Goal: Transaction & Acquisition: Purchase product/service

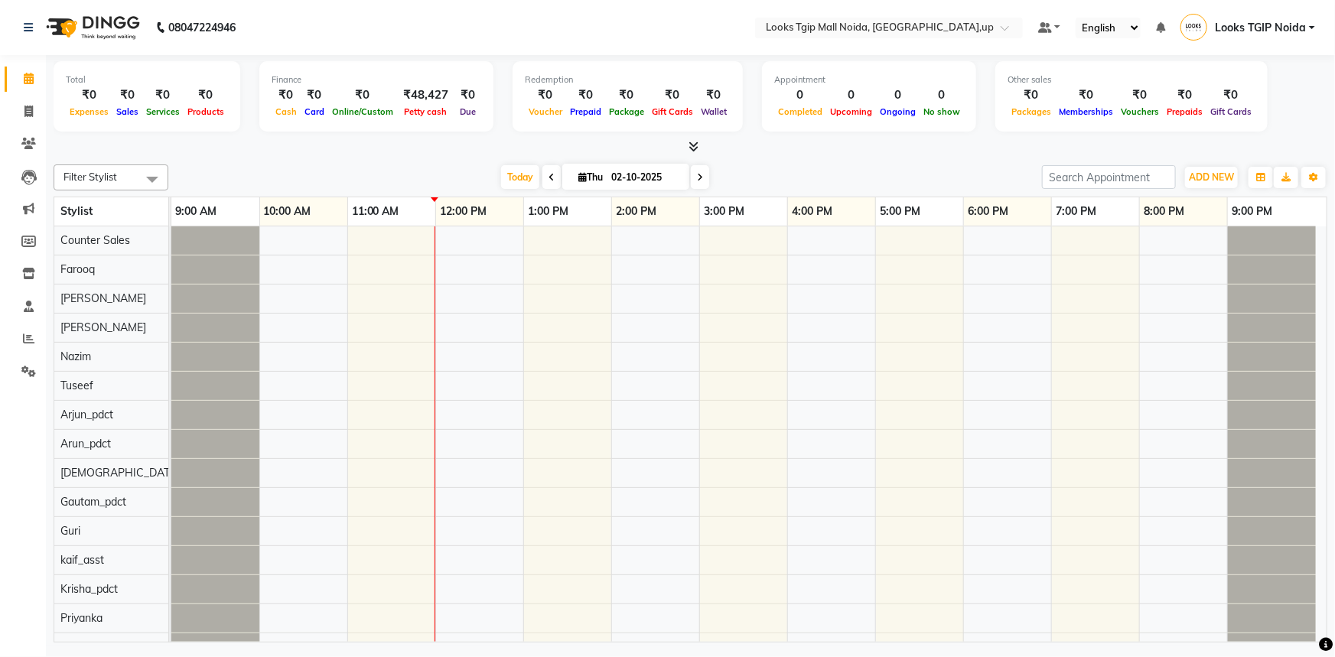
click at [987, 144] on div at bounding box center [691, 147] width 1274 height 16
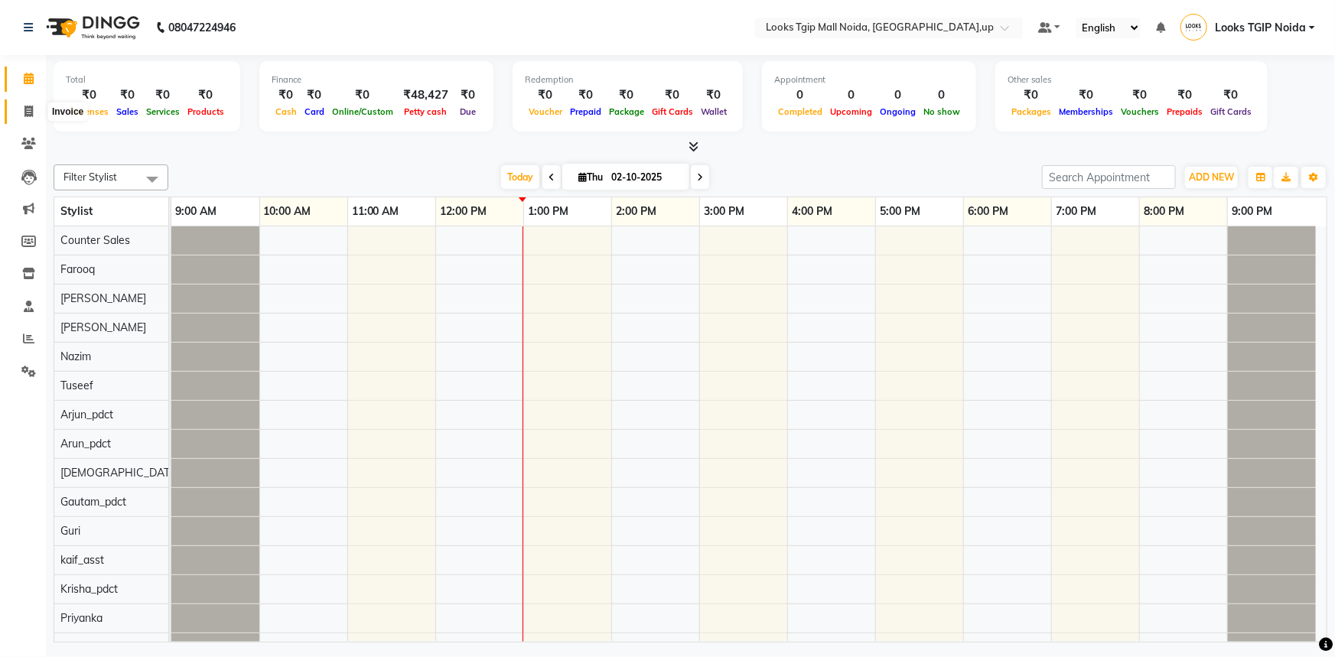
click at [26, 106] on icon at bounding box center [28, 111] width 8 height 11
select select "service"
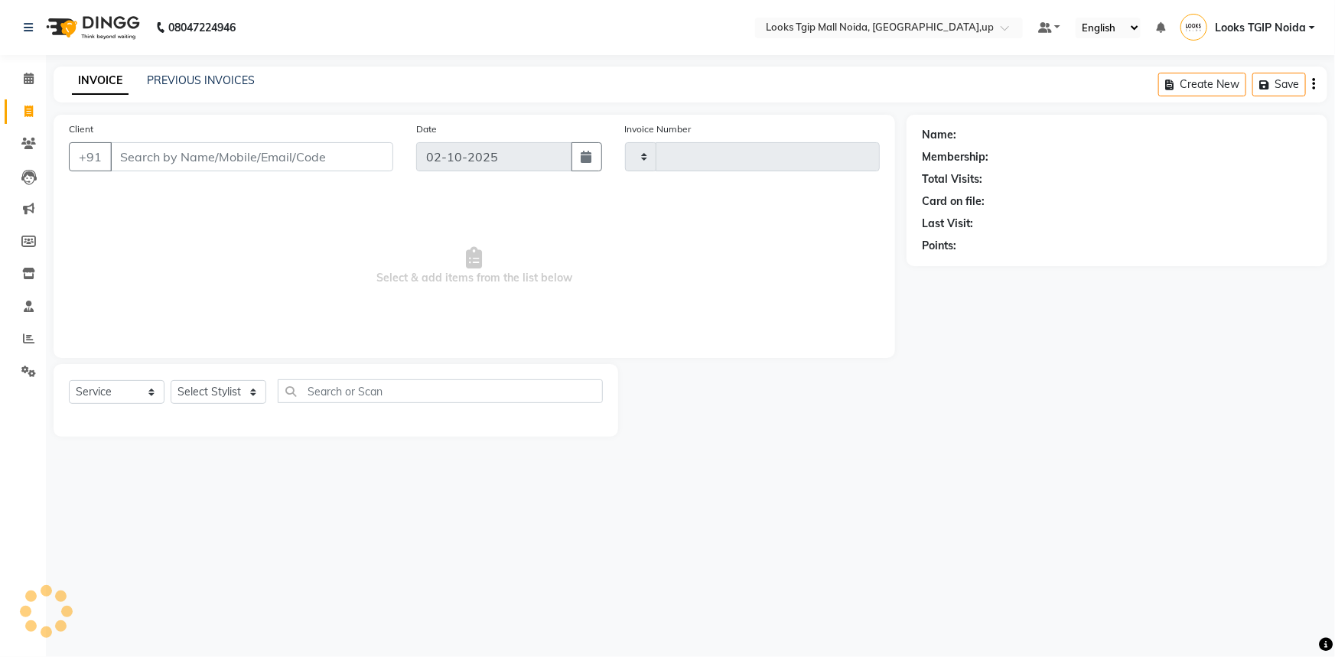
type input "4039"
select select "4358"
drag, startPoint x: 192, startPoint y: 391, endPoint x: 203, endPoint y: 391, distance: 10.7
click at [192, 391] on select "Select Stylist" at bounding box center [219, 392] width 96 height 24
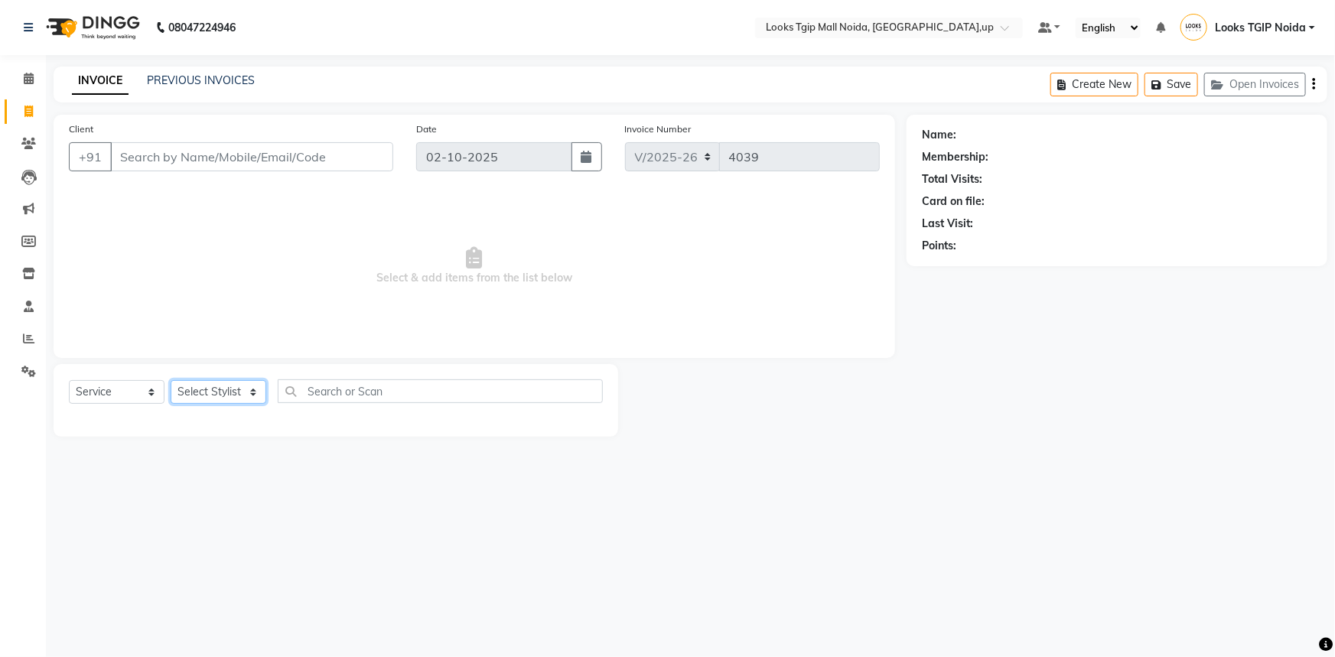
select select "65336"
click at [171, 380] on select "Select Stylist Amaan Salmani Arjun_pdct Arun_pdct Atique Counter Sales Farooq G…" at bounding box center [219, 392] width 96 height 24
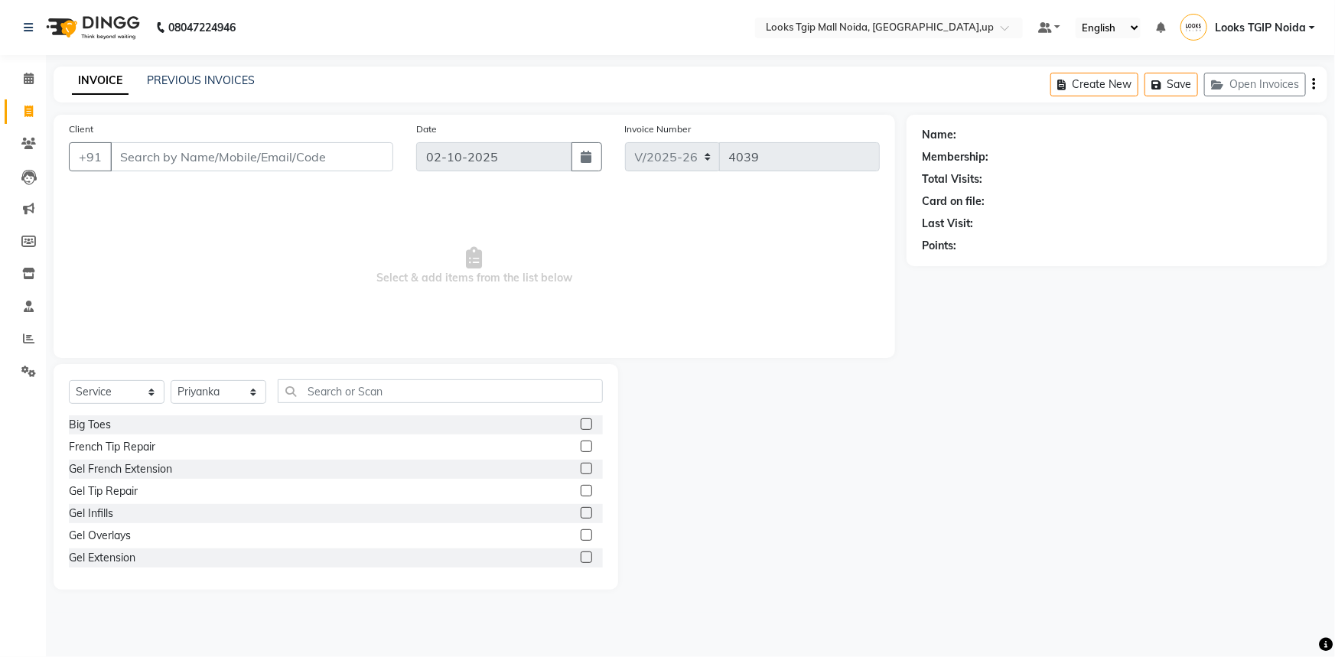
click at [153, 408] on div "Select Service Product Membership Package Voucher Prepaid Gift Card Select Styl…" at bounding box center [336, 397] width 534 height 36
click at [151, 402] on select "Select Service Product Membership Package Voucher Prepaid Gift Card" at bounding box center [117, 392] width 96 height 24
select select "product"
click at [69, 380] on select "Select Service Product Membership Package Voucher Prepaid Gift Card" at bounding box center [117, 392] width 96 height 24
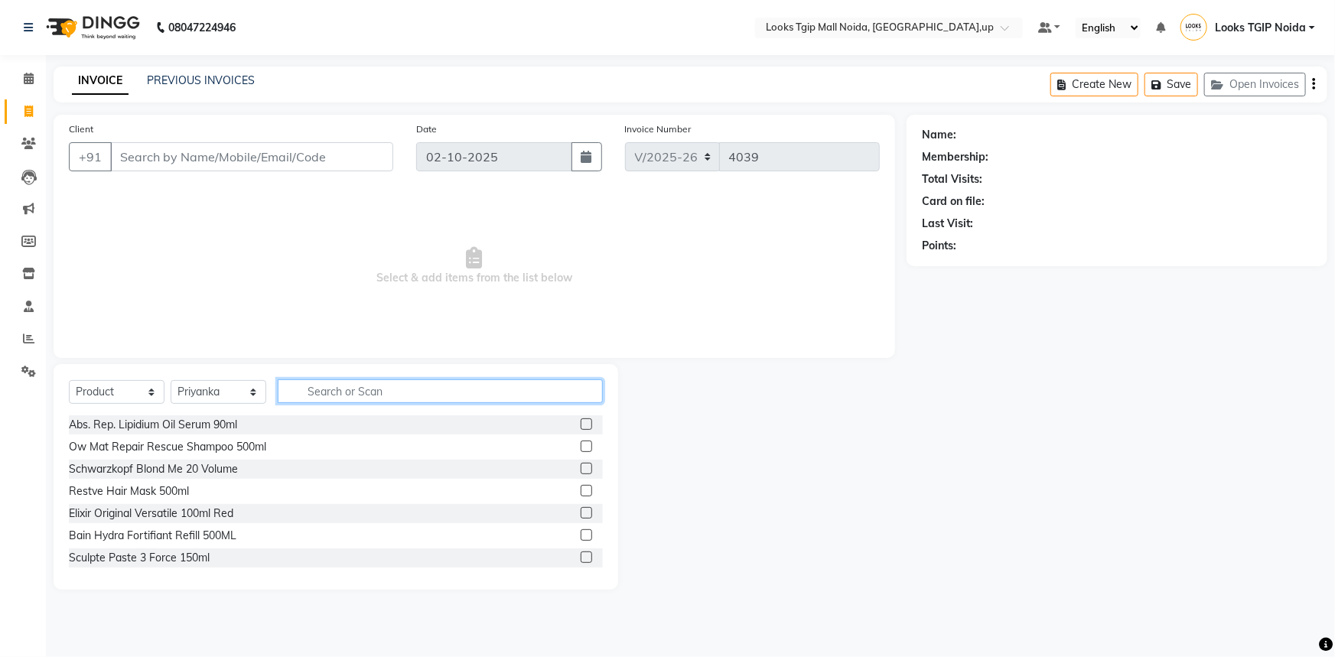
click at [312, 379] on input "text" at bounding box center [440, 391] width 325 height 24
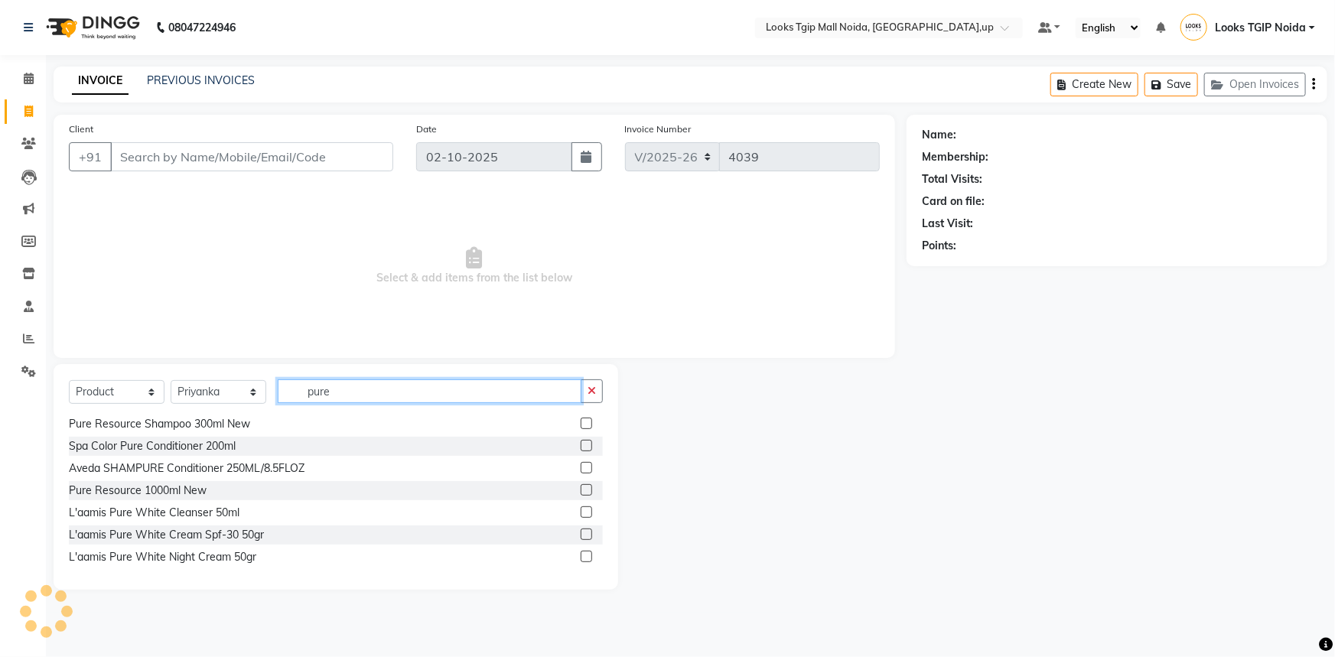
scroll to position [278, 0]
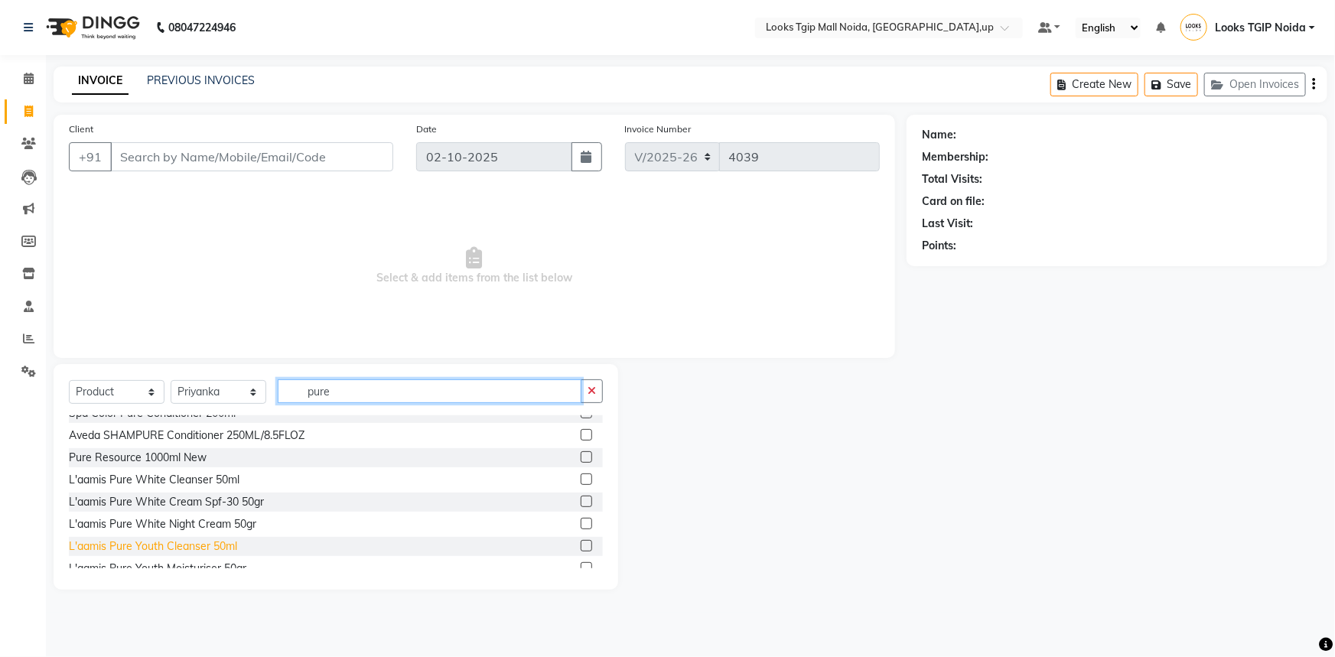
type input "pure"
click at [230, 547] on div "L'aamis Pure Youth Cleanser 50ml" at bounding box center [153, 547] width 168 height 16
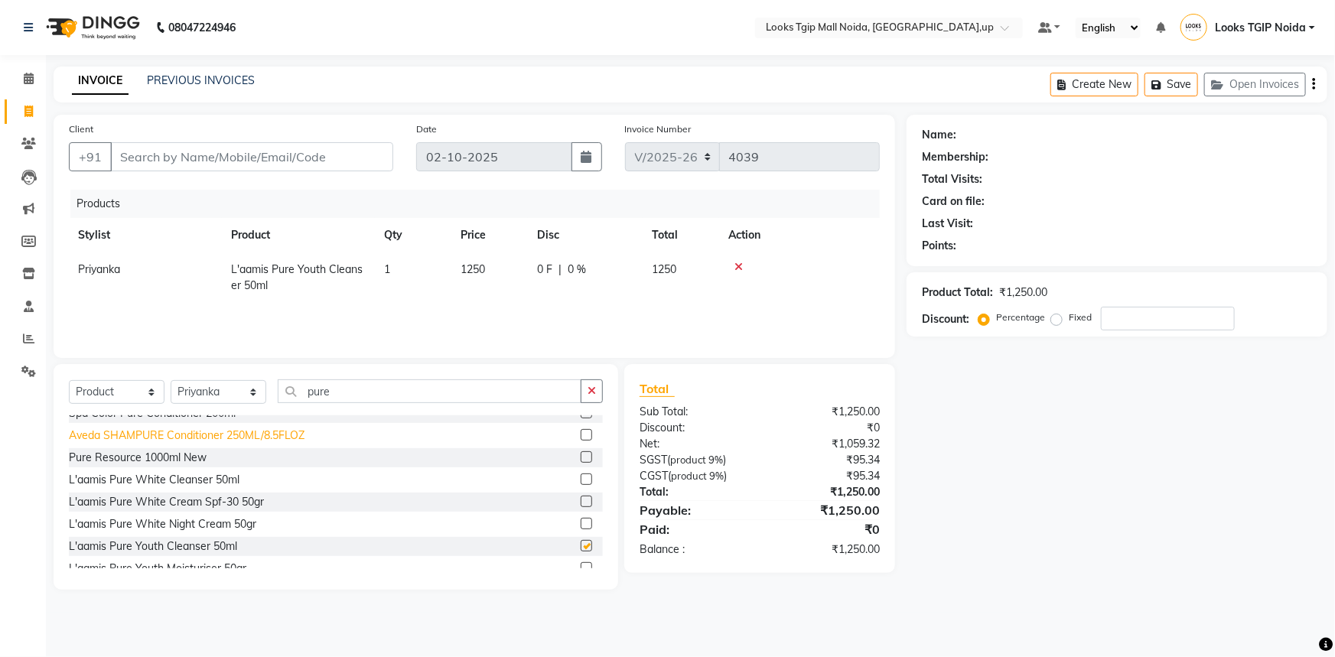
checkbox input "false"
click at [230, 505] on div "L'aamis Pure White Cream Spf-30 50gr" at bounding box center [166, 502] width 195 height 16
checkbox input "false"
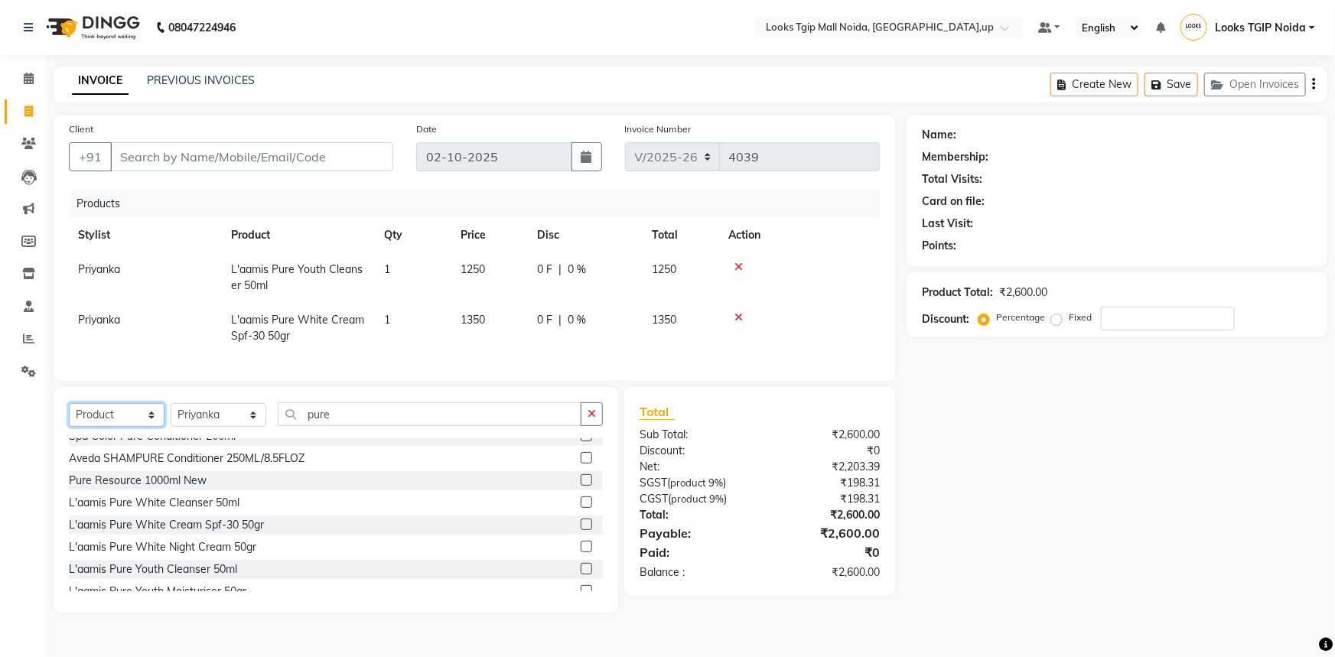
click at [145, 418] on select "Select Service Product Membership Package Voucher Prepaid Gift Card" at bounding box center [117, 415] width 96 height 24
select select "service"
click at [69, 414] on select "Select Service Product Membership Package Voucher Prepaid Gift Card" at bounding box center [117, 415] width 96 height 24
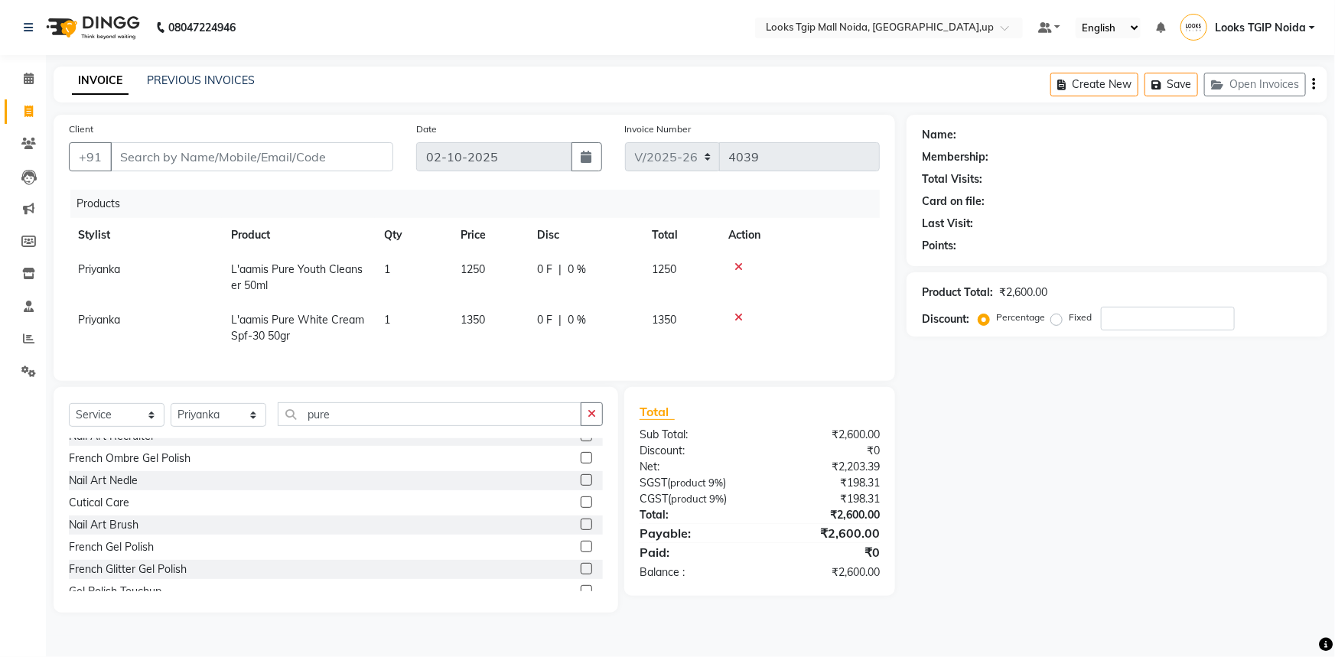
click at [397, 438] on div "Select Service Product Membership Package Voucher Prepaid Gift Card Select Styl…" at bounding box center [336, 420] width 534 height 36
click at [402, 426] on input "pure" at bounding box center [430, 414] width 304 height 24
drag, startPoint x: 402, startPoint y: 425, endPoint x: 83, endPoint y: 356, distance: 325.8
click at [119, 364] on div "Client +91 Date 02-10-2025 Invoice Number V/2025 V/2025-26 4039 Products Stylis…" at bounding box center [474, 364] width 865 height 498
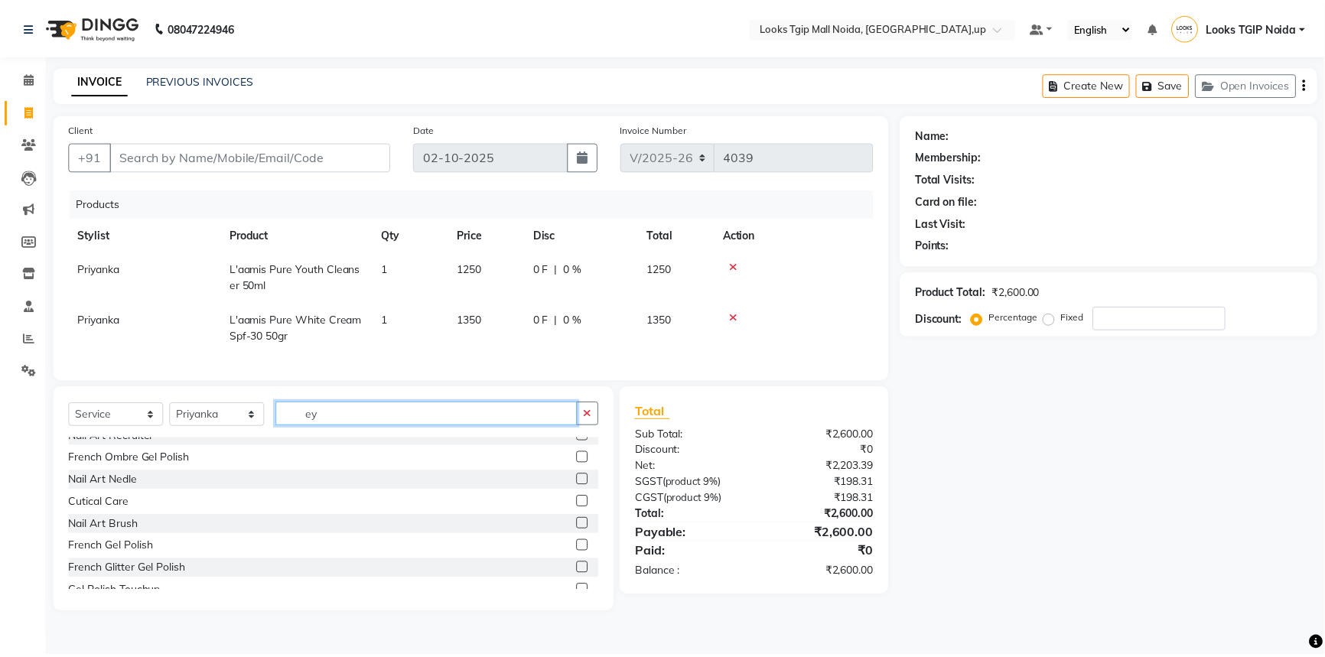
scroll to position [24, 0]
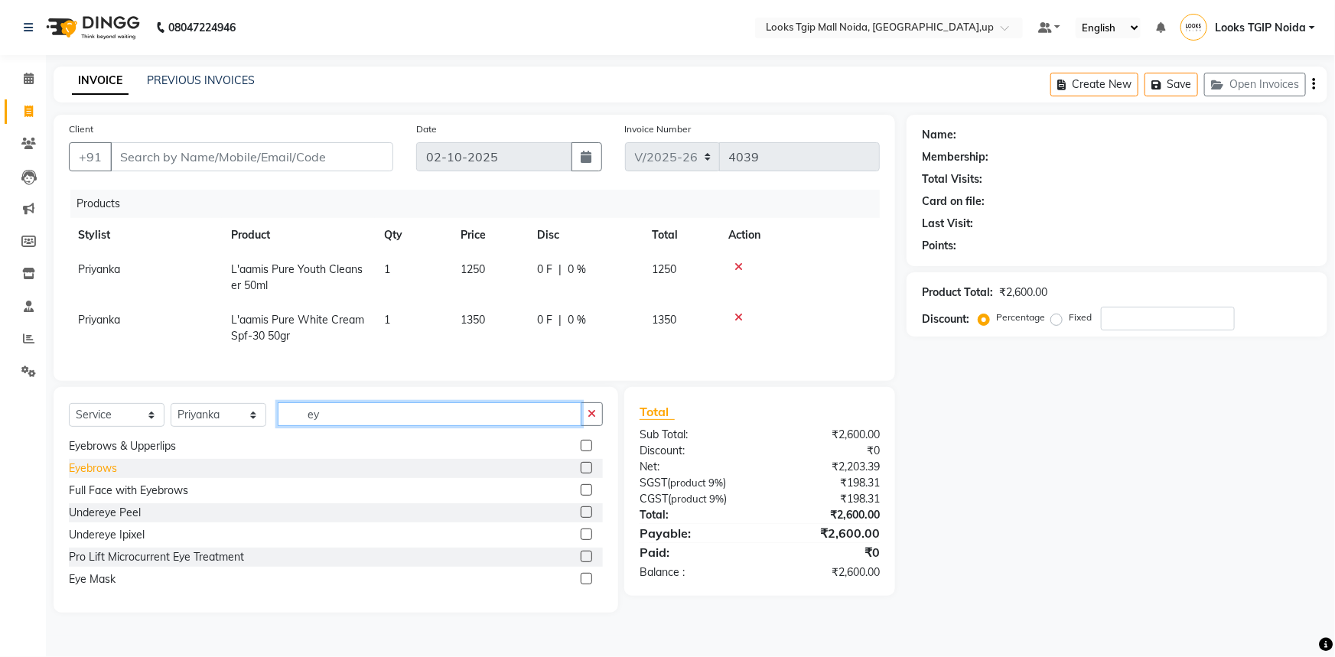
type input "ey"
click at [110, 477] on div "Eyebrows" at bounding box center [93, 469] width 48 height 16
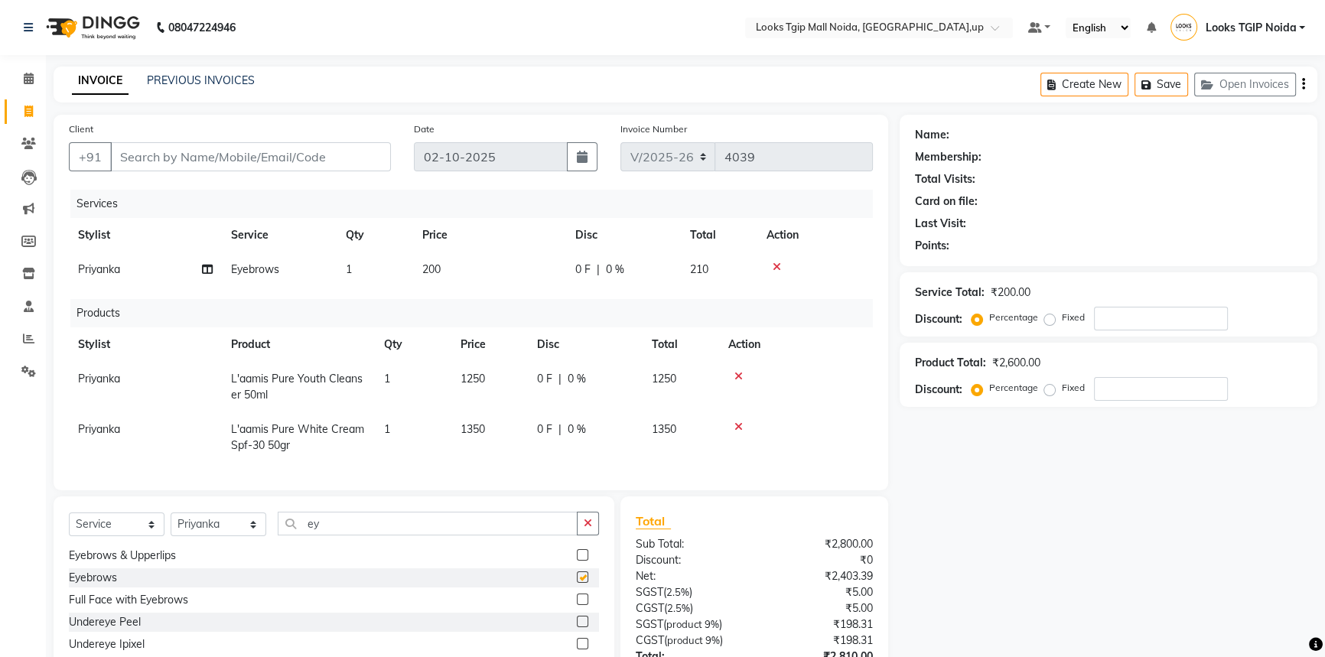
checkbox input "false"
click at [345, 531] on input "ey" at bounding box center [428, 524] width 300 height 24
drag, startPoint x: 318, startPoint y: 536, endPoint x: 44, endPoint y: 471, distance: 282.4
click at [132, 513] on div "Select Service Product Membership Package Voucher Prepaid Gift Card Select Styl…" at bounding box center [334, 610] width 561 height 226
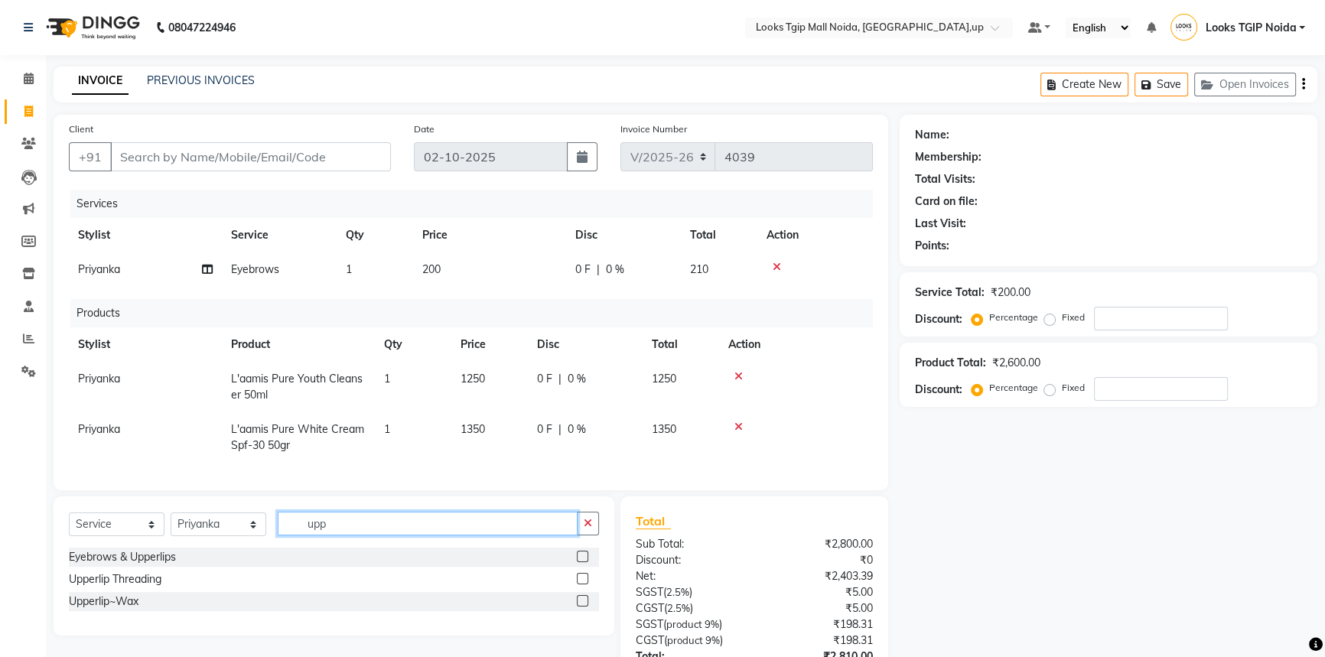
type input "upp"
click at [142, 606] on div "Upperlip~Wax" at bounding box center [334, 601] width 530 height 19
click at [132, 610] on div "Upperlip~Wax" at bounding box center [104, 602] width 70 height 16
checkbox input "false"
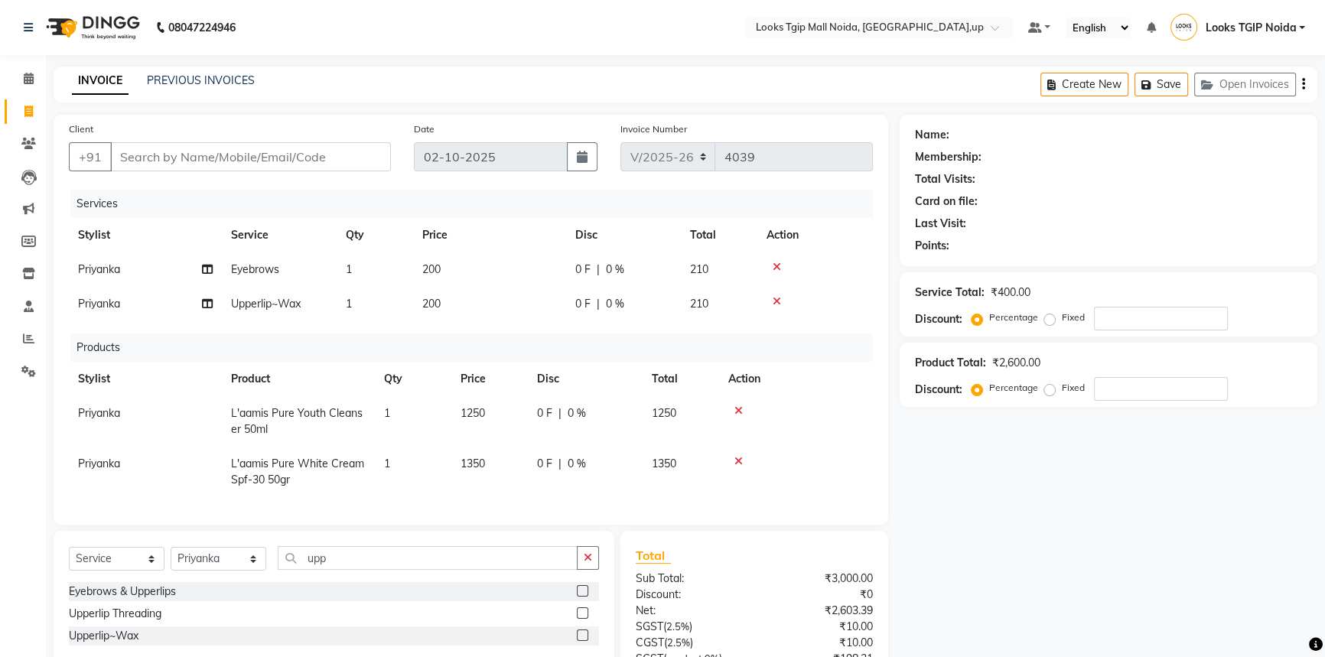
click at [520, 271] on td "200" at bounding box center [489, 269] width 153 height 34
select select "65336"
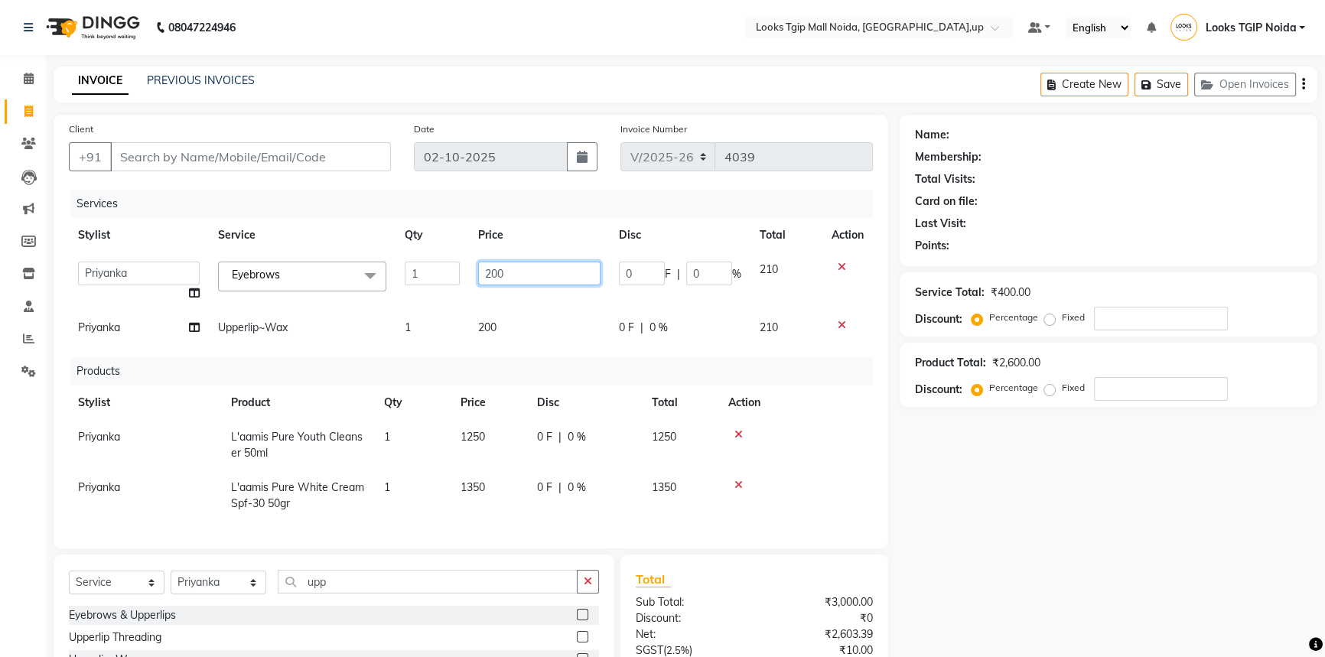
drag, startPoint x: 516, startPoint y: 279, endPoint x: 101, endPoint y: 205, distance: 421.3
click at [277, 232] on table "Stylist Service Qty Price Disc Total Action Amaan Salmani Arjun_pdct Arun_pdct …" at bounding box center [471, 281] width 804 height 127
type input "100"
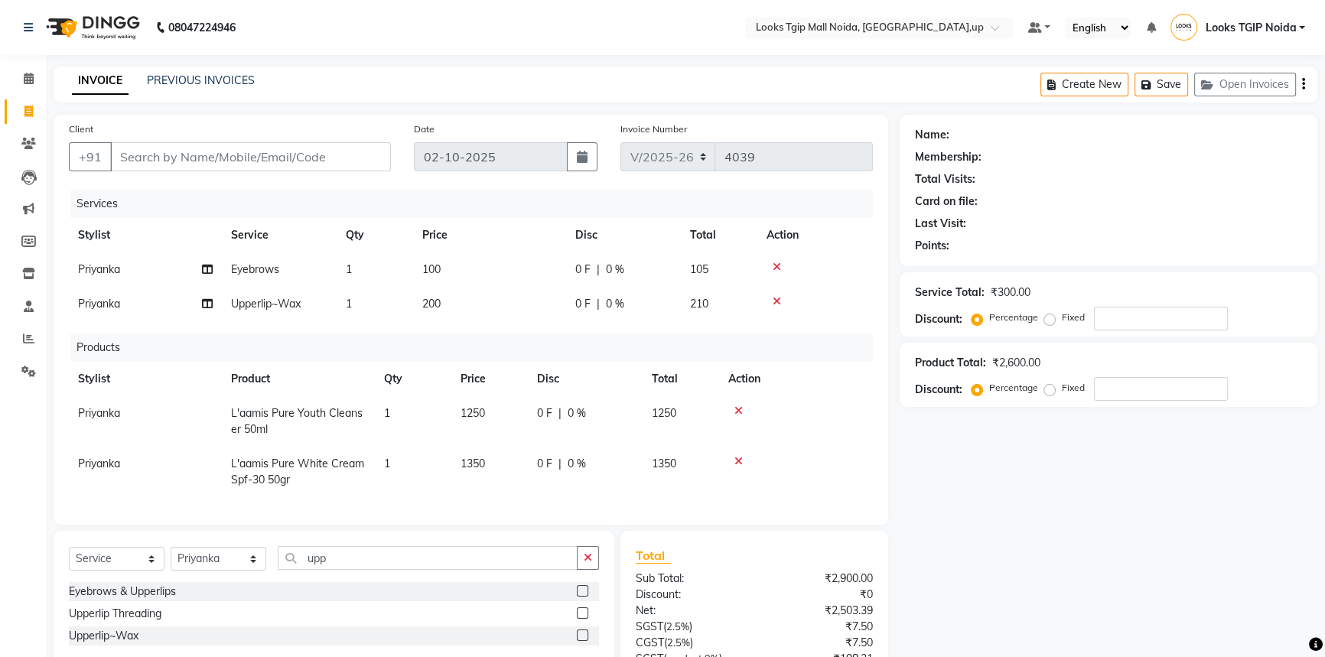
click at [529, 336] on div "Services Stylist Service Qty Price Disc Total Action Priyanka Eyebrows 1 100 0 …" at bounding box center [471, 350] width 804 height 320
click at [547, 321] on div "Services Stylist Service Qty Price Disc Total Action Priyanka Eyebrows 1 100 0 …" at bounding box center [471, 350] width 804 height 320
click at [555, 311] on td "200" at bounding box center [489, 304] width 153 height 34
select select "65336"
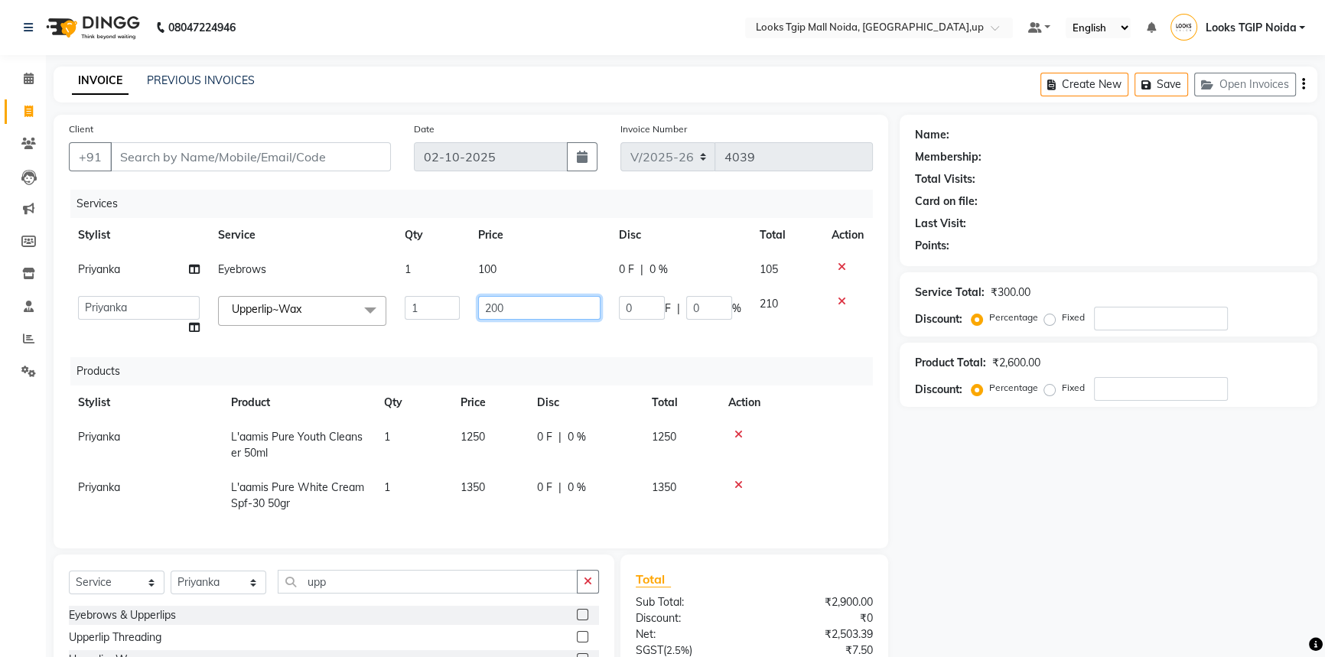
drag, startPoint x: 555, startPoint y: 311, endPoint x: 197, endPoint y: 229, distance: 366.6
click at [340, 265] on tbody "Priyanka Eyebrows 1 100 0 F | 0 % 105 Amaan Salmani Arjun_pdct Arun_pdct Atique…" at bounding box center [471, 298] width 804 height 93
drag, startPoint x: 494, startPoint y: 303, endPoint x: 520, endPoint y: 305, distance: 26.1
click at [496, 303] on input "200" at bounding box center [539, 308] width 122 height 24
click at [524, 306] on input "200" at bounding box center [539, 308] width 122 height 24
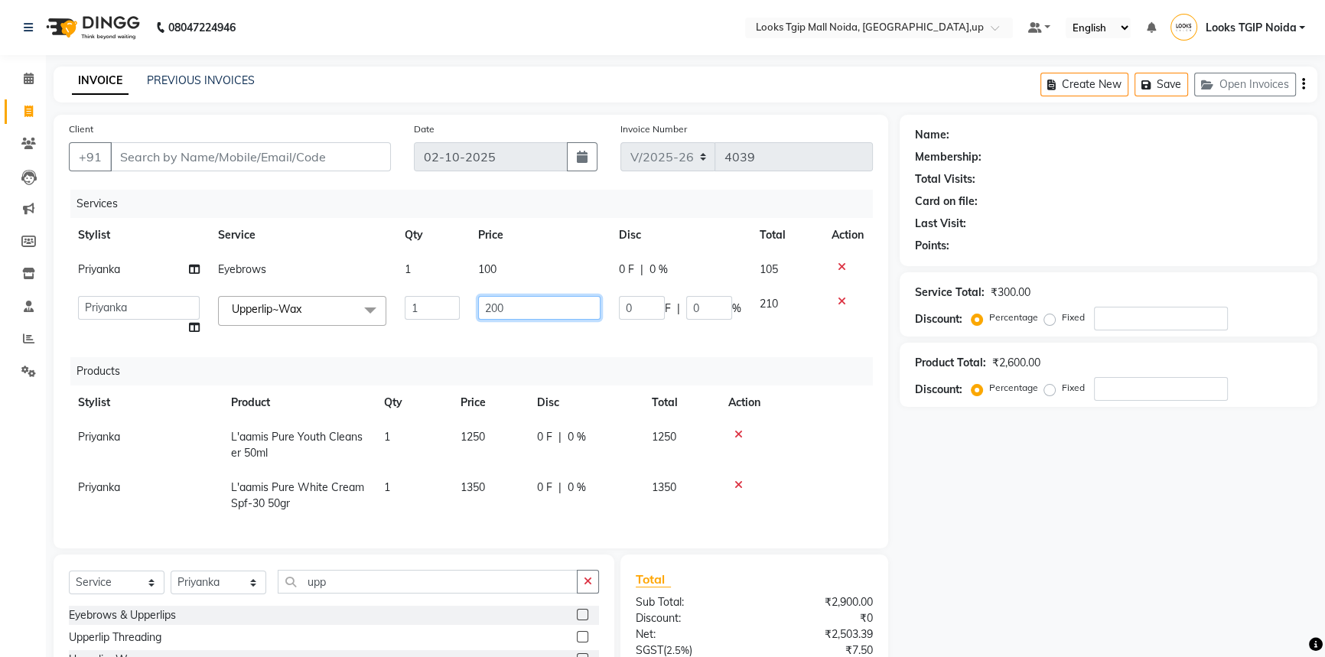
drag, startPoint x: 524, startPoint y: 306, endPoint x: 288, endPoint y: 273, distance: 238.7
click at [299, 276] on tbody "Priyanka Eyebrows 1 100 0 F | 0 % 105 Amaan Salmani Arjun_pdct Arun_pdct Atique…" at bounding box center [471, 298] width 804 height 93
type input "400"
drag, startPoint x: 277, startPoint y: 184, endPoint x: 280, endPoint y: 166, distance: 17.9
click at [278, 184] on div "Client +91 Date 02-10-2025 Invoice Number V/2025 V/2025-26 4039 Services Stylis…" at bounding box center [471, 332] width 835 height 434
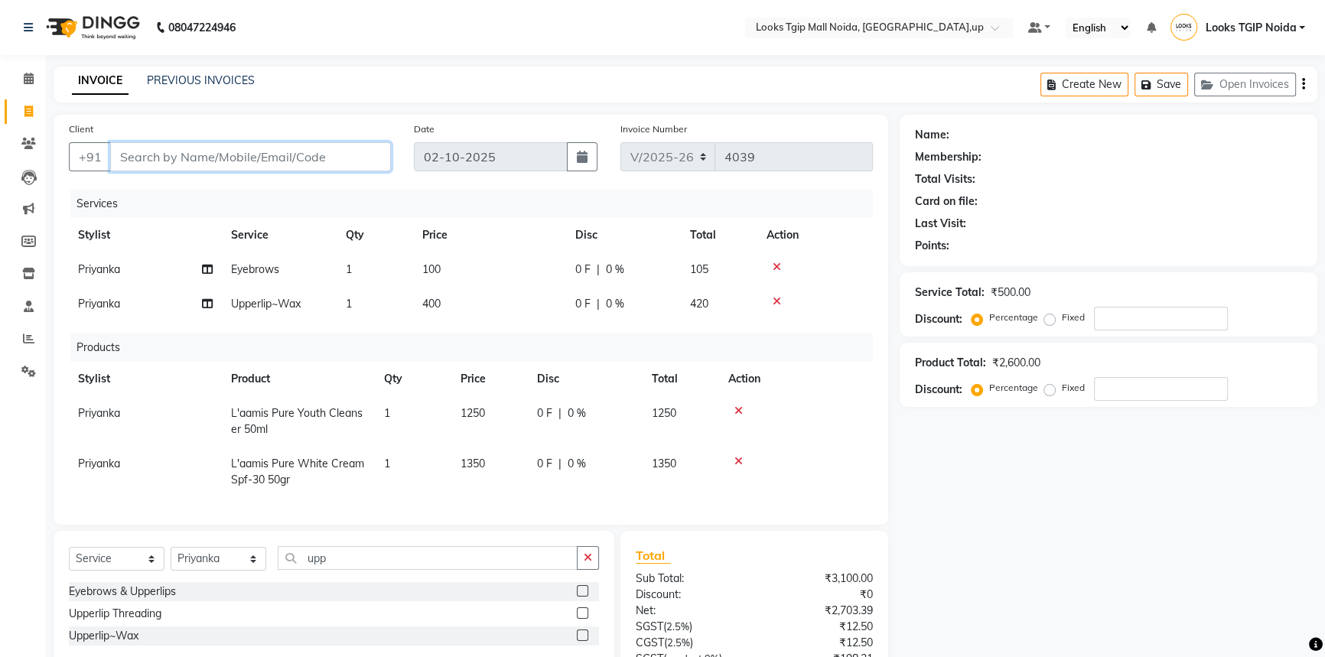
click at [280, 159] on input "Client" at bounding box center [250, 156] width 281 height 29
type input "3"
type input "0"
type input "333333333333"
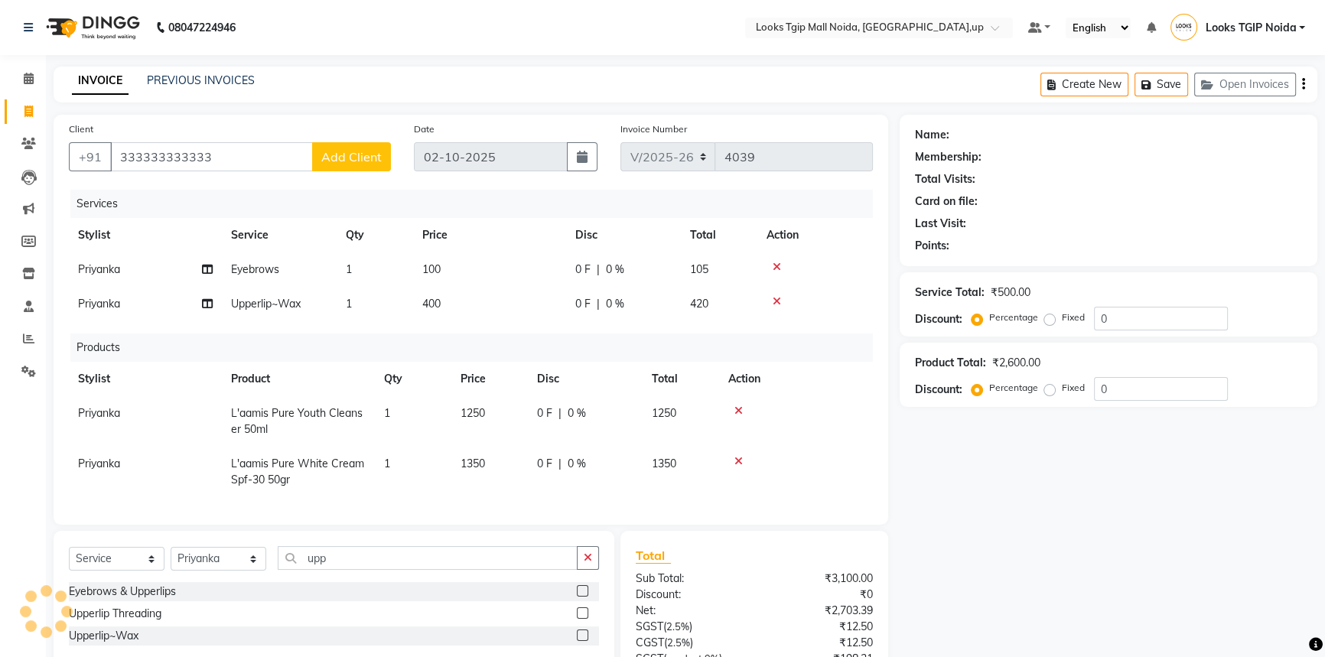
click at [701, 579] on div "Total Sub Total: ₹3,100.00 Discount: ₹0 Net: ₹2,703.39 SGST ( 2.5% ) ₹12.50 CGS…" at bounding box center [755, 659] width 238 height 226
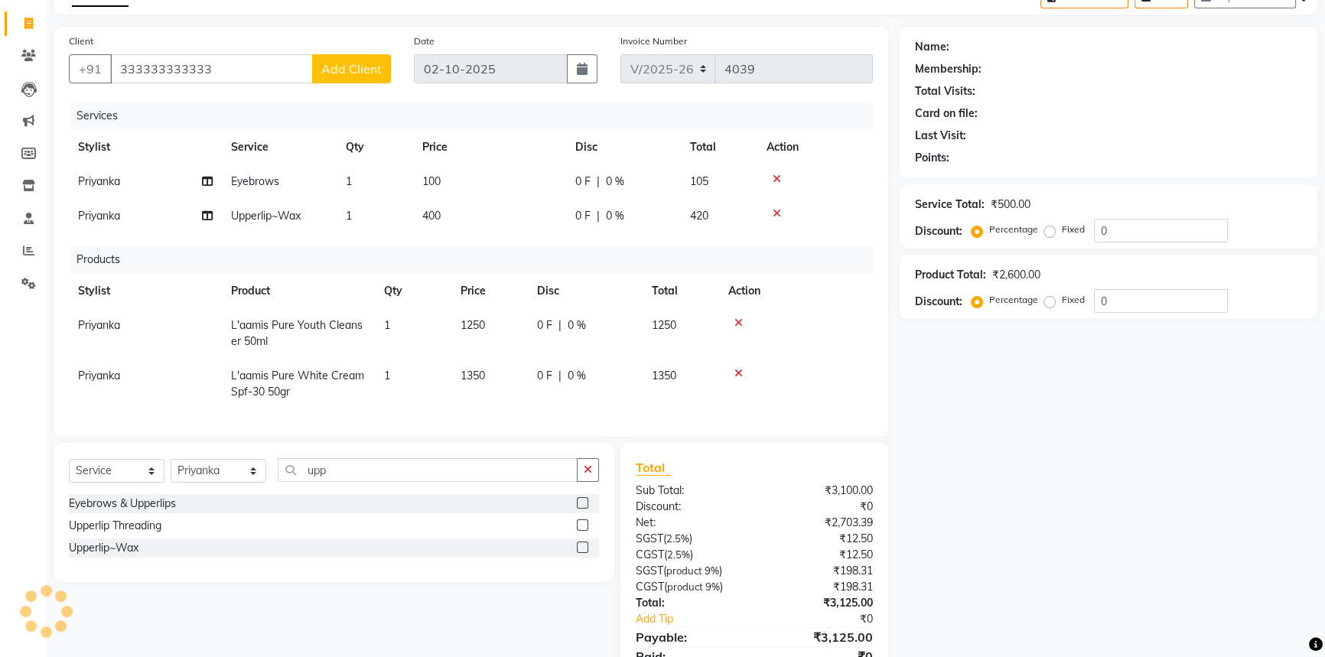
scroll to position [165, 0]
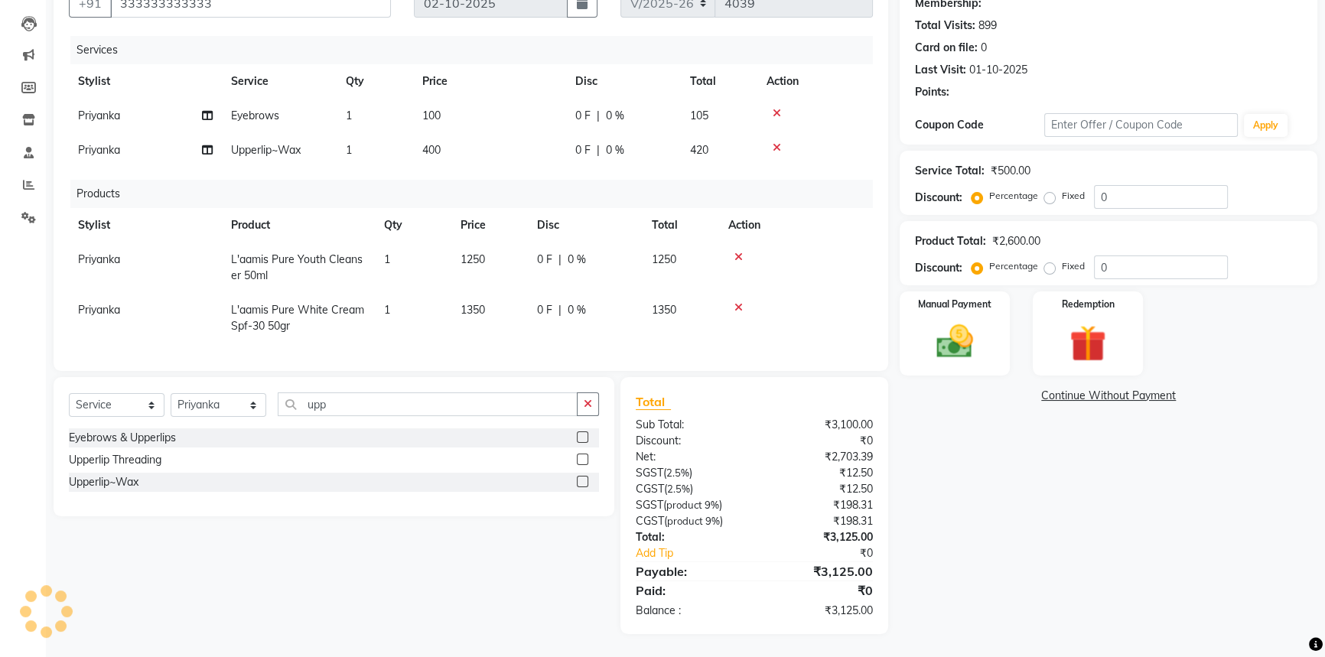
select select "1: Object"
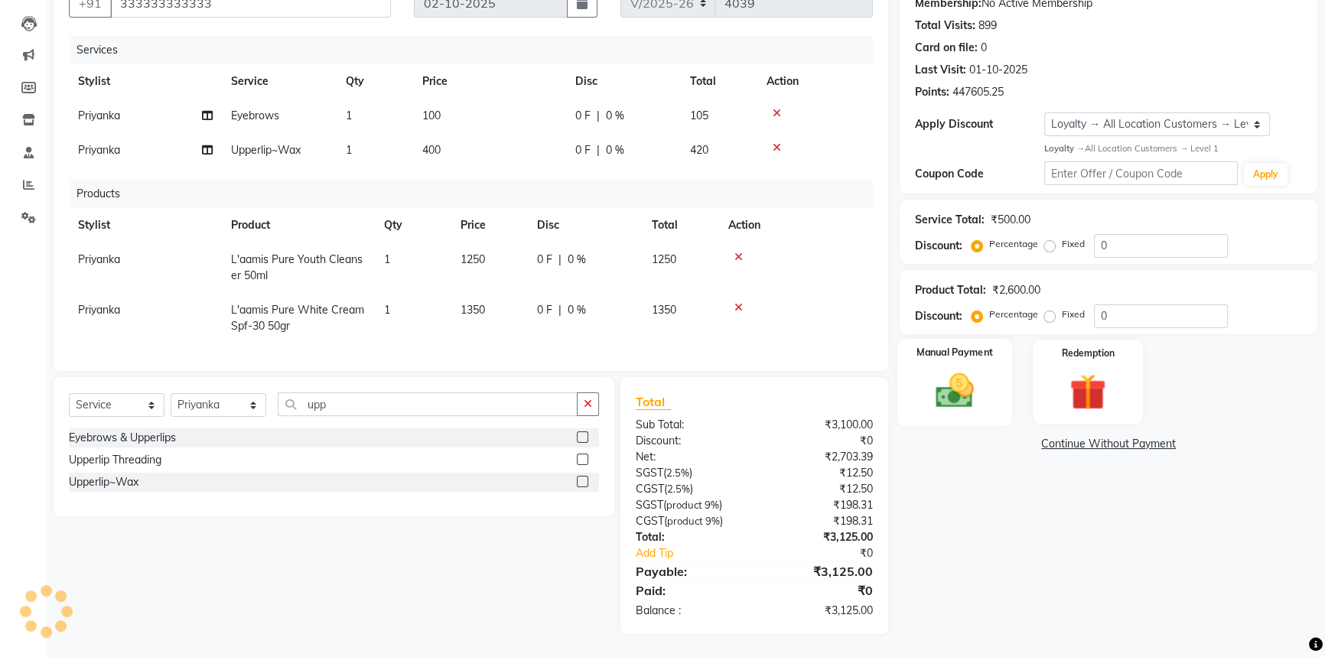
drag, startPoint x: 911, startPoint y: 289, endPoint x: 983, endPoint y: 359, distance: 100.1
click at [915, 294] on div "Product Total: ₹2,600.00 Discount: Percentage Fixed 0" at bounding box center [1109, 302] width 418 height 64
click at [983, 369] on img at bounding box center [955, 391] width 62 height 44
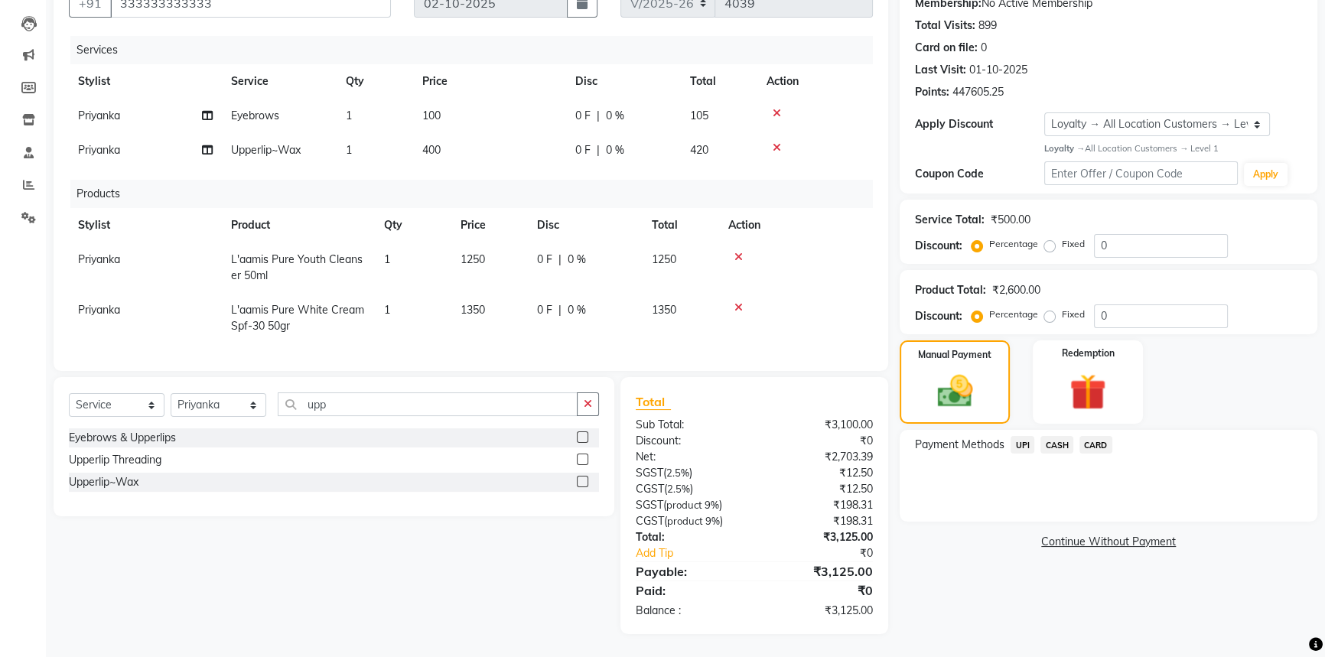
click at [1034, 436] on div "CASH" at bounding box center [1053, 446] width 39 height 21
click at [1020, 436] on span "UPI" at bounding box center [1023, 445] width 24 height 18
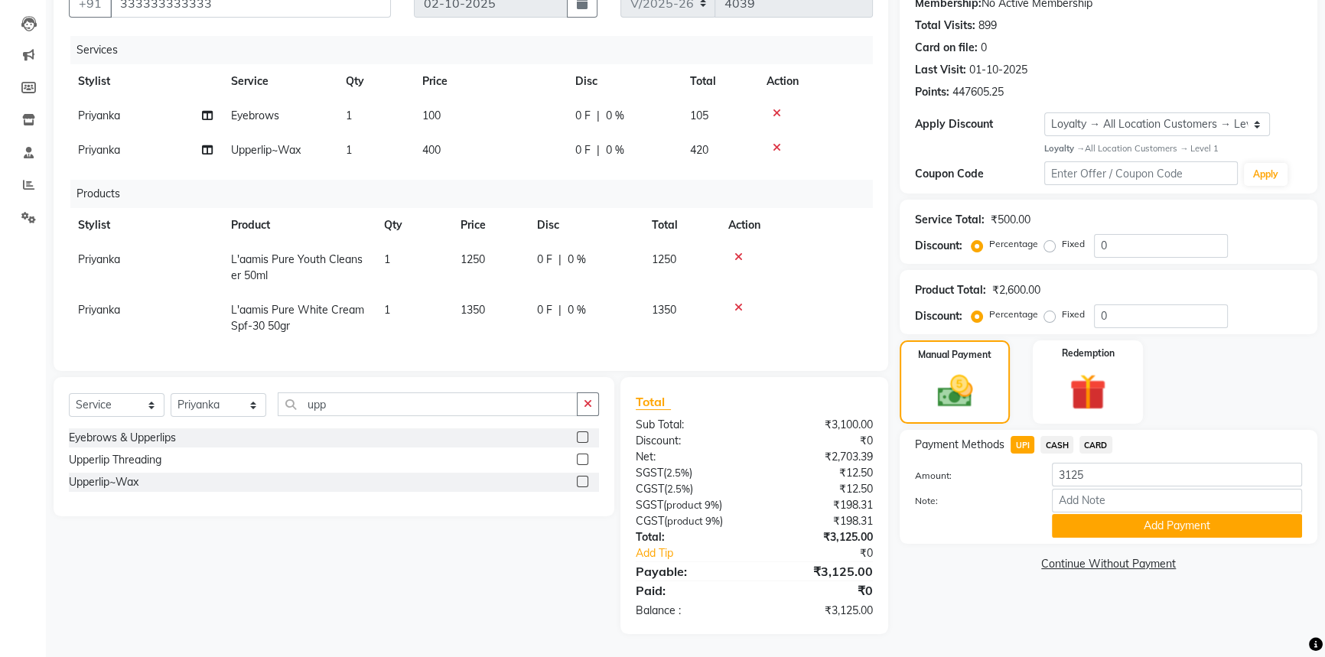
drag, startPoint x: 1116, startPoint y: 515, endPoint x: 981, endPoint y: 422, distance: 164.5
click at [1115, 515] on button "Add Payment" at bounding box center [1177, 526] width 250 height 24
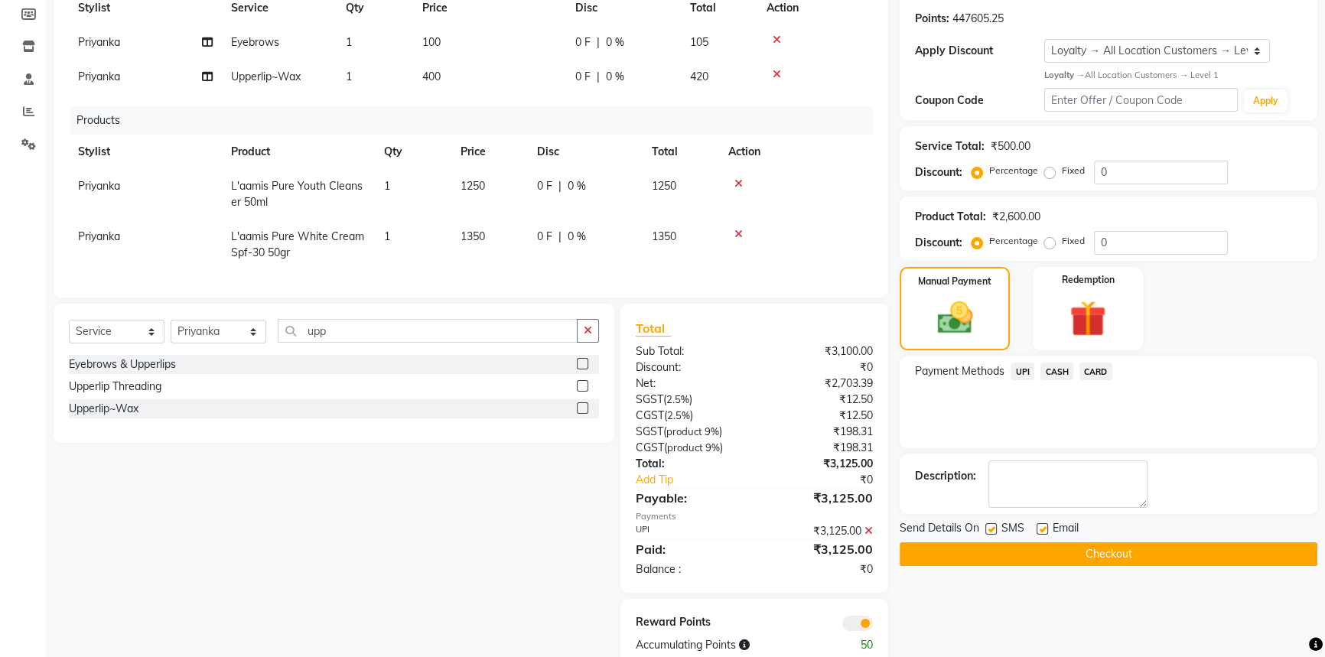
scroll to position [273, 0]
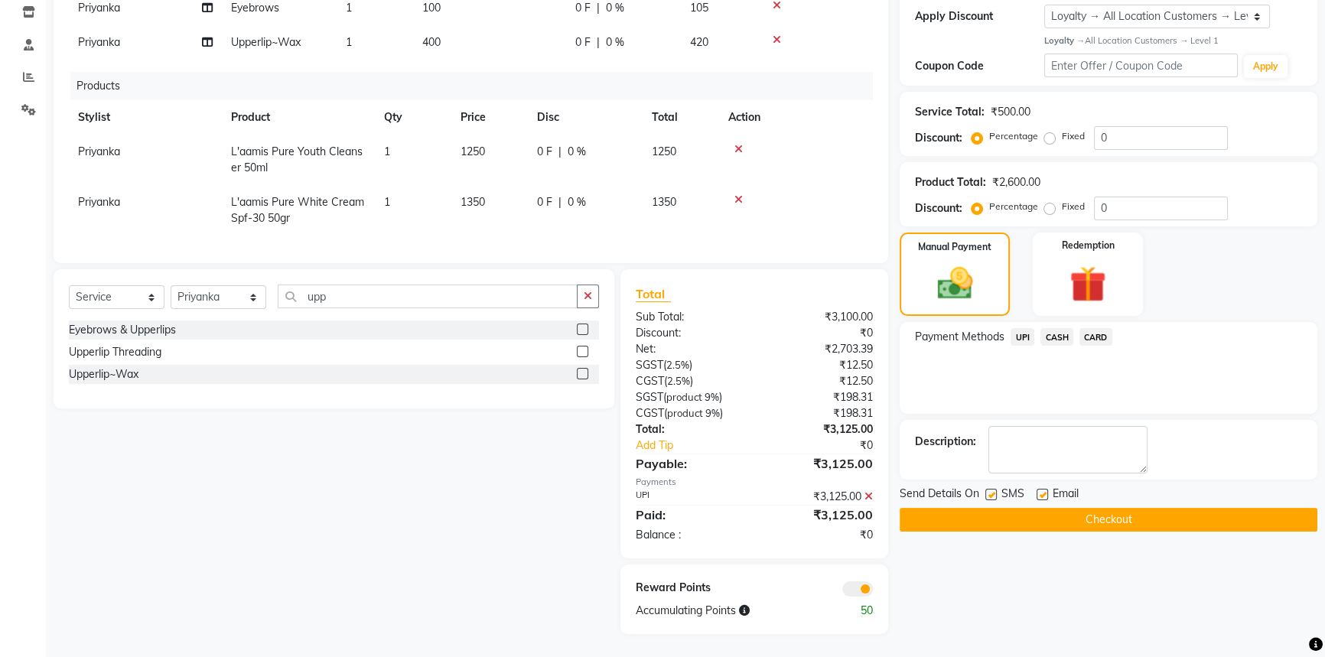
click at [987, 489] on label at bounding box center [990, 494] width 11 height 11
click at [987, 490] on input "checkbox" at bounding box center [990, 495] width 10 height 10
checkbox input "false"
click at [990, 509] on button "Checkout" at bounding box center [1109, 520] width 418 height 24
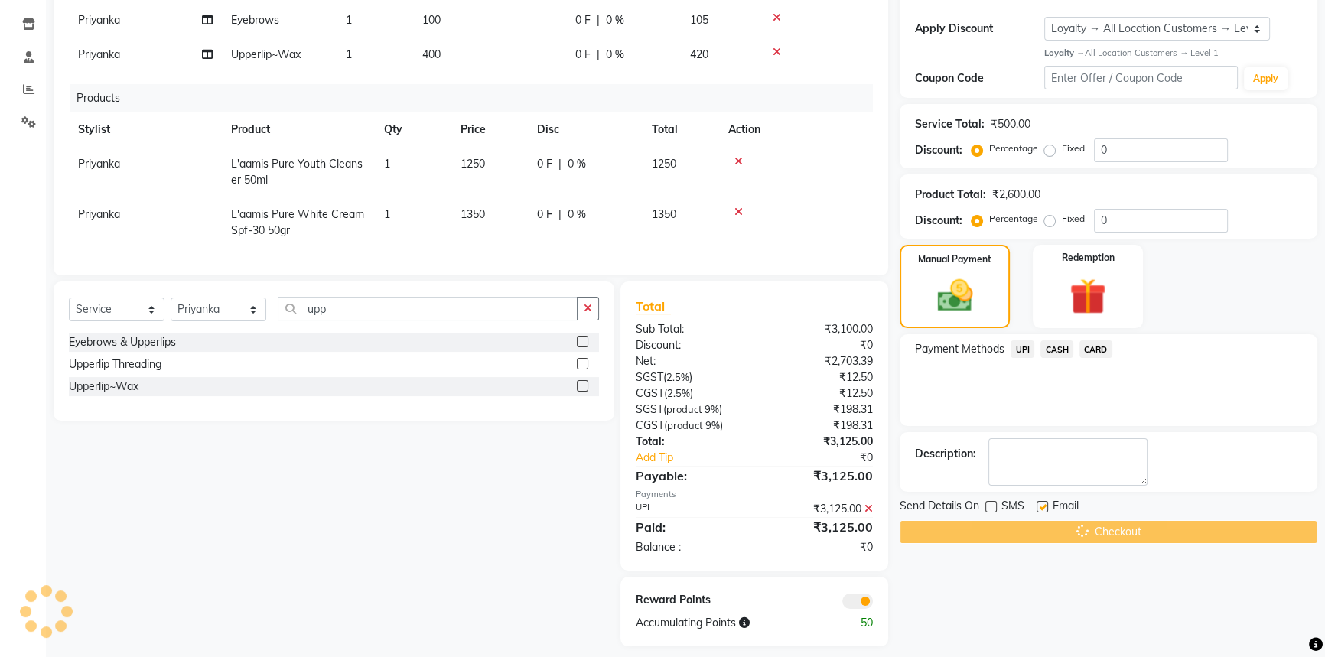
scroll to position [180, 0]
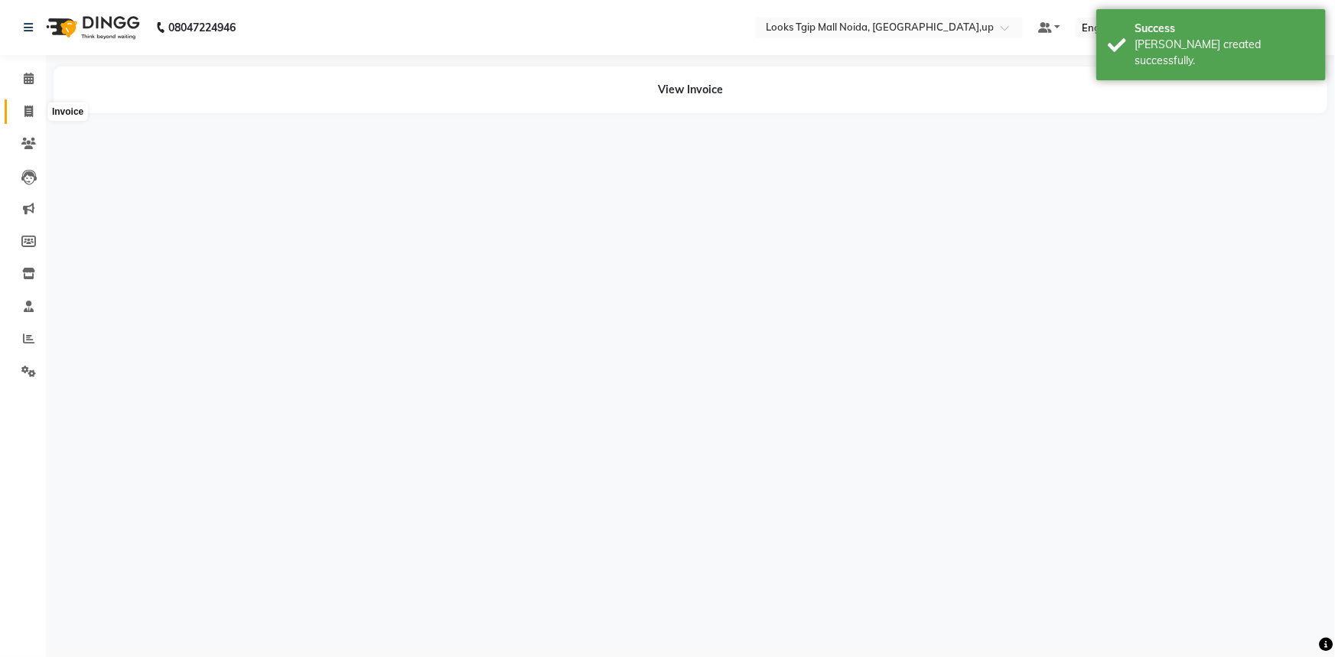
click at [30, 115] on icon at bounding box center [28, 111] width 8 height 11
select select "4358"
select select "service"
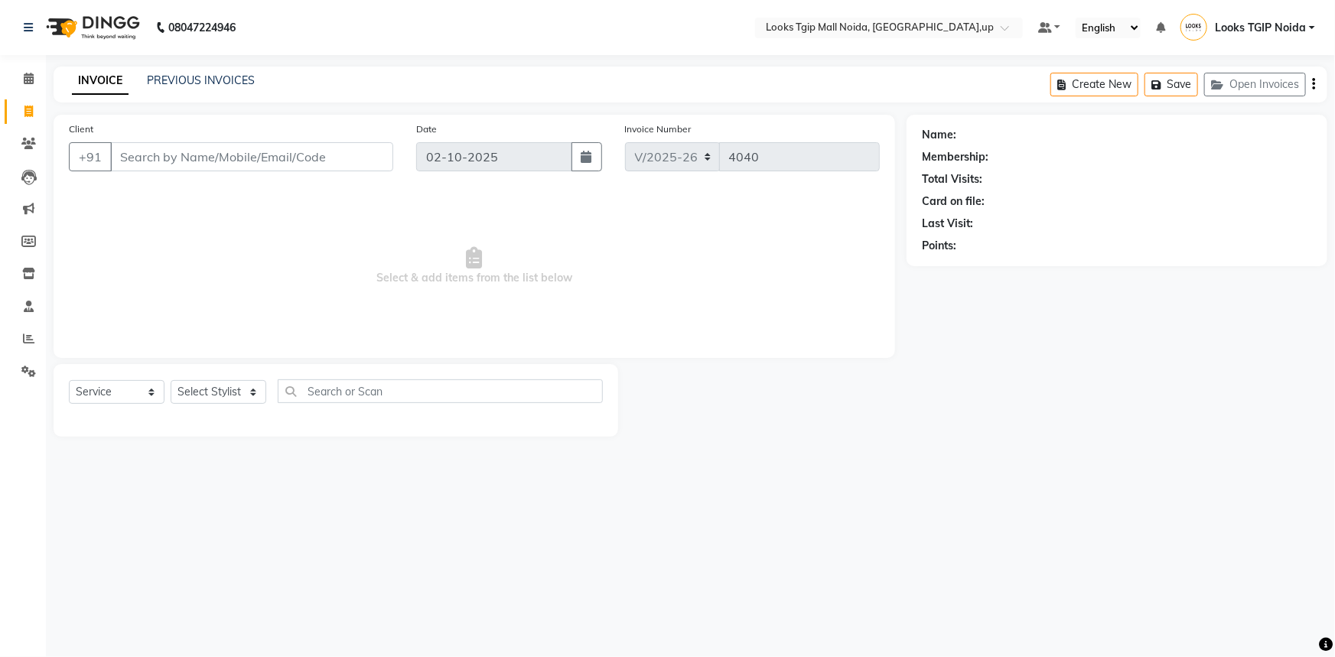
click at [277, 161] on input "Client" at bounding box center [251, 156] width 283 height 29
type input "3"
select select "1: Object"
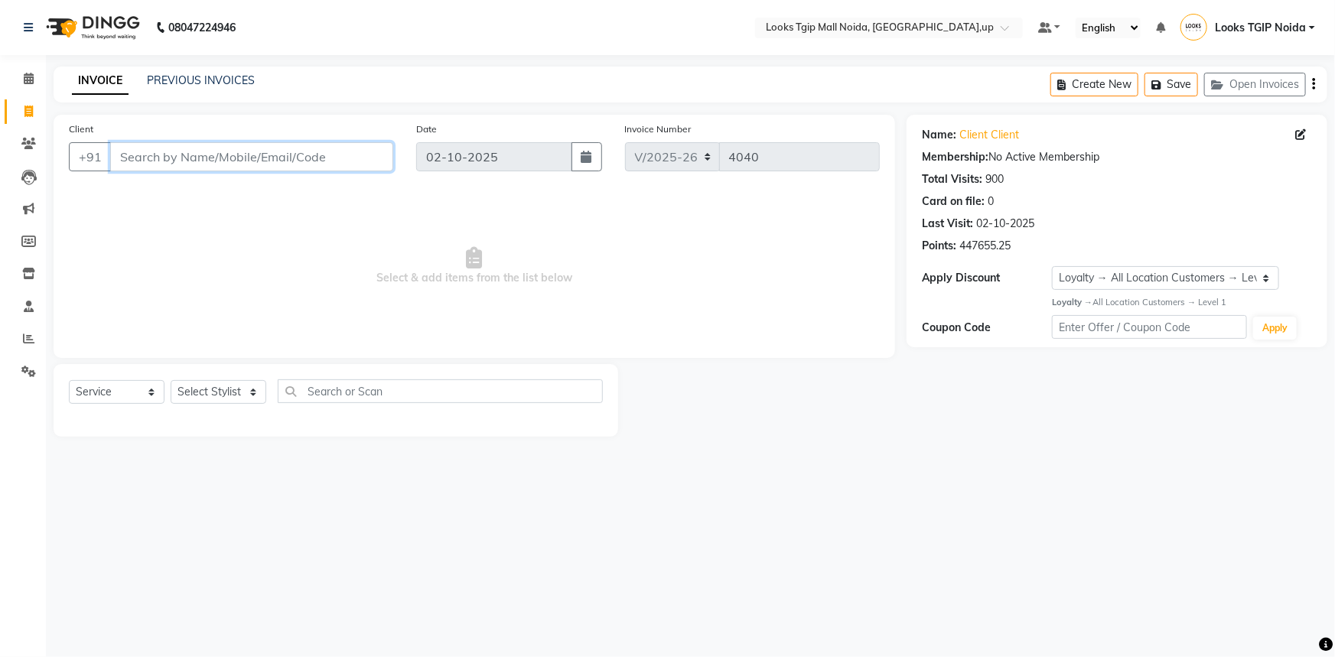
click at [321, 148] on input "Client" at bounding box center [251, 156] width 283 height 29
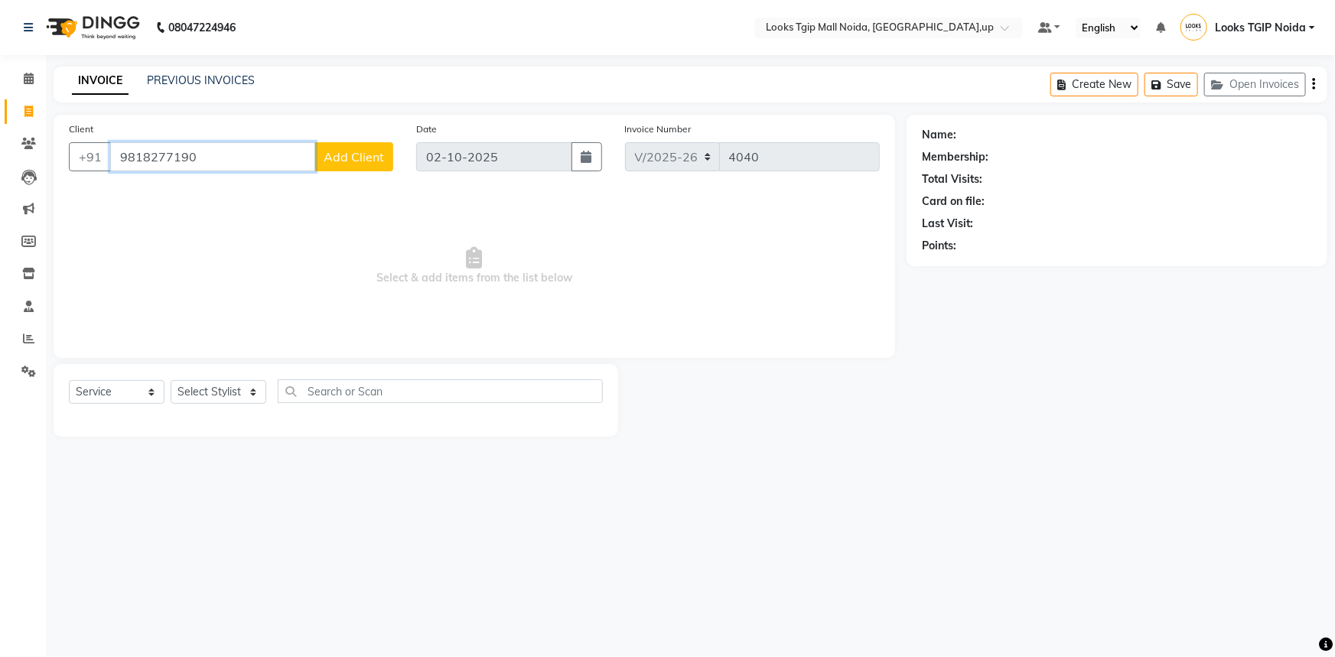
type input "9818277190"
click at [373, 161] on span "Add Client" at bounding box center [354, 156] width 60 height 15
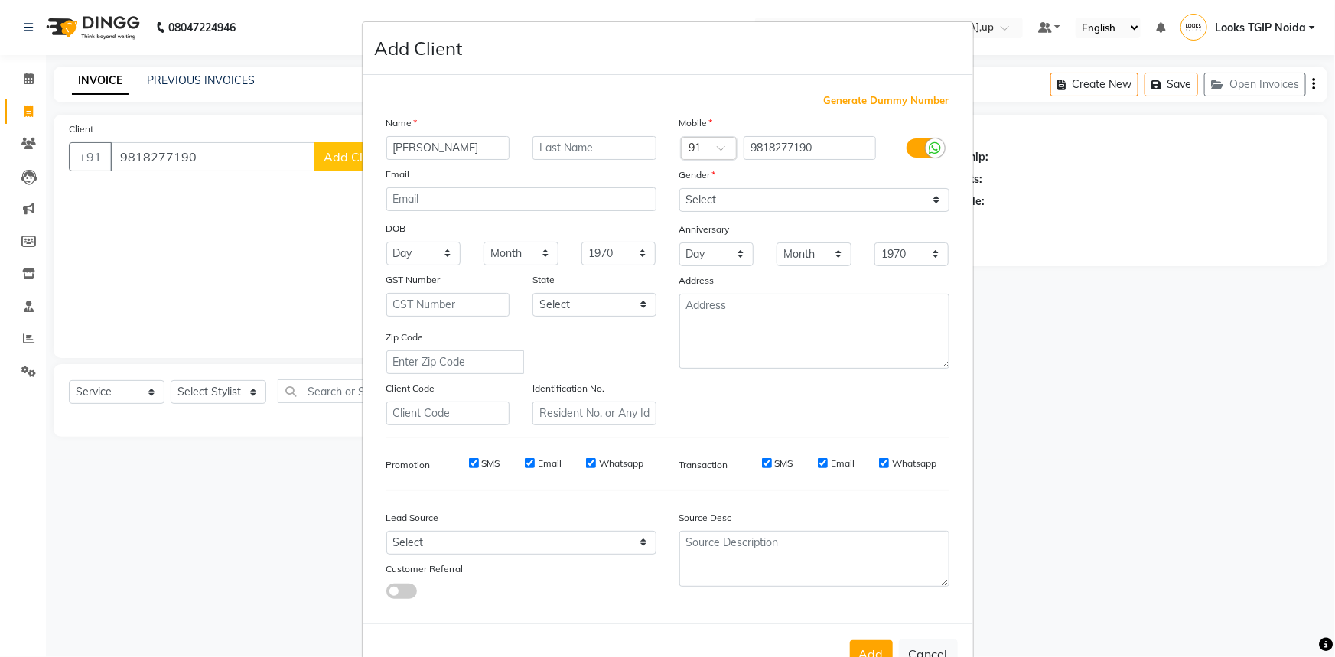
type input "himanshi"
type input "mam"
drag, startPoint x: 810, startPoint y: 189, endPoint x: 811, endPoint y: 204, distance: 15.3
click at [810, 189] on select "Select Male Female Other Prefer Not To Say" at bounding box center [814, 200] width 270 height 24
select select "female"
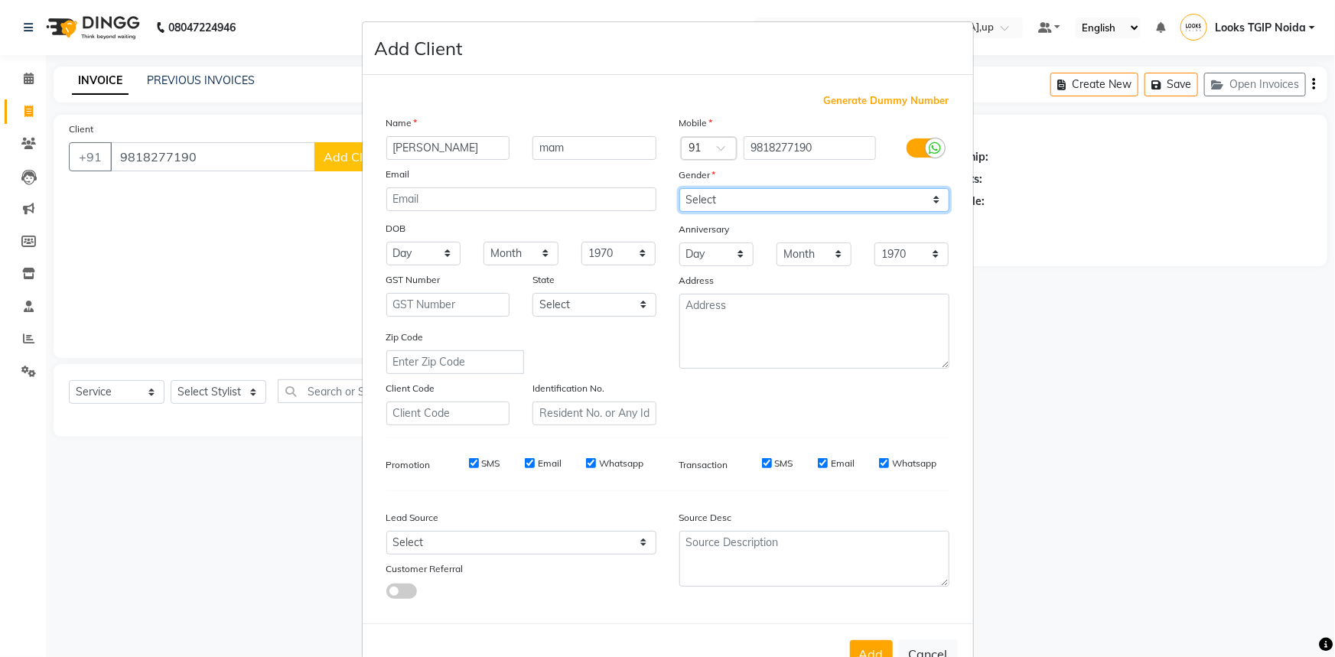
click at [679, 188] on select "Select Male Female Other Prefer Not To Say" at bounding box center [814, 200] width 270 height 24
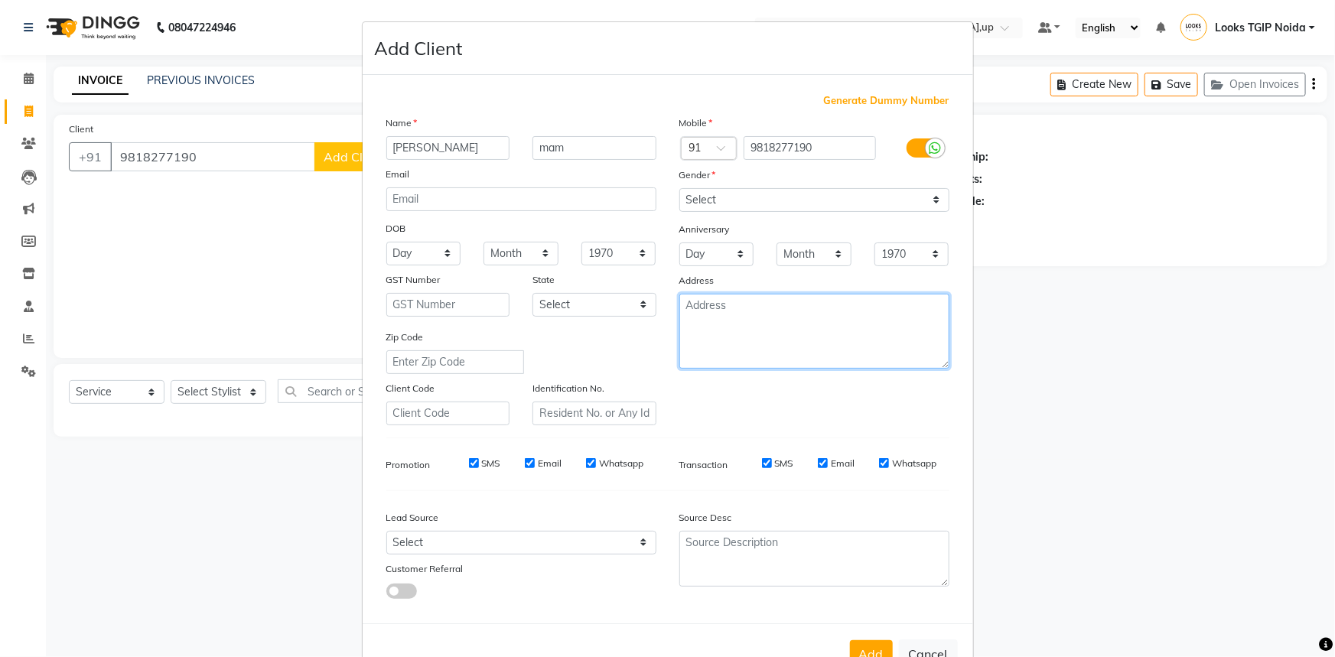
click at [793, 346] on textarea at bounding box center [814, 331] width 270 height 75
type textarea "gip"
click at [862, 655] on button "Add" at bounding box center [871, 654] width 43 height 28
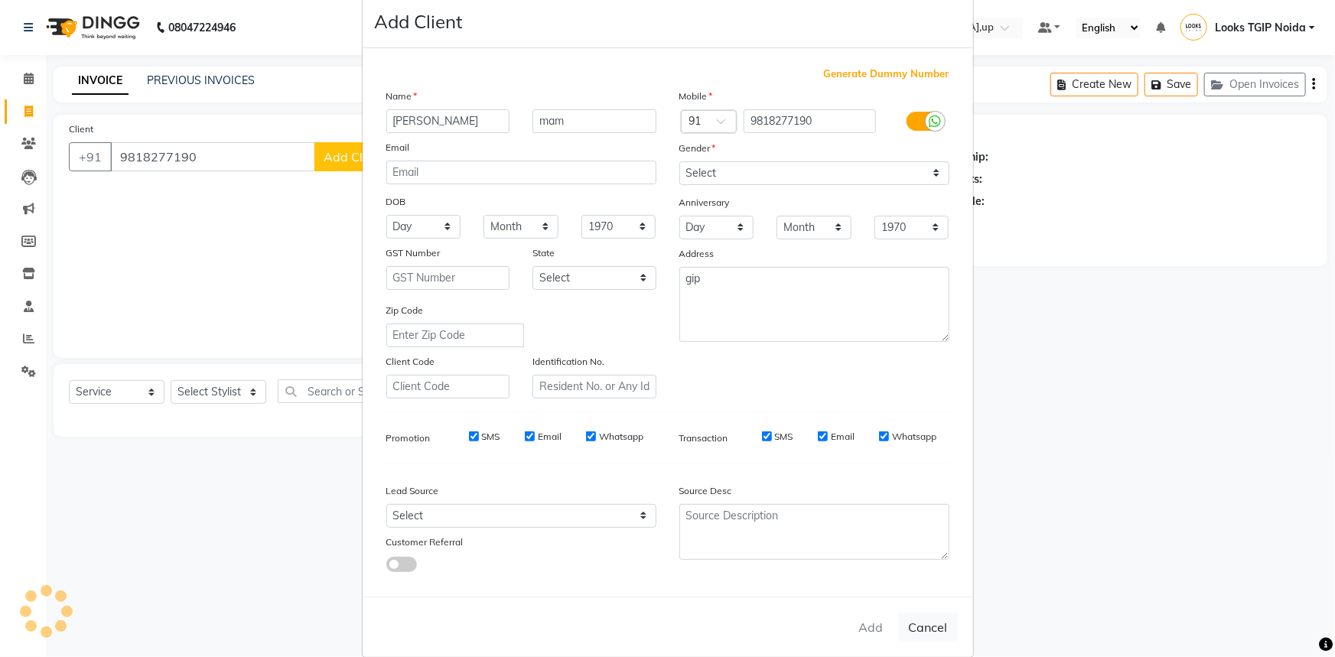
scroll to position [54, 0]
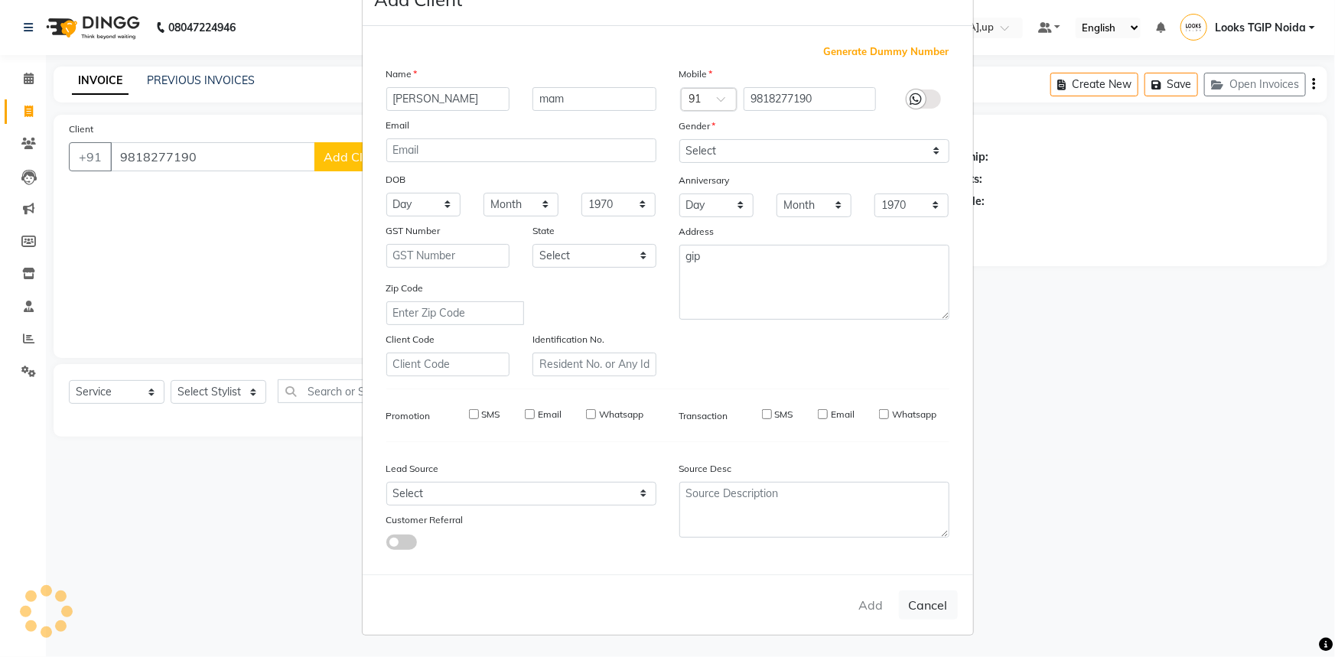
select select
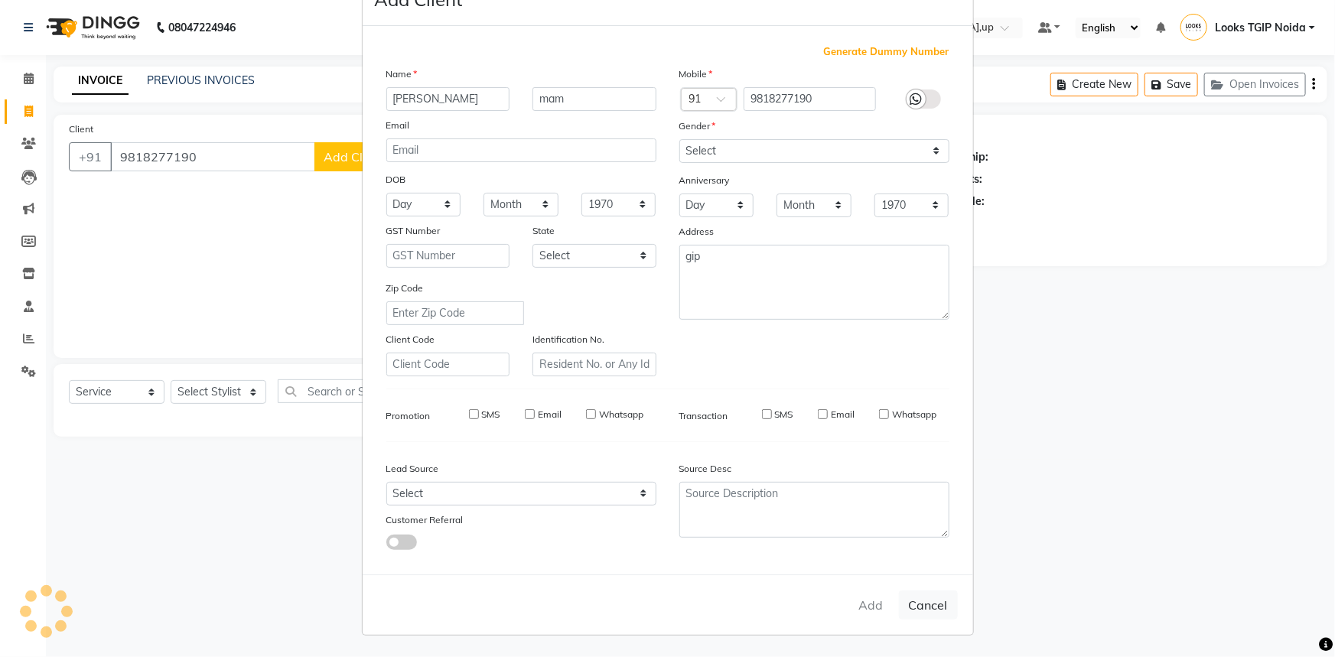
select select
checkbox input "false"
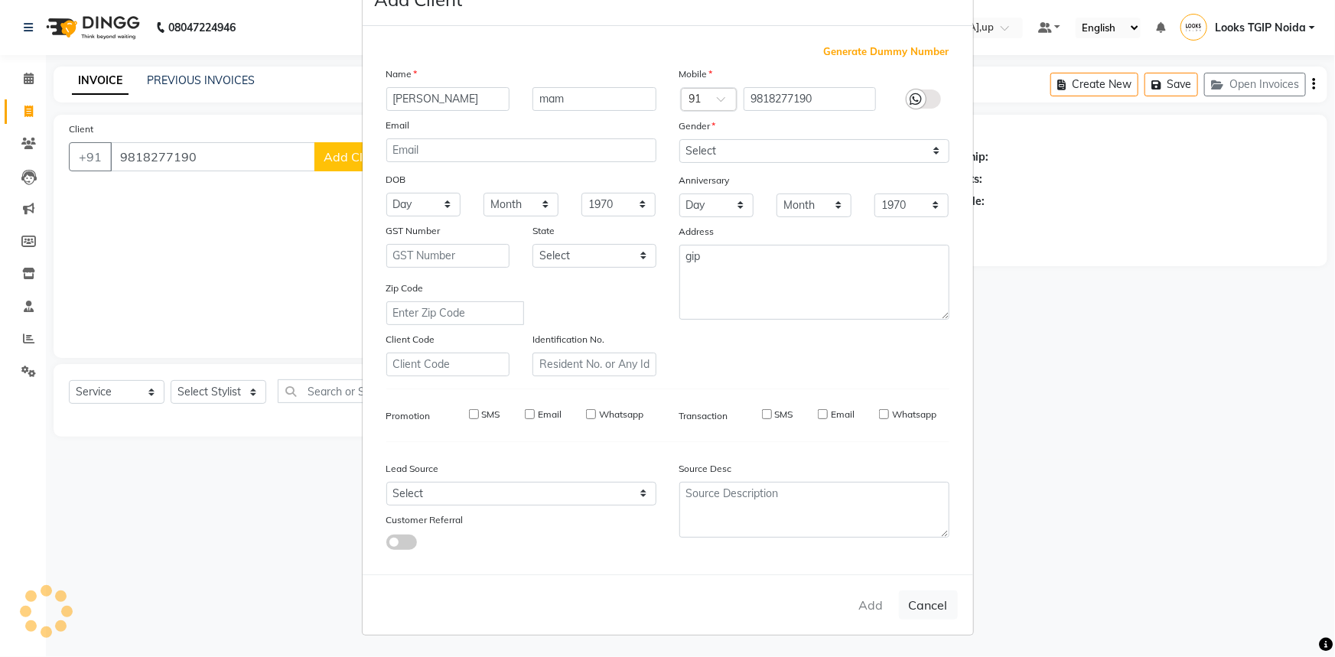
checkbox input "false"
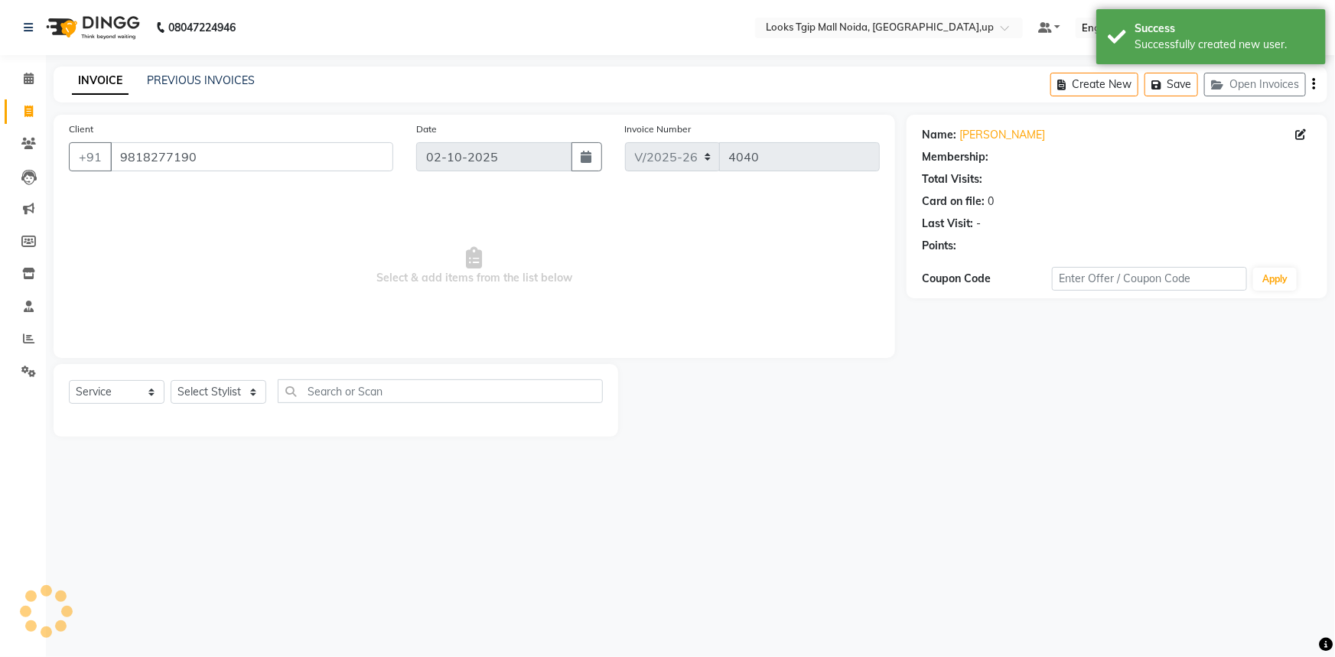
select select "1: Object"
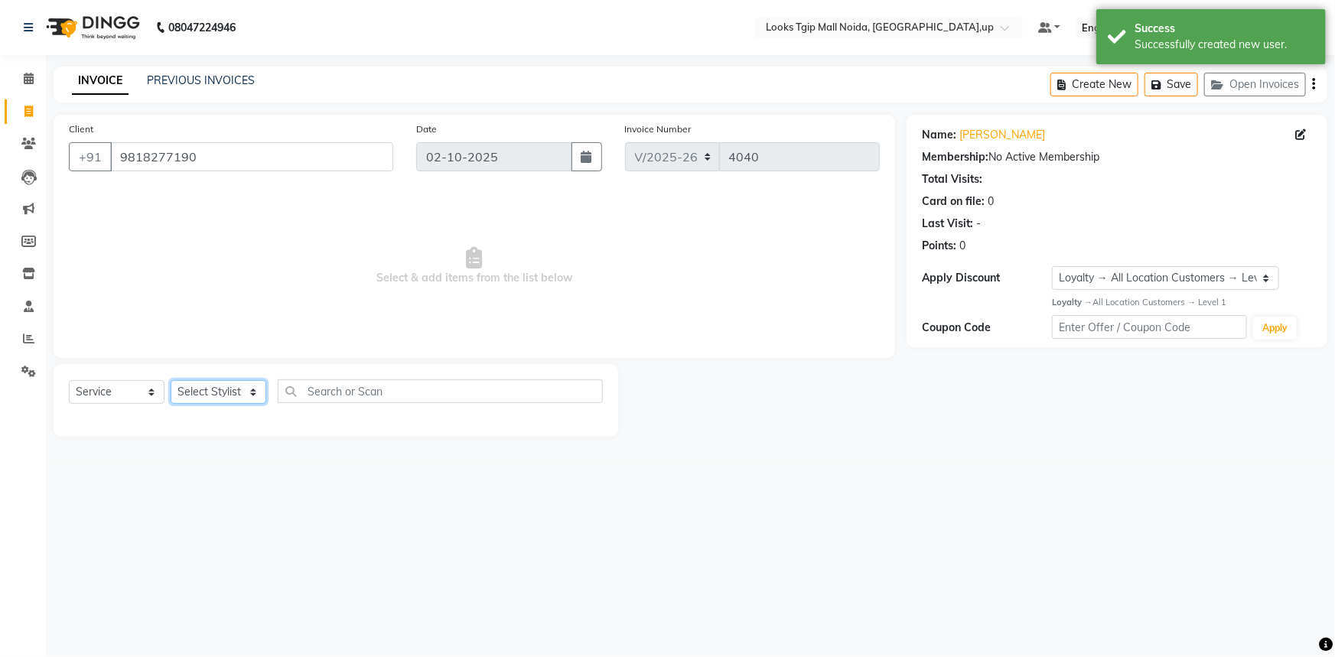
click at [239, 389] on select "Select Stylist Amaan Salmani Arjun_pdct Arun_pdct Atique Counter Sales Farooq G…" at bounding box center [219, 392] width 96 height 24
click at [171, 380] on select "Select Stylist Amaan Salmani Arjun_pdct Arun_pdct Atique Counter Sales Farooq G…" at bounding box center [219, 392] width 96 height 24
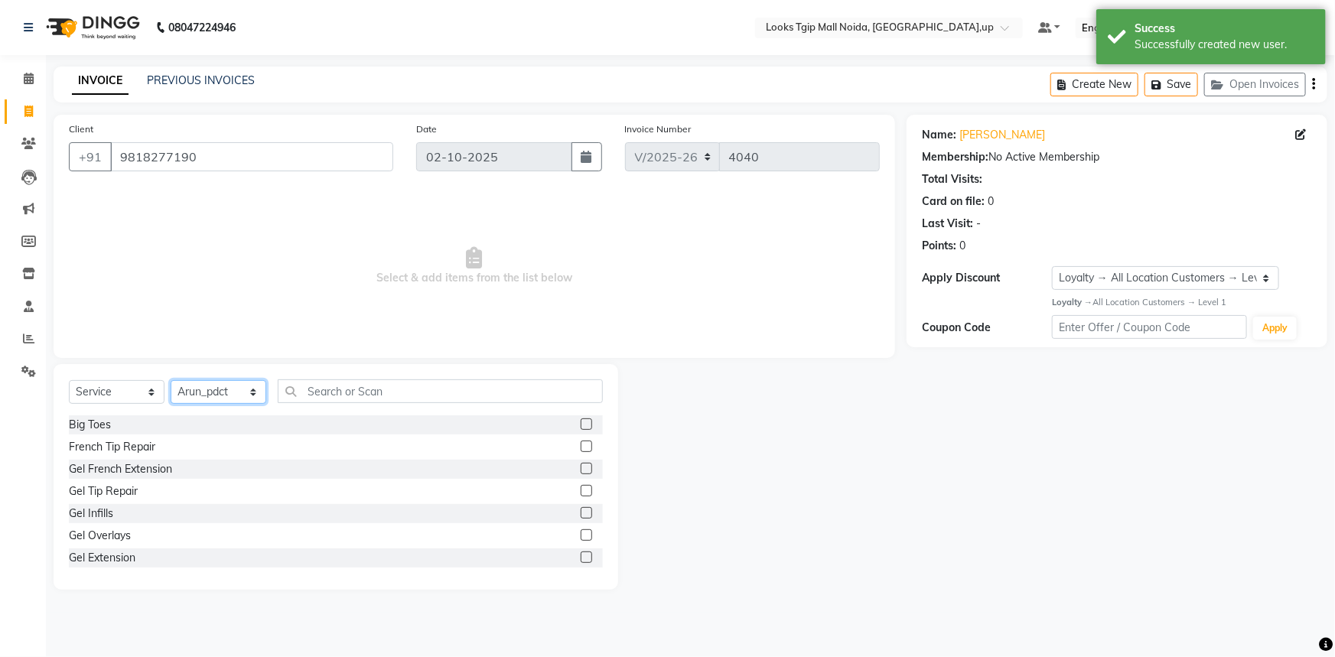
drag, startPoint x: 245, startPoint y: 389, endPoint x: 243, endPoint y: 381, distance: 8.6
click at [245, 389] on select "Select Stylist Amaan Salmani Arjun_pdct Arun_pdct Atique Counter Sales Farooq G…" at bounding box center [219, 392] width 96 height 24
select select "43888"
click at [171, 380] on select "Select Stylist Amaan Salmani Arjun_pdct Arun_pdct Atique Counter Sales Farooq G…" at bounding box center [219, 392] width 96 height 24
click at [328, 395] on input "text" at bounding box center [440, 391] width 325 height 24
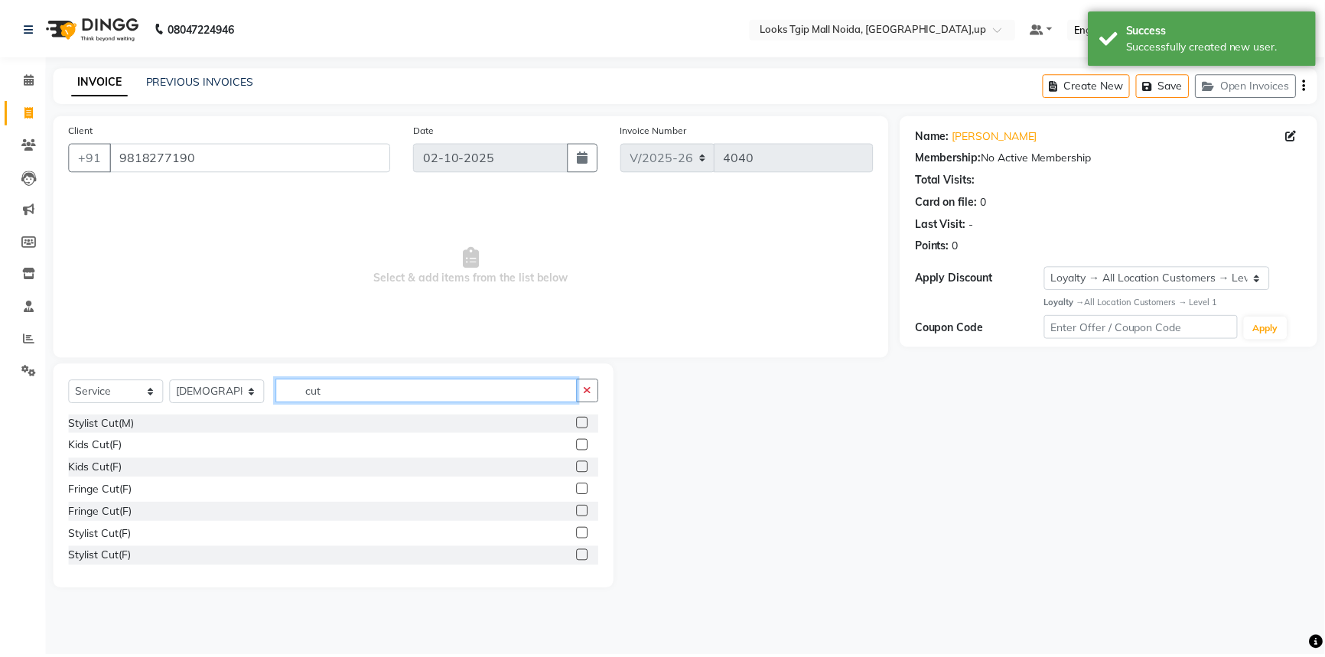
scroll to position [69, 0]
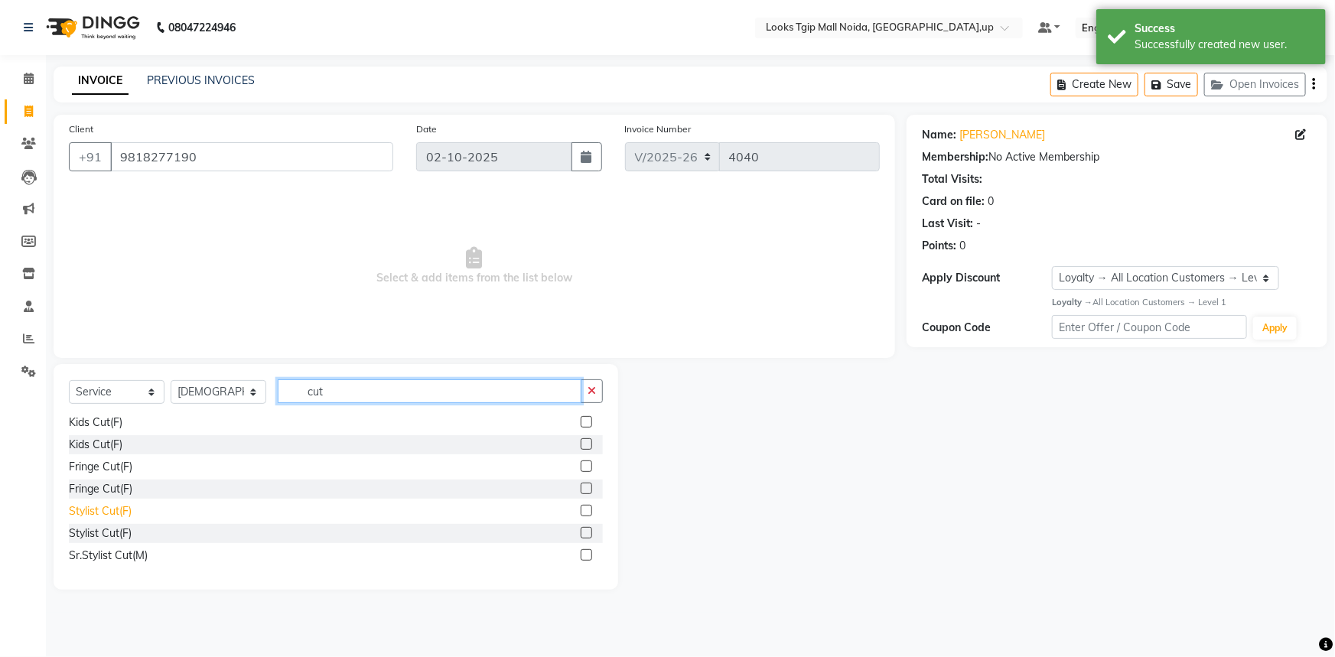
type input "cut"
click at [122, 516] on div "Stylist Cut(F)" at bounding box center [100, 511] width 63 height 16
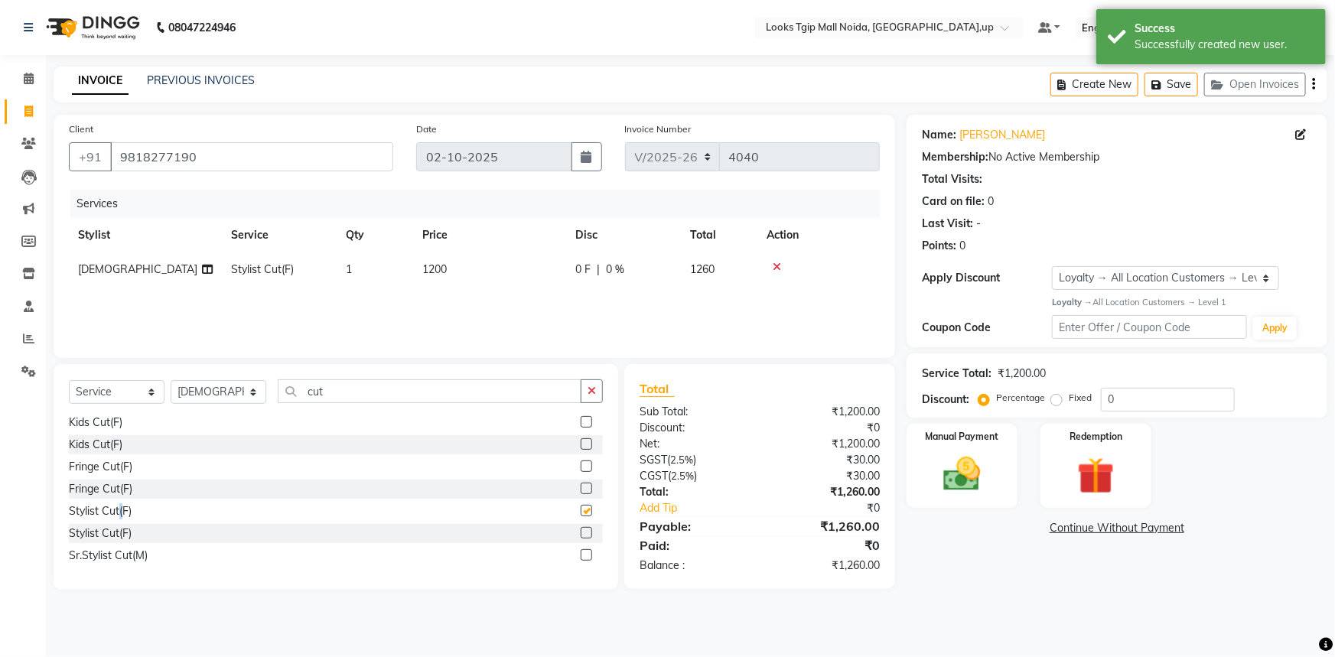
checkbox input "false"
click at [525, 293] on div "Services Stylist Service Qty Price Disc Total Action Atique Stylist Cut(F) 1 12…" at bounding box center [474, 266] width 811 height 153
drag, startPoint x: 506, startPoint y: 264, endPoint x: 388, endPoint y: 251, distance: 119.3
click at [406, 253] on tr "Atique Stylist Cut(F) 1 1200 0 F | 0 % 1260" at bounding box center [474, 269] width 811 height 34
click at [523, 265] on td "1200" at bounding box center [489, 269] width 153 height 34
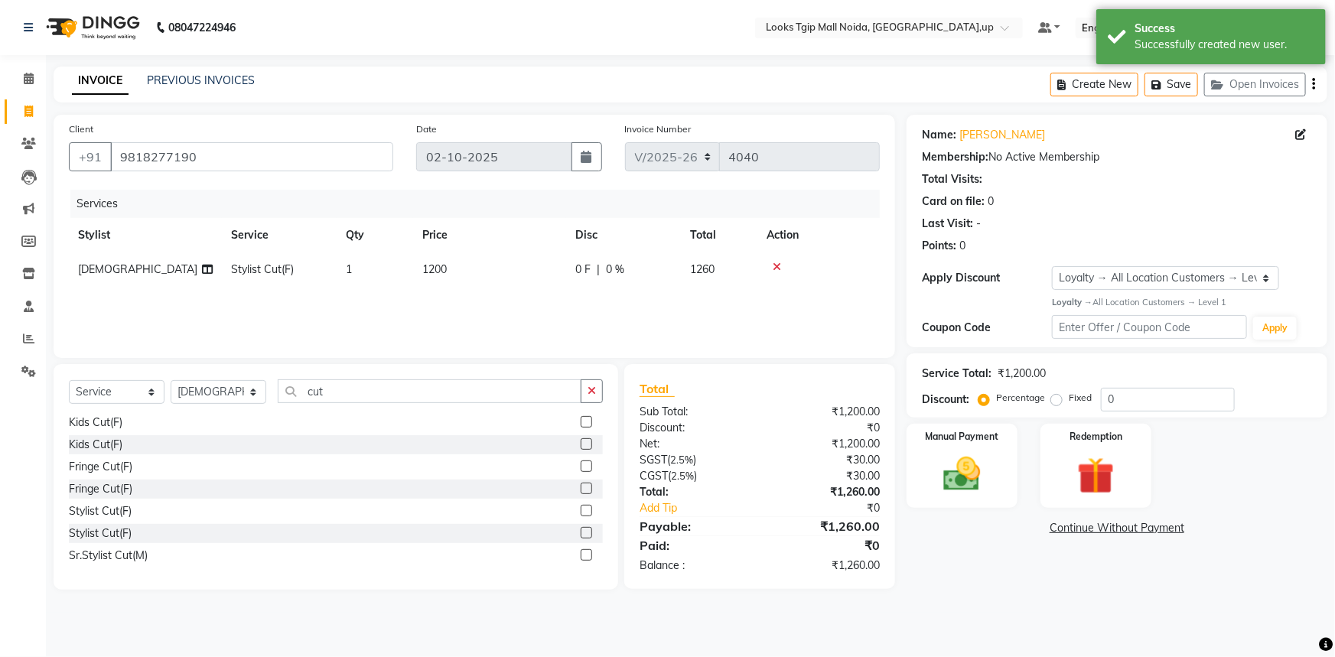
select select "43888"
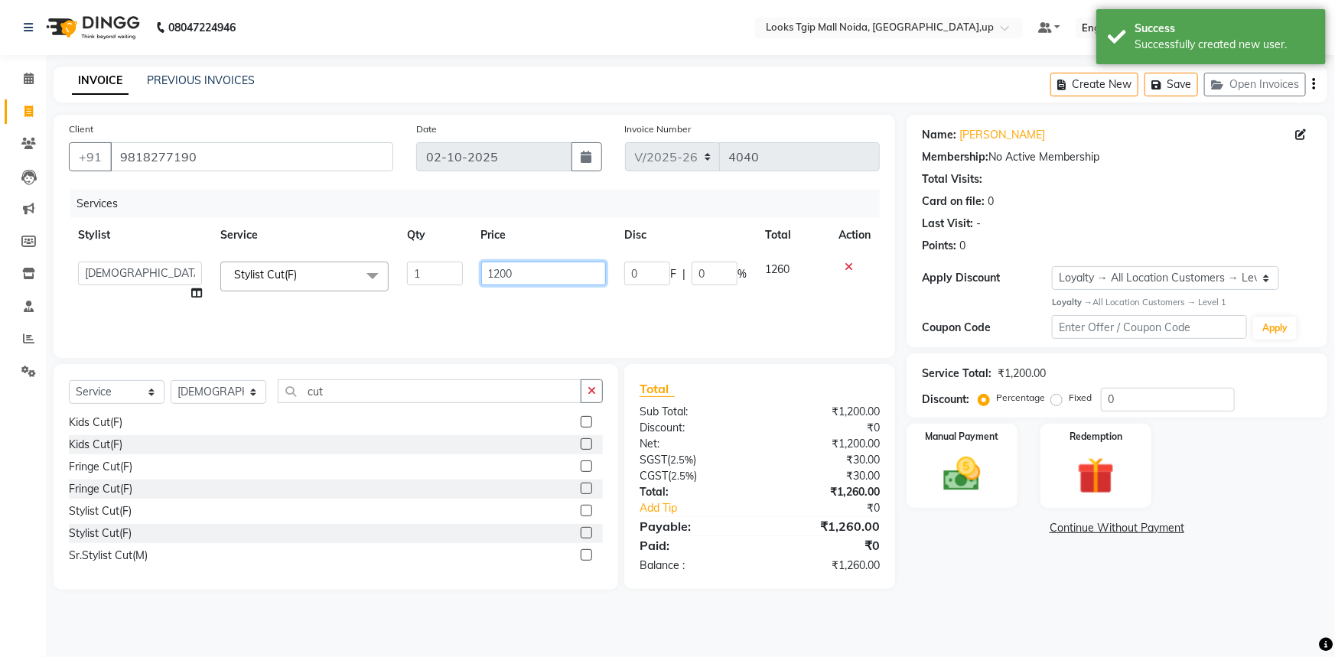
click at [521, 266] on input "1200" at bounding box center [543, 274] width 125 height 24
drag, startPoint x: 543, startPoint y: 273, endPoint x: 0, endPoint y: 268, distance: 543.2
click at [147, 271] on tr "Amaan Salmani Arjun_pdct Arun_pdct Atique Counter Sales Farooq Gautam_pdct Guri…" at bounding box center [474, 281] width 811 height 58
type input "1000"
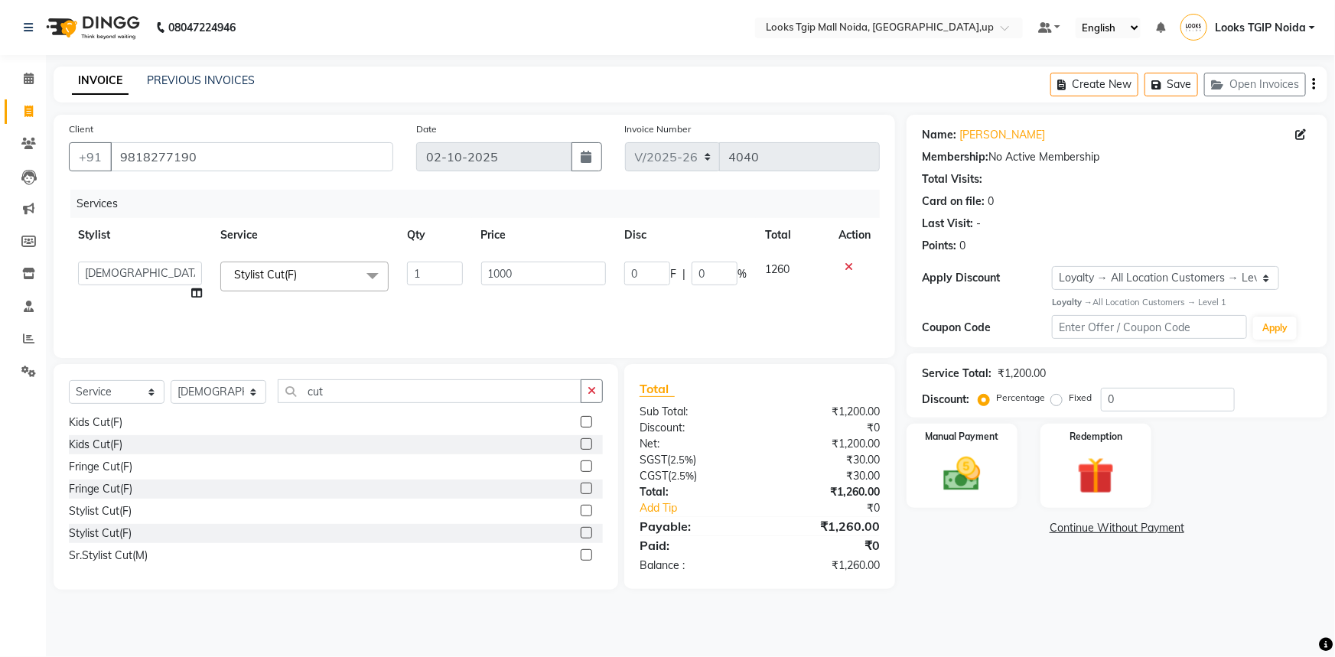
click at [620, 437] on div "Select Service Product Membership Package Voucher Prepaid Gift Card Select Styl…" at bounding box center [474, 477] width 865 height 226
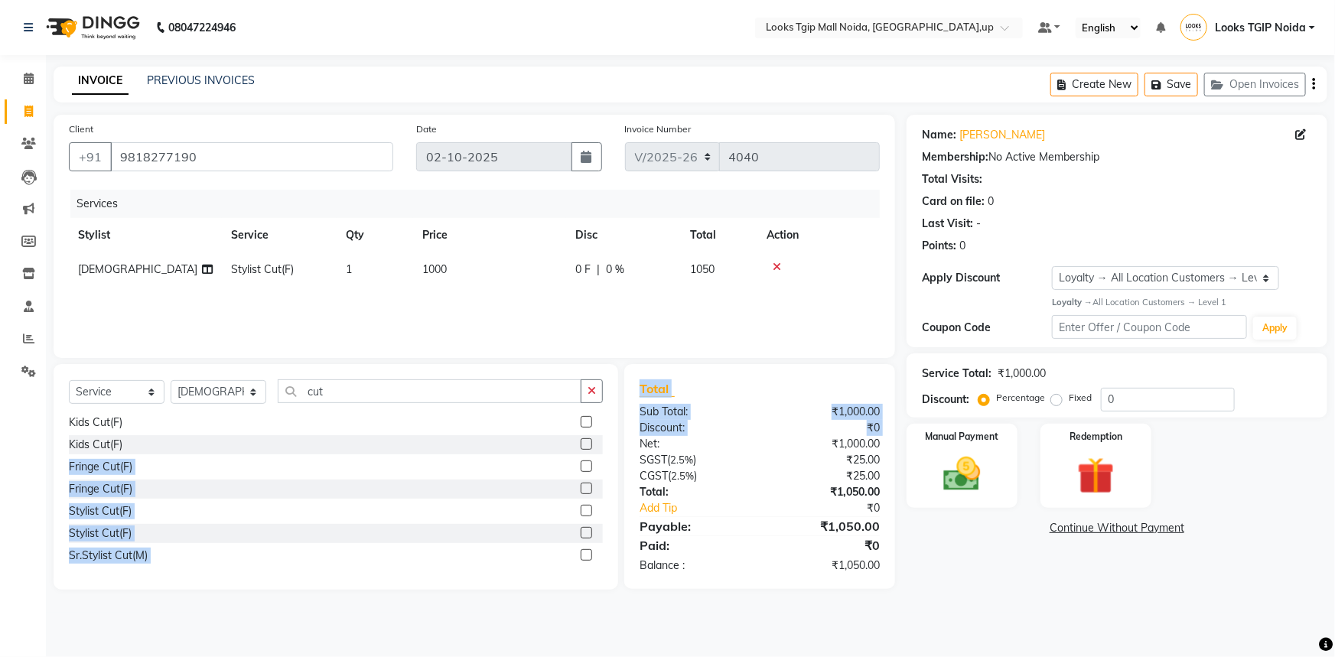
drag, startPoint x: 982, startPoint y: 490, endPoint x: 1031, endPoint y: 505, distance: 50.6
click at [982, 490] on img at bounding box center [962, 474] width 60 height 43
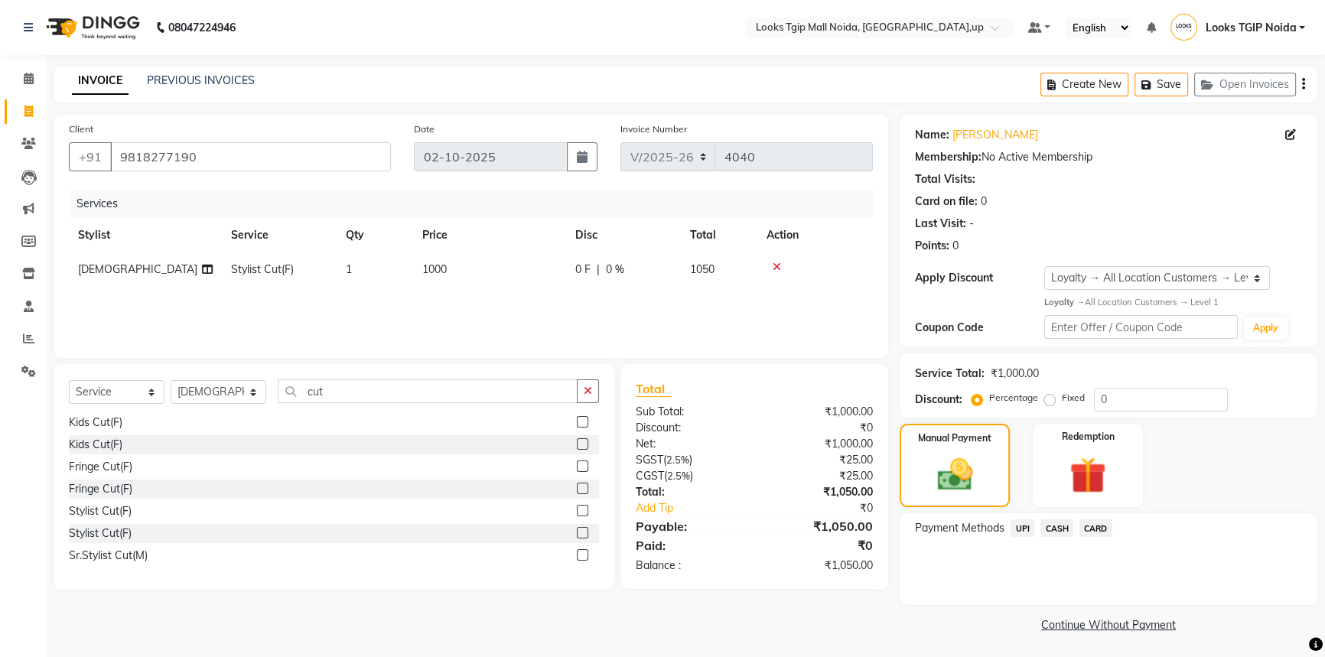
click at [1025, 528] on span "UPI" at bounding box center [1023, 528] width 24 height 18
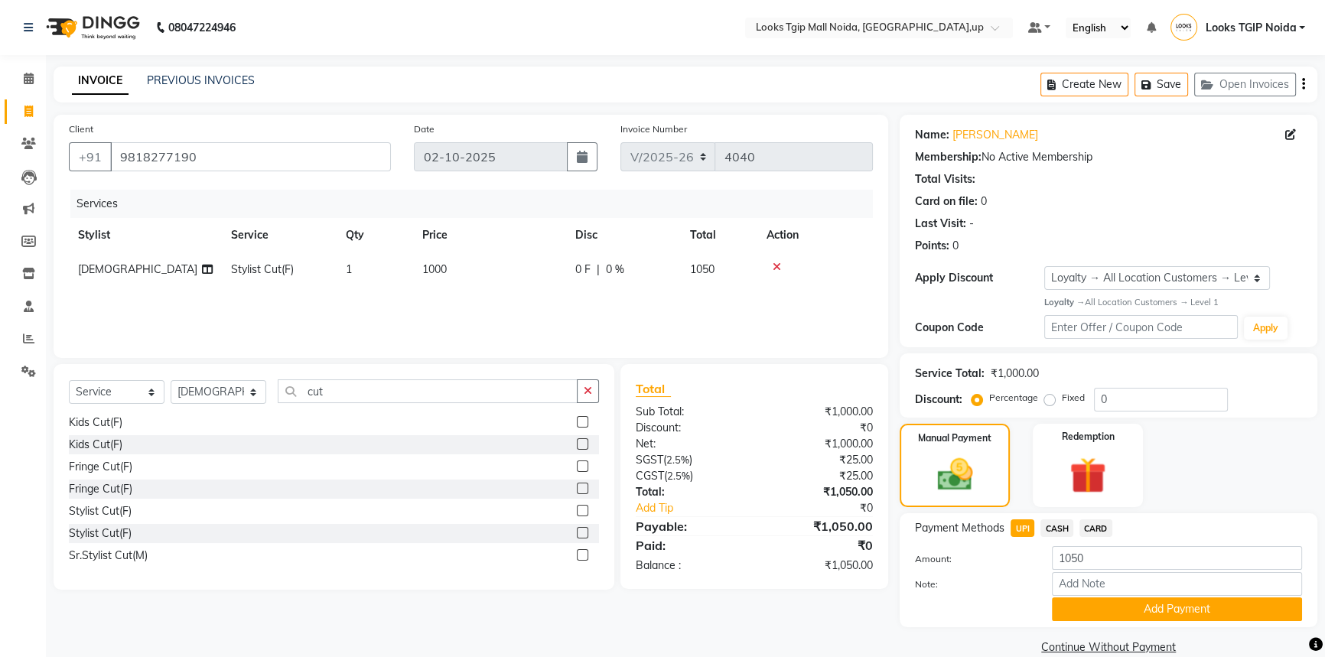
click at [1083, 604] on button "Add Payment" at bounding box center [1177, 610] width 250 height 24
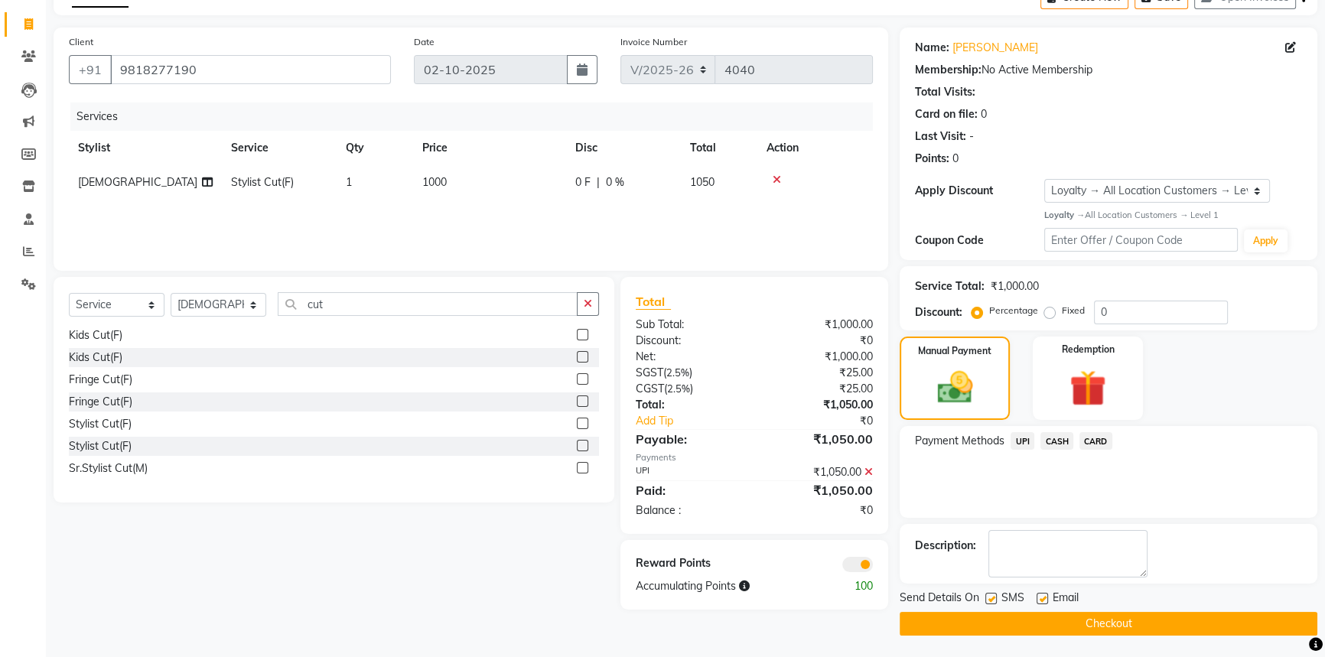
scroll to position [88, 0]
click at [994, 597] on label at bounding box center [990, 597] width 11 height 11
click at [994, 597] on input "checkbox" at bounding box center [990, 599] width 10 height 10
checkbox input "false"
click at [994, 613] on button "Checkout" at bounding box center [1109, 623] width 418 height 24
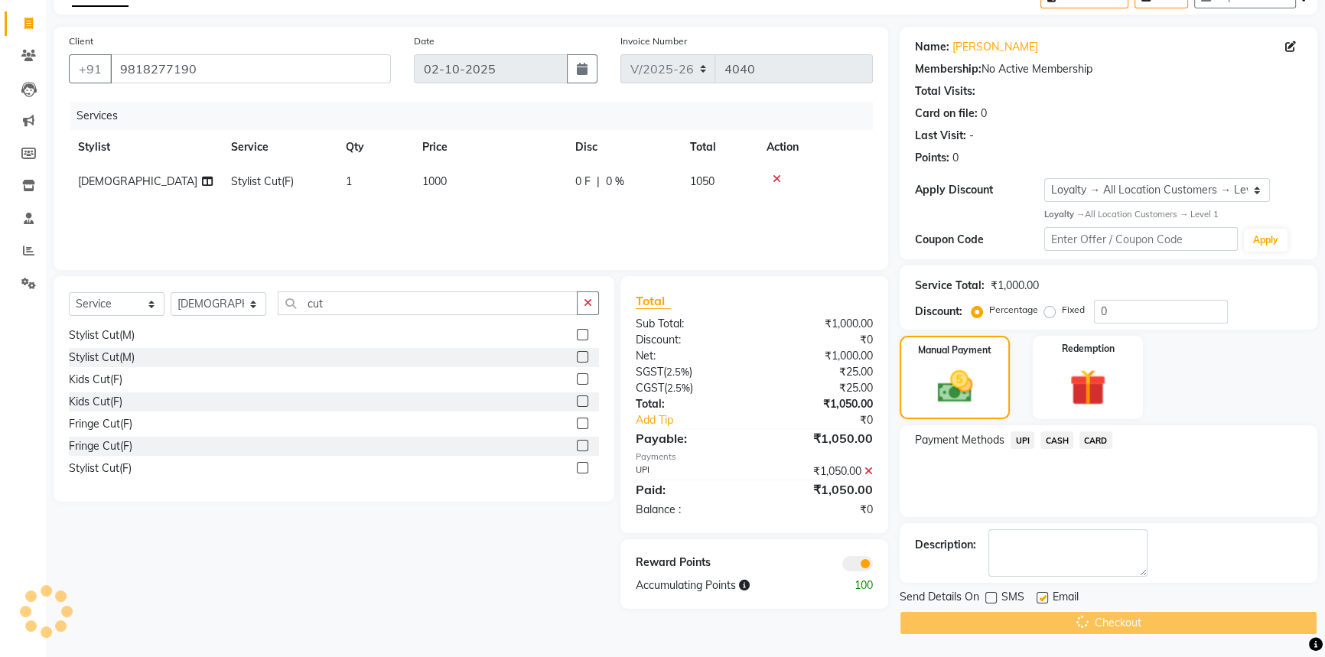
scroll to position [0, 0]
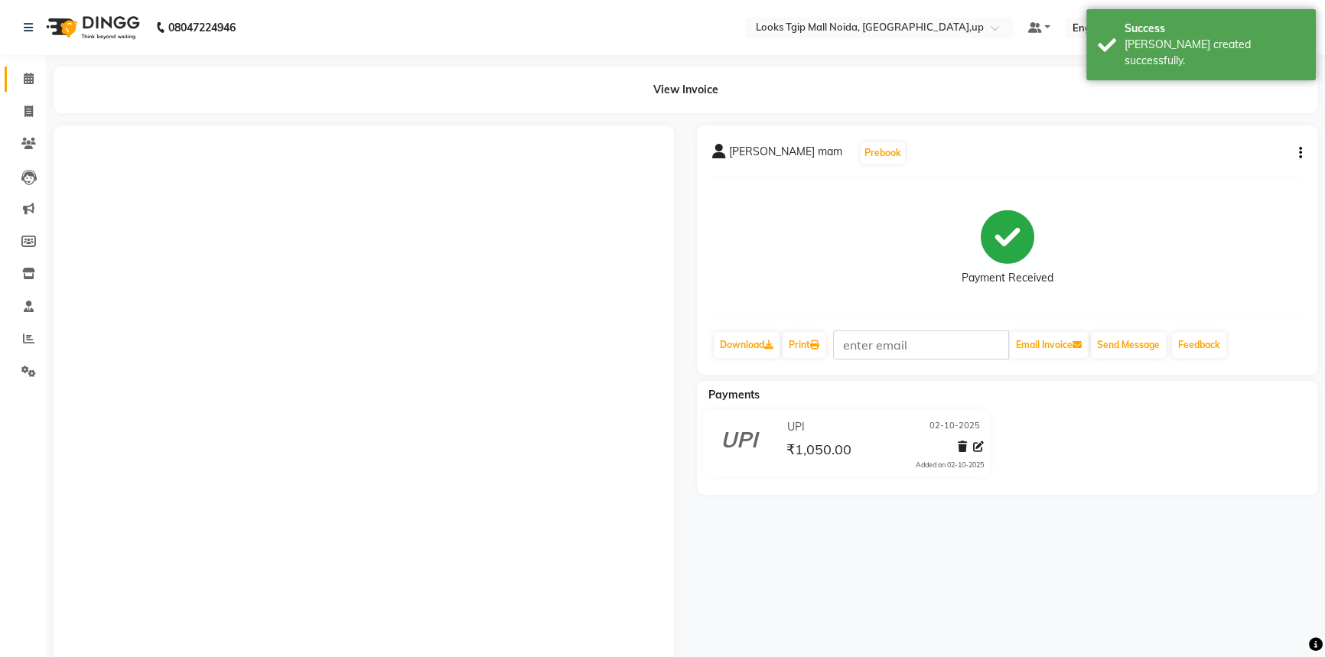
click at [18, 70] on span at bounding box center [28, 79] width 27 height 18
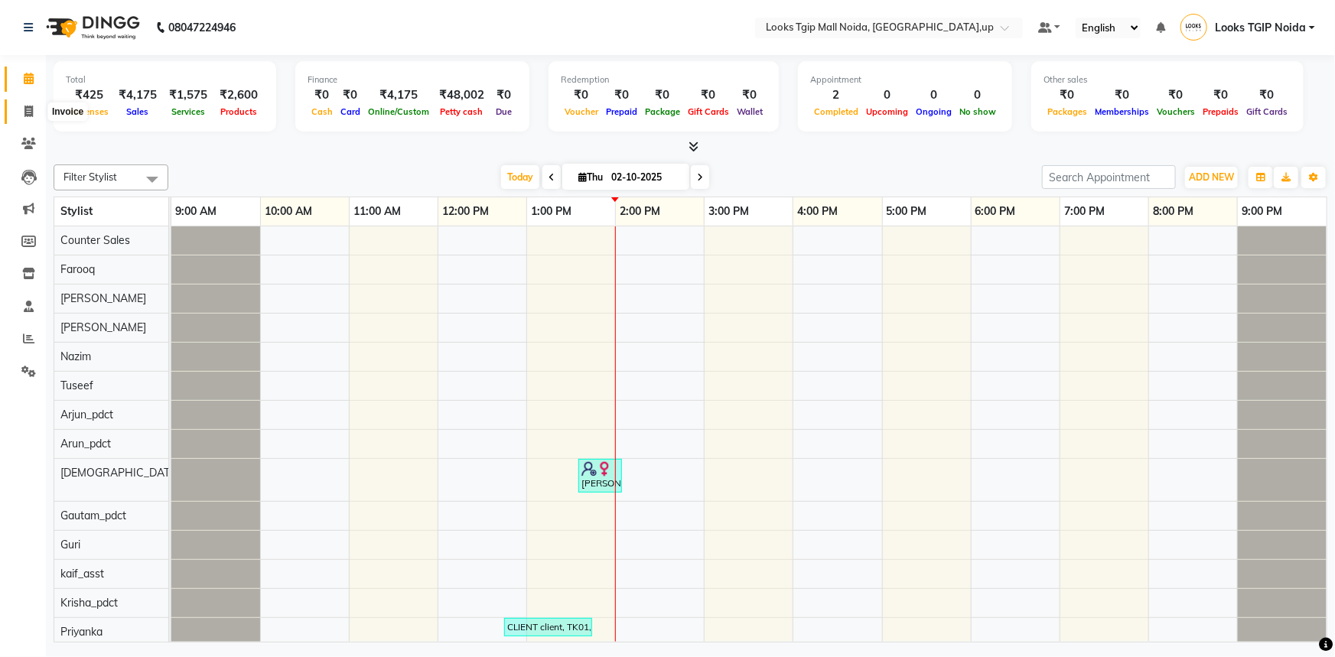
click at [30, 109] on icon at bounding box center [28, 111] width 8 height 11
select select "4358"
select select "service"
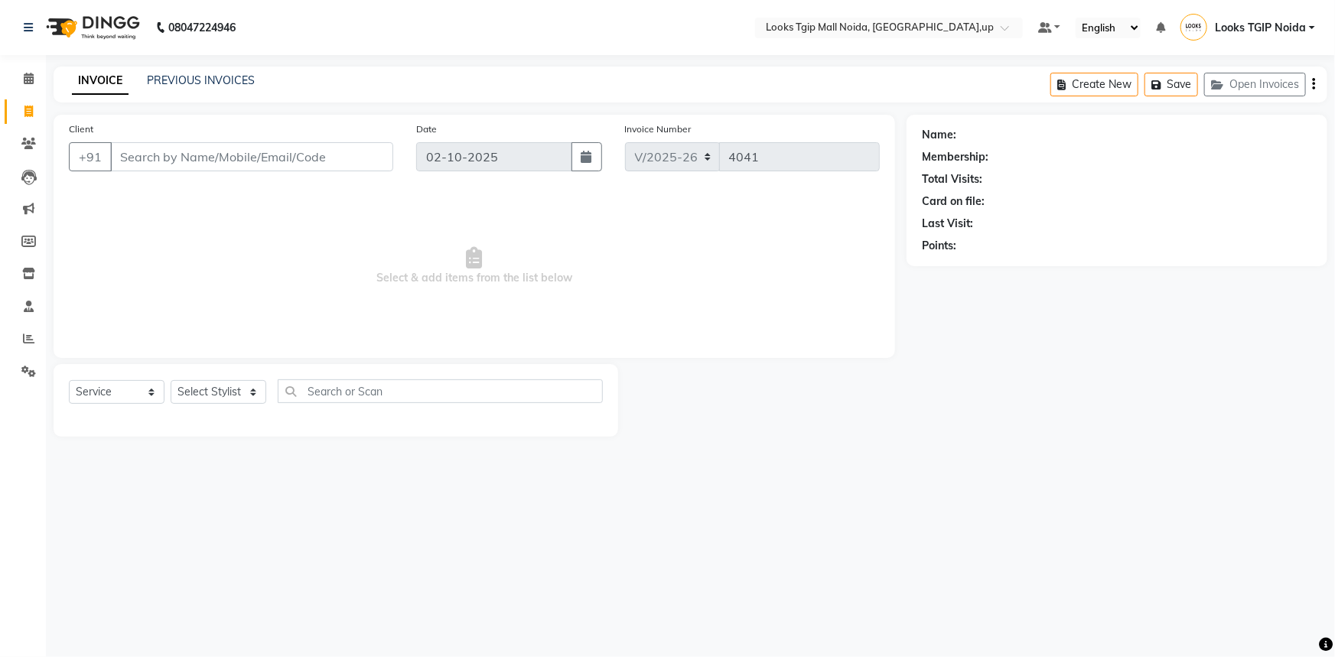
click at [219, 379] on div "Select Service Product Membership Package Voucher Prepaid Gift Card Select Styl…" at bounding box center [336, 400] width 565 height 73
click at [217, 386] on select "Select Stylist" at bounding box center [219, 392] width 96 height 24
select select "23814"
click at [171, 380] on select "Select Stylist Amaan Salmani Arjun_pdct Arun_pdct Atique Counter Sales Farooq G…" at bounding box center [219, 392] width 96 height 24
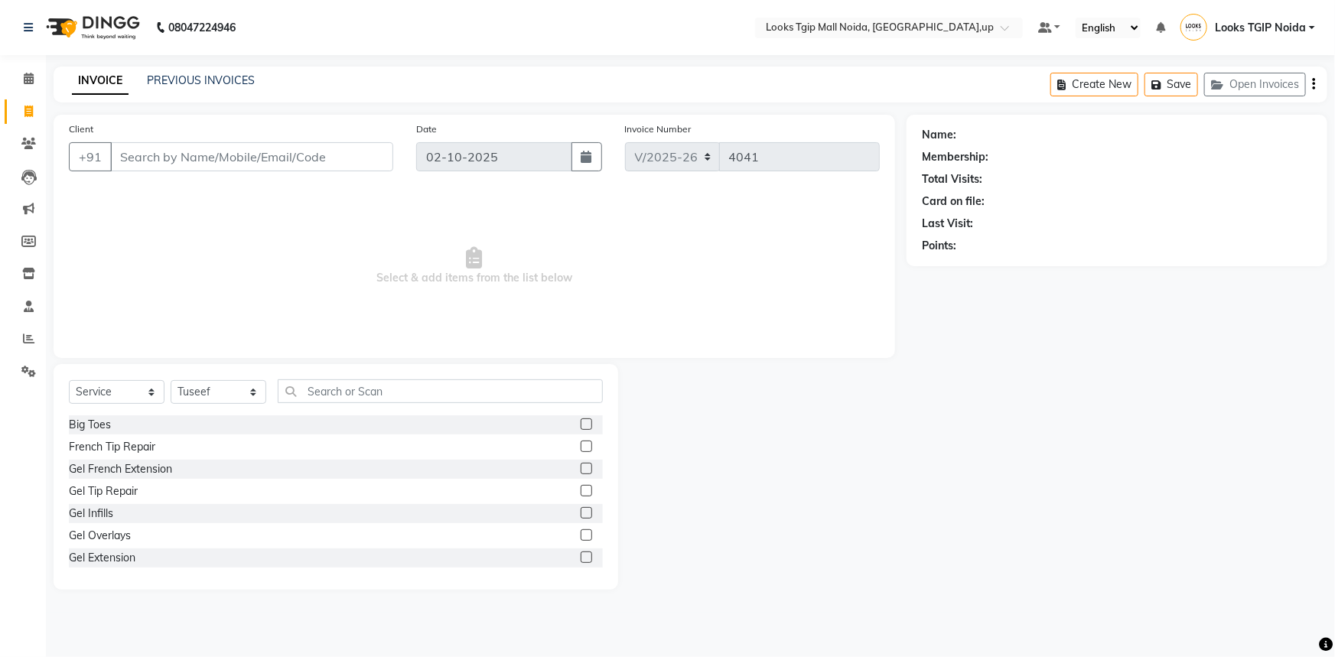
click at [377, 409] on div "Select Service Product Membership Package Voucher Prepaid Gift Card Select Styl…" at bounding box center [336, 397] width 534 height 36
click at [375, 403] on div "Select Service Product Membership Package Voucher Prepaid Gift Card Select Styl…" at bounding box center [336, 397] width 534 height 36
click at [334, 389] on input "text" at bounding box center [440, 391] width 325 height 24
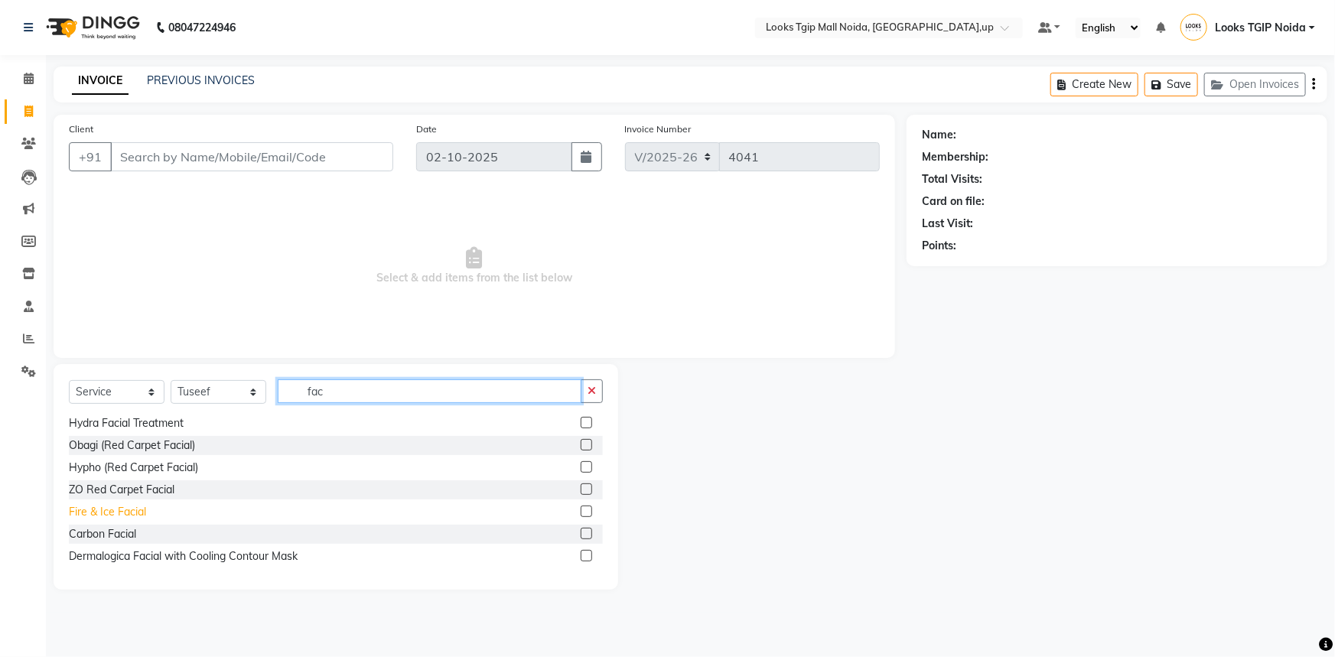
scroll to position [208, 0]
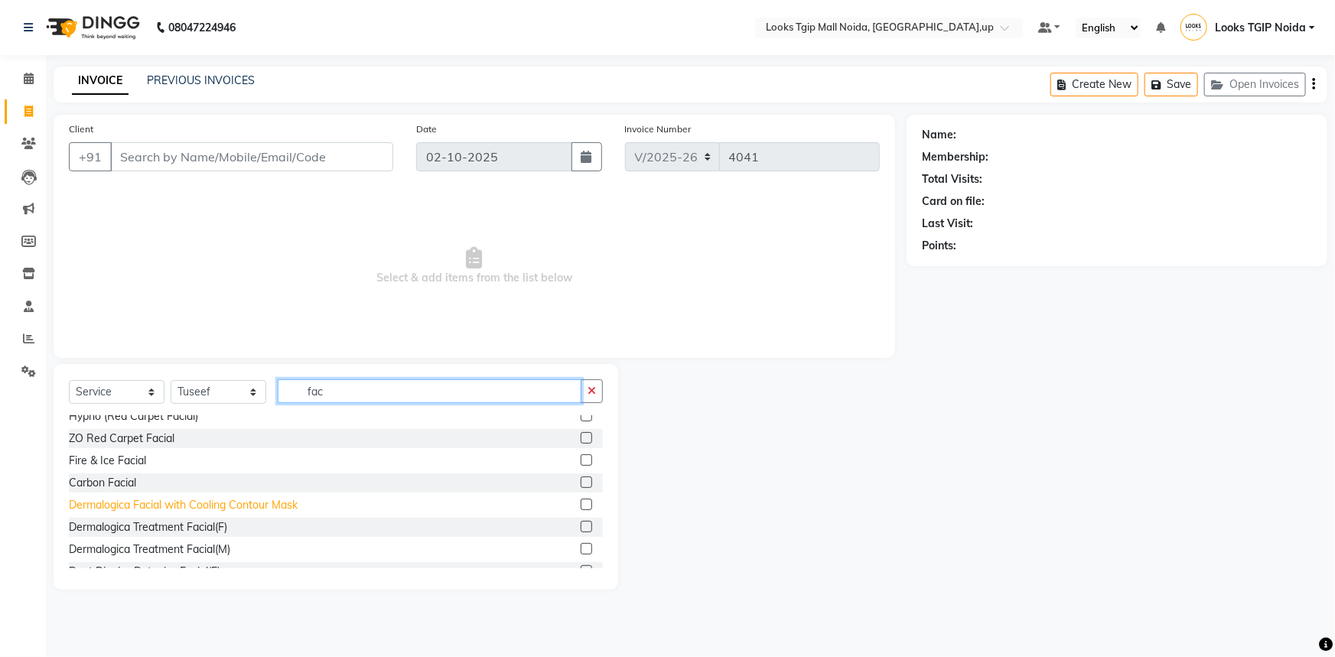
type input "fac"
click at [184, 502] on div "Dermalogica Facial with Cooling Contour Mask" at bounding box center [183, 505] width 229 height 16
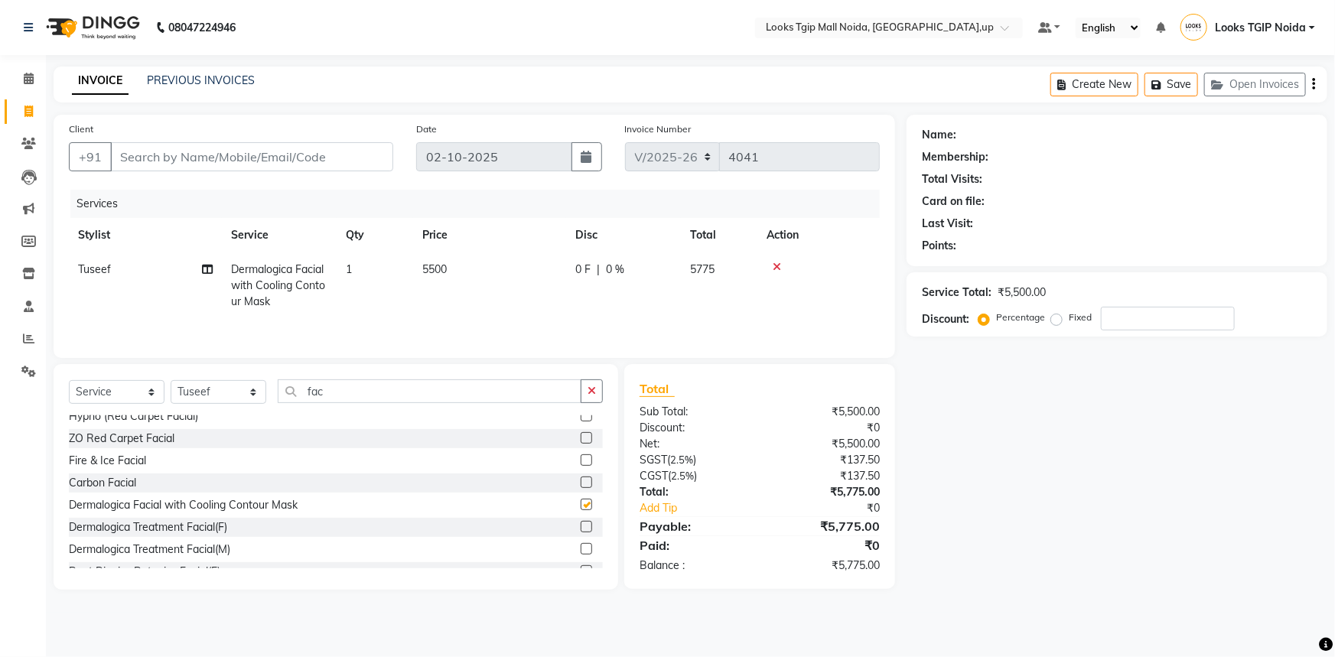
checkbox input "false"
click at [338, 390] on input "fac" at bounding box center [430, 391] width 304 height 24
drag, startPoint x: 337, startPoint y: 393, endPoint x: 161, endPoint y: 410, distance: 176.8
click at [205, 414] on div "Select Service Product Membership Package Voucher Prepaid Gift Card Select Styl…" at bounding box center [336, 397] width 534 height 36
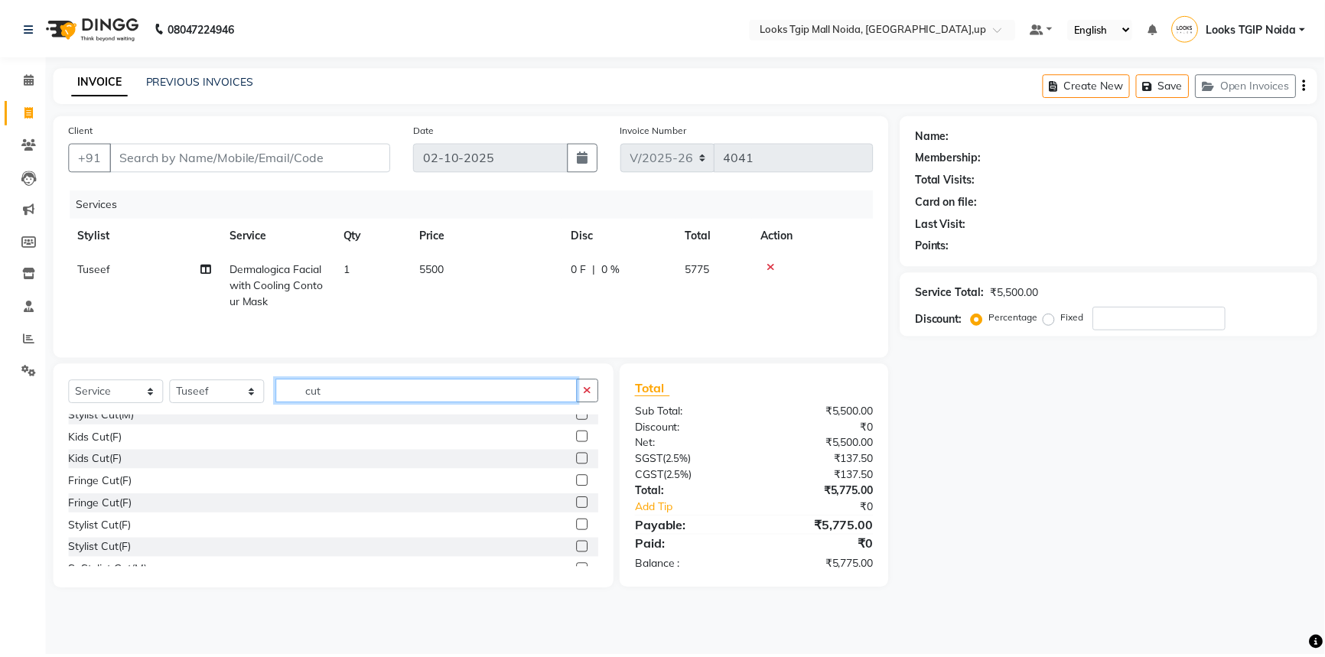
scroll to position [0, 0]
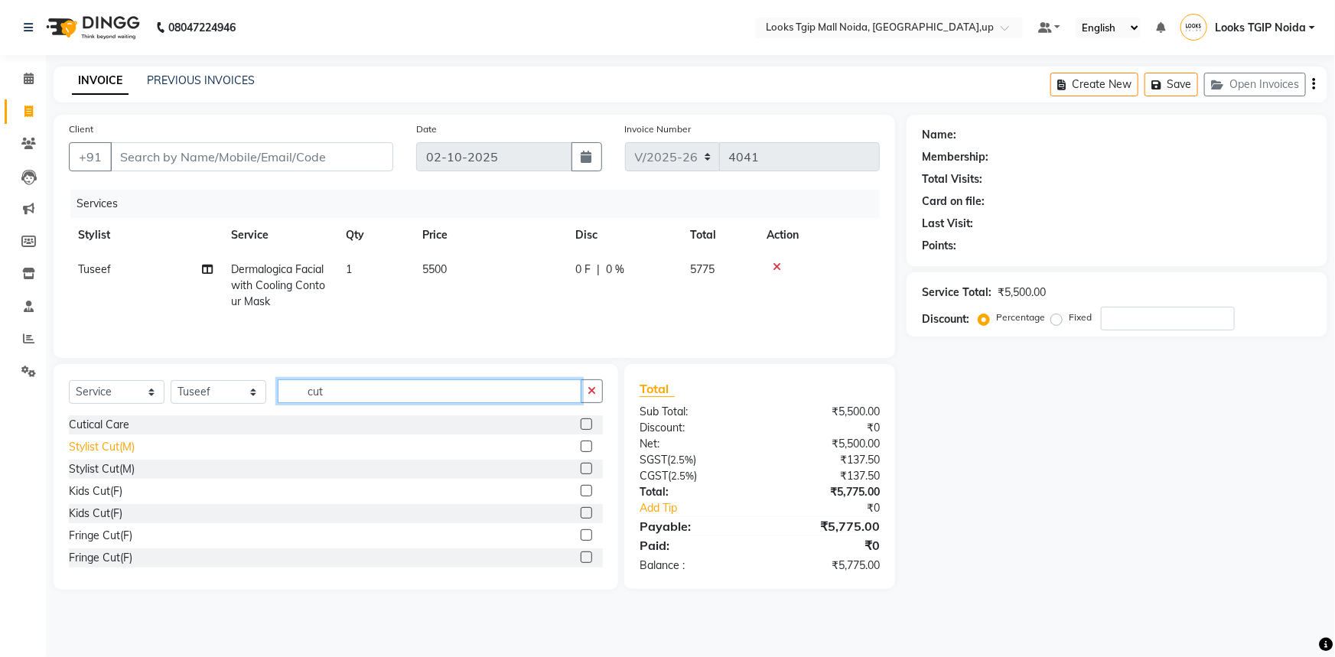
type input "cut"
click at [132, 444] on div "Stylist Cut(M)" at bounding box center [102, 447] width 66 height 16
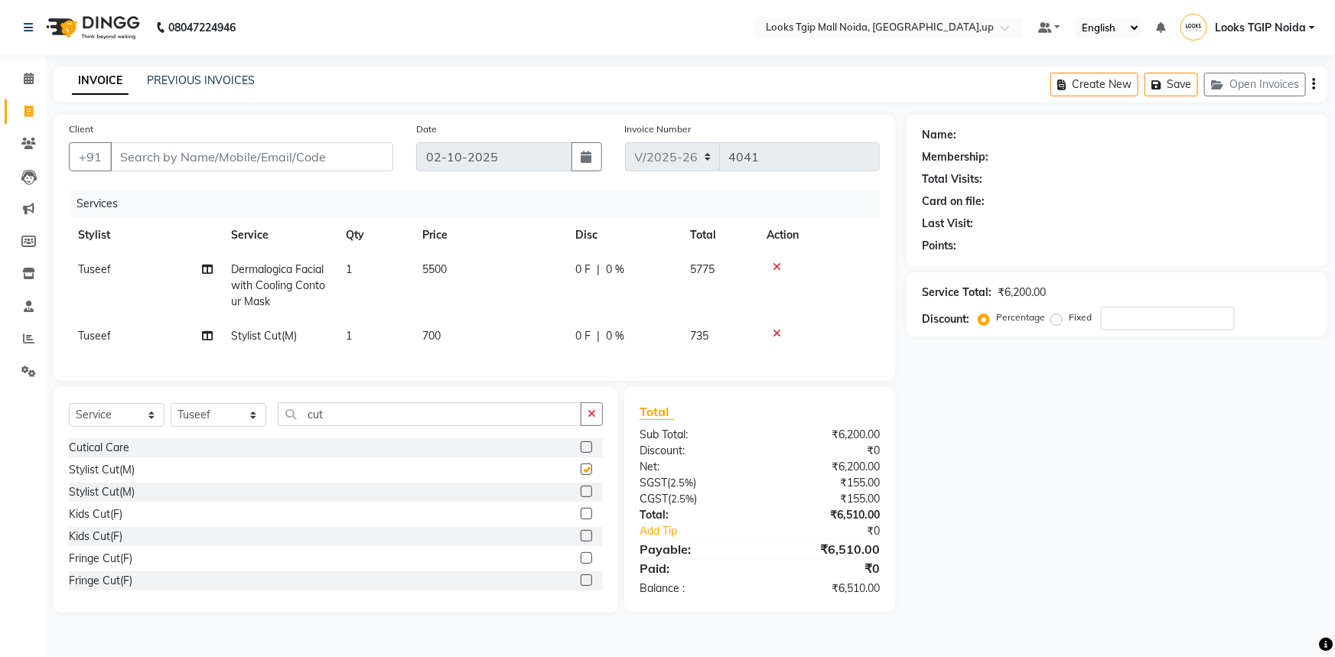
checkbox input "false"
click at [477, 325] on td "700" at bounding box center [489, 336] width 153 height 34
select select "23814"
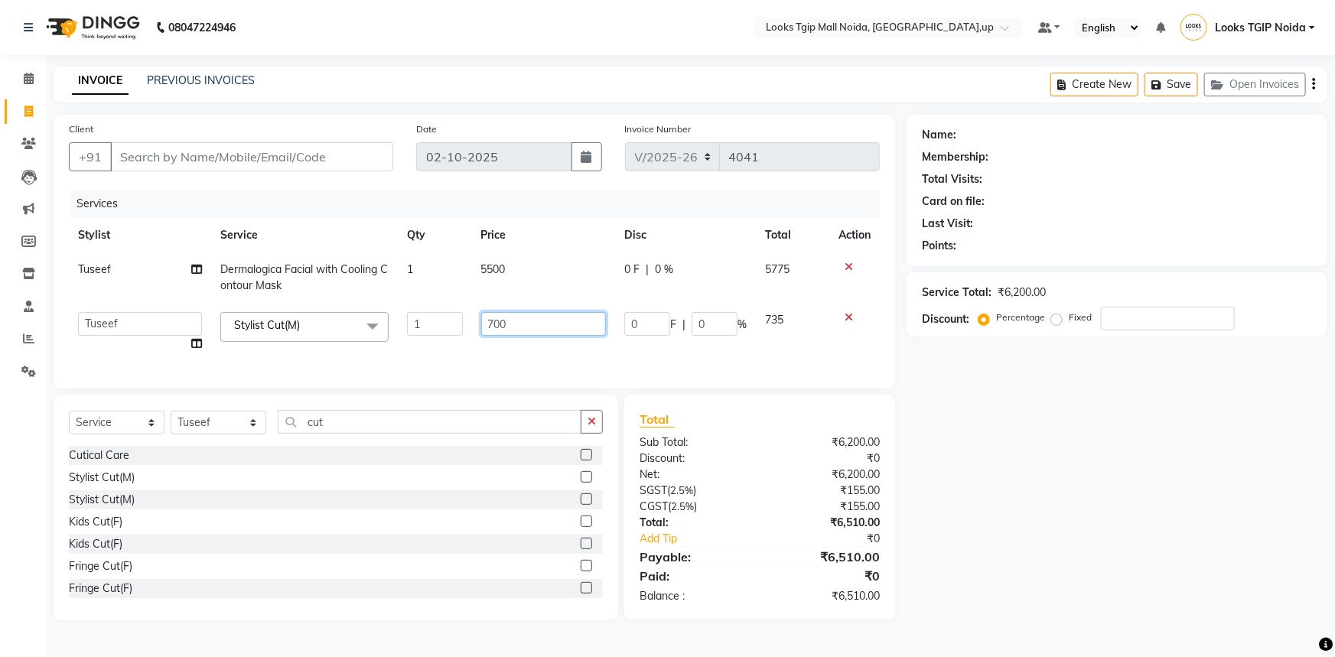
drag, startPoint x: 452, startPoint y: 329, endPoint x: 317, endPoint y: 328, distance: 135.4
click at [345, 330] on tr "Amaan Salmani Arjun_pdct Arun_pdct Atique Counter Sales Farooq Gautam_pdct Guri…" at bounding box center [474, 332] width 811 height 58
type input "500"
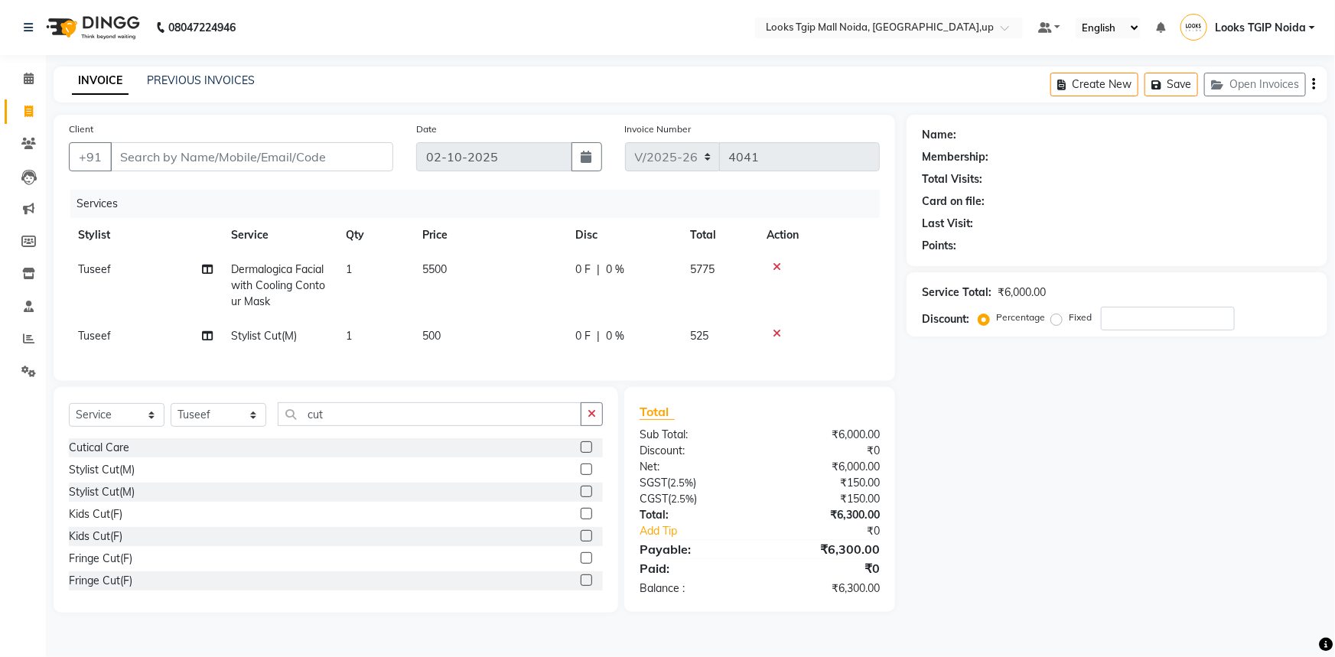
click at [381, 417] on div "Select Service Product Membership Package Voucher Prepaid Gift Card Select Styl…" at bounding box center [336, 500] width 565 height 226
drag, startPoint x: 370, startPoint y: 422, endPoint x: 213, endPoint y: 441, distance: 158.8
click at [265, 438] on div "Select Service Product Membership Package Voucher Prepaid Gift Card Select Styl…" at bounding box center [336, 420] width 534 height 36
type input "bea"
click at [113, 456] on div "Beard Trimming" at bounding box center [107, 448] width 77 height 16
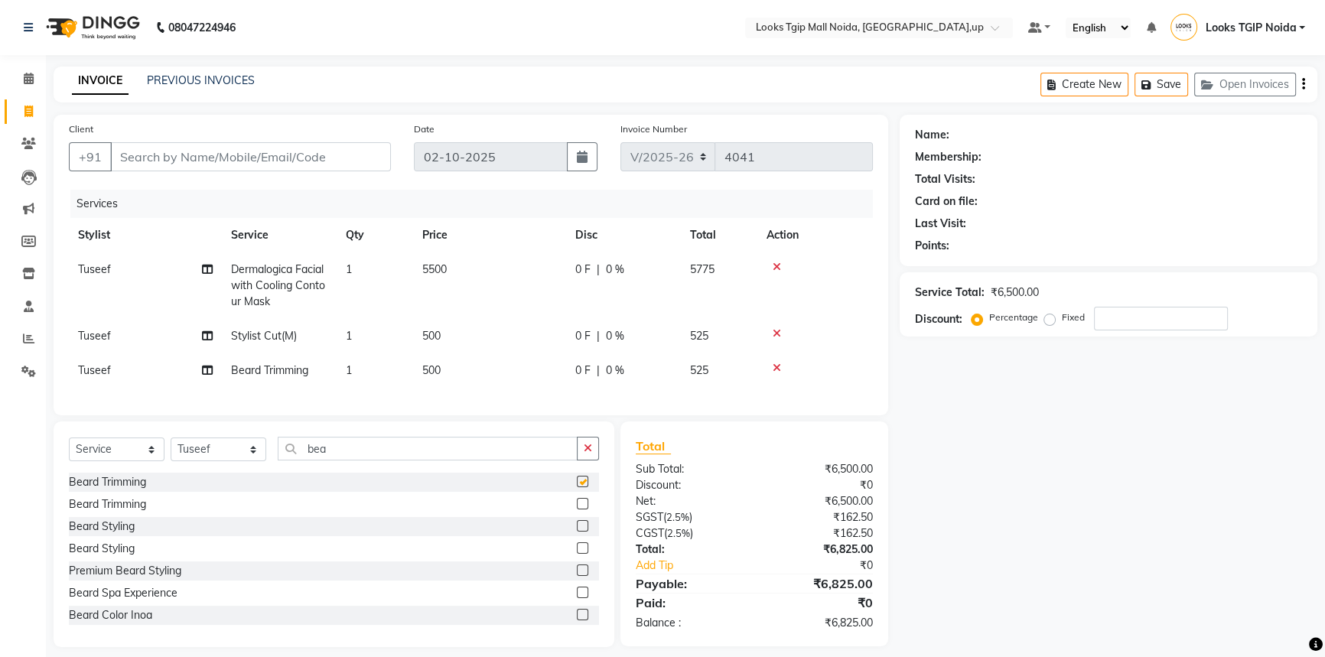
checkbox input "false"
drag, startPoint x: 494, startPoint y: 376, endPoint x: 501, endPoint y: 371, distance: 8.3
click at [495, 376] on td "500" at bounding box center [489, 370] width 153 height 34
select select "23814"
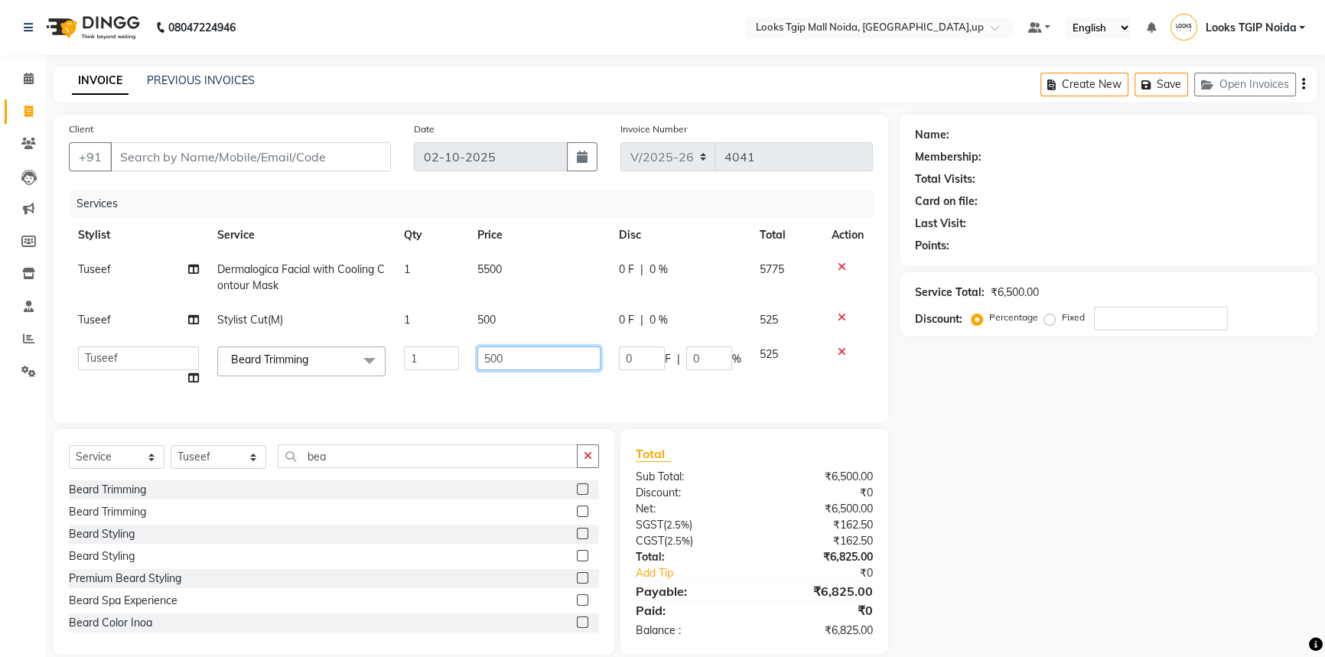
drag, startPoint x: 542, startPoint y: 351, endPoint x: 526, endPoint y: 350, distance: 15.3
click at [534, 351] on input "500" at bounding box center [538, 359] width 123 height 24
drag, startPoint x: 526, startPoint y: 350, endPoint x: 111, endPoint y: 344, distance: 415.5
click at [314, 350] on tr "Amaan Salmani Arjun_pdct Arun_pdct Atique Counter Sales Farooq Gautam_pdct Guri…" at bounding box center [471, 366] width 804 height 58
type input "400"
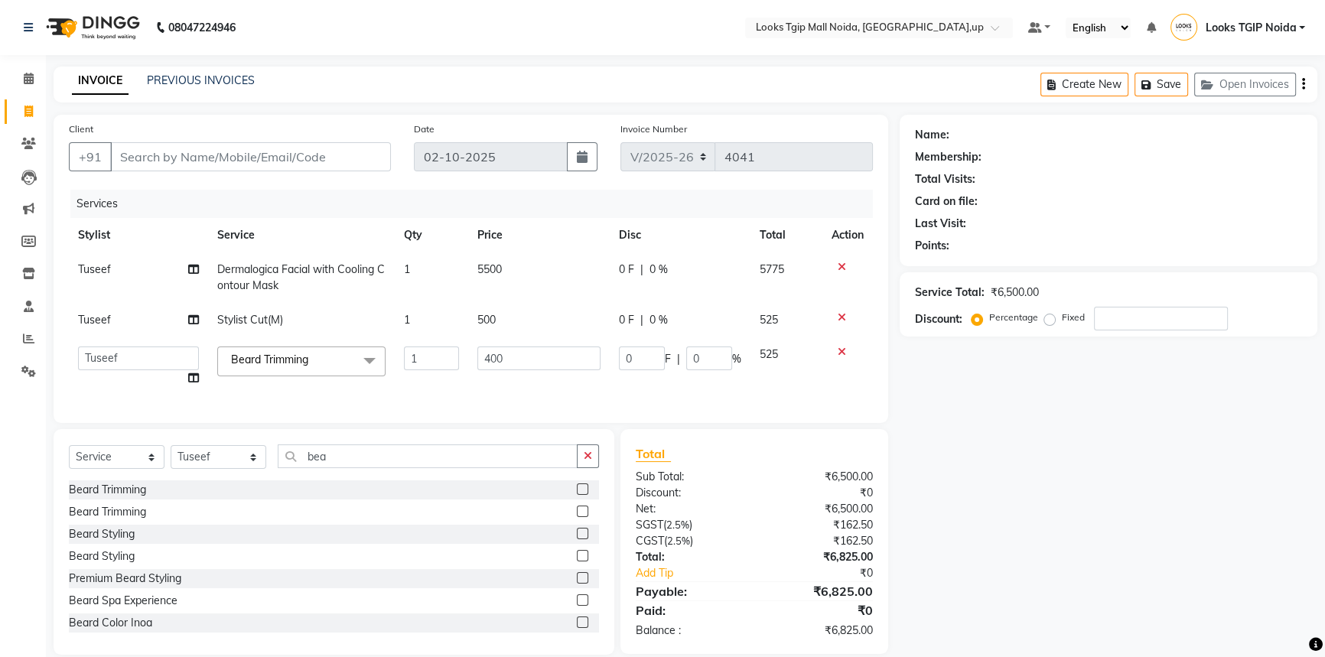
click at [704, 527] on div "Total Sub Total: ₹6,500.00 Discount: ₹0 Net: ₹6,500.00 SGST ( 2.5% ) ₹162.50 CG…" at bounding box center [755, 542] width 238 height 194
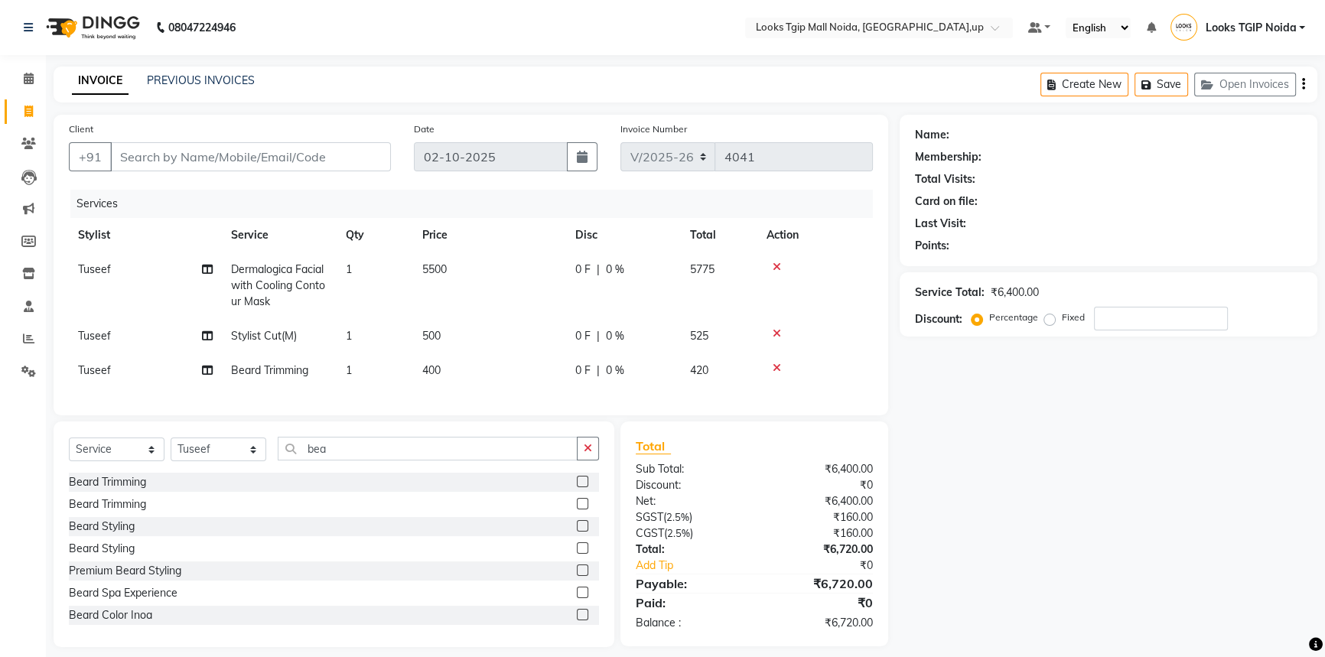
click at [774, 369] on icon at bounding box center [777, 368] width 8 height 11
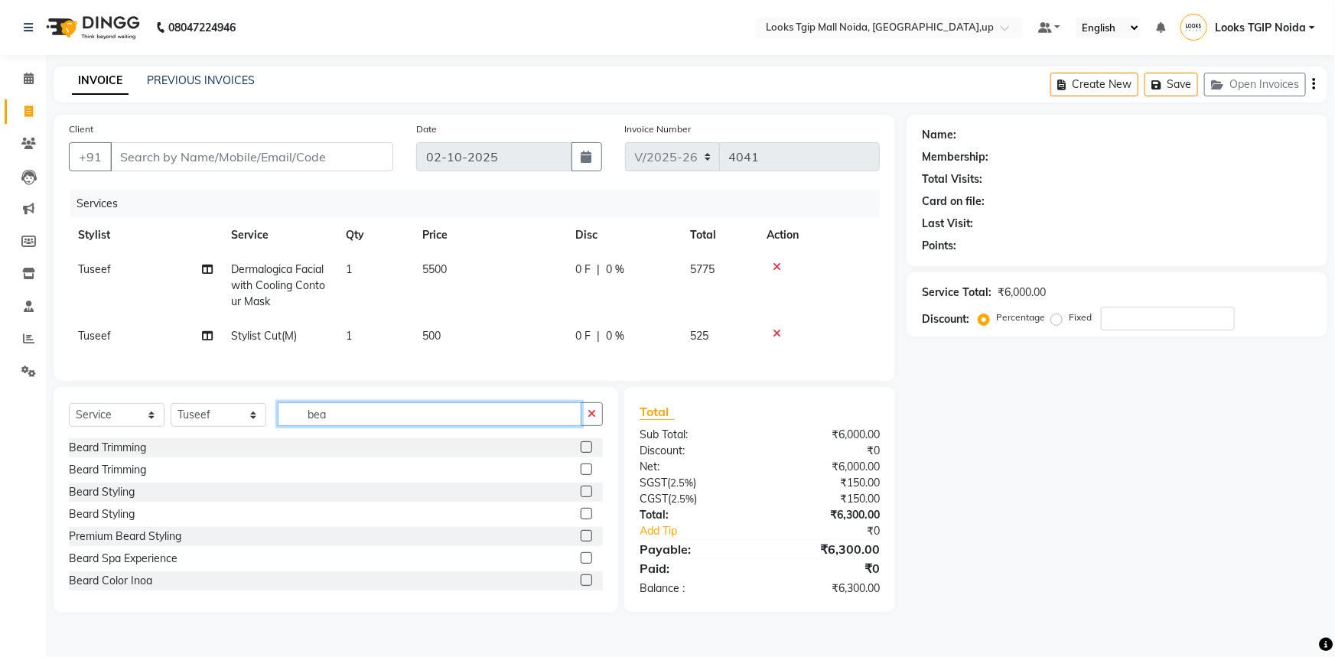
click at [340, 417] on input "bea" at bounding box center [430, 414] width 304 height 24
drag, startPoint x: 341, startPoint y: 422, endPoint x: 173, endPoint y: 399, distance: 170.0
click at [216, 421] on div "Select Service Product Membership Package Voucher Prepaid Gift Card Select Styl…" at bounding box center [336, 420] width 534 height 36
type input "de t"
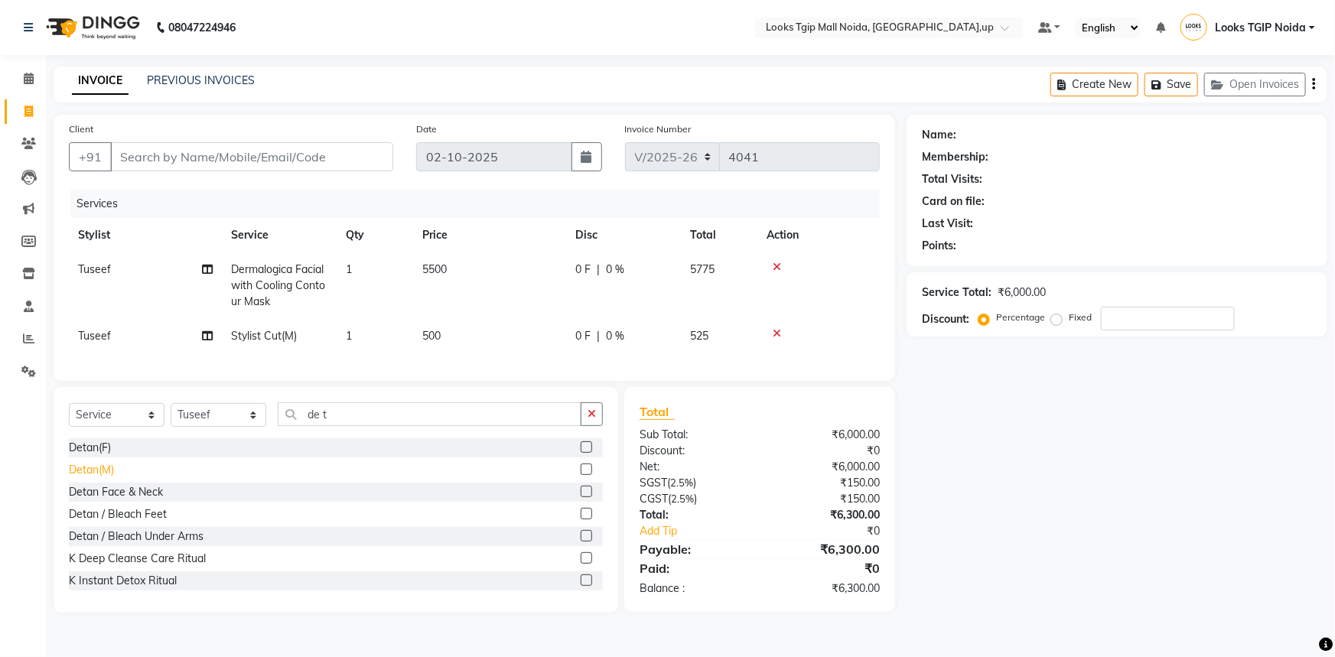
click at [99, 477] on div "Detan(M)" at bounding box center [91, 470] width 45 height 16
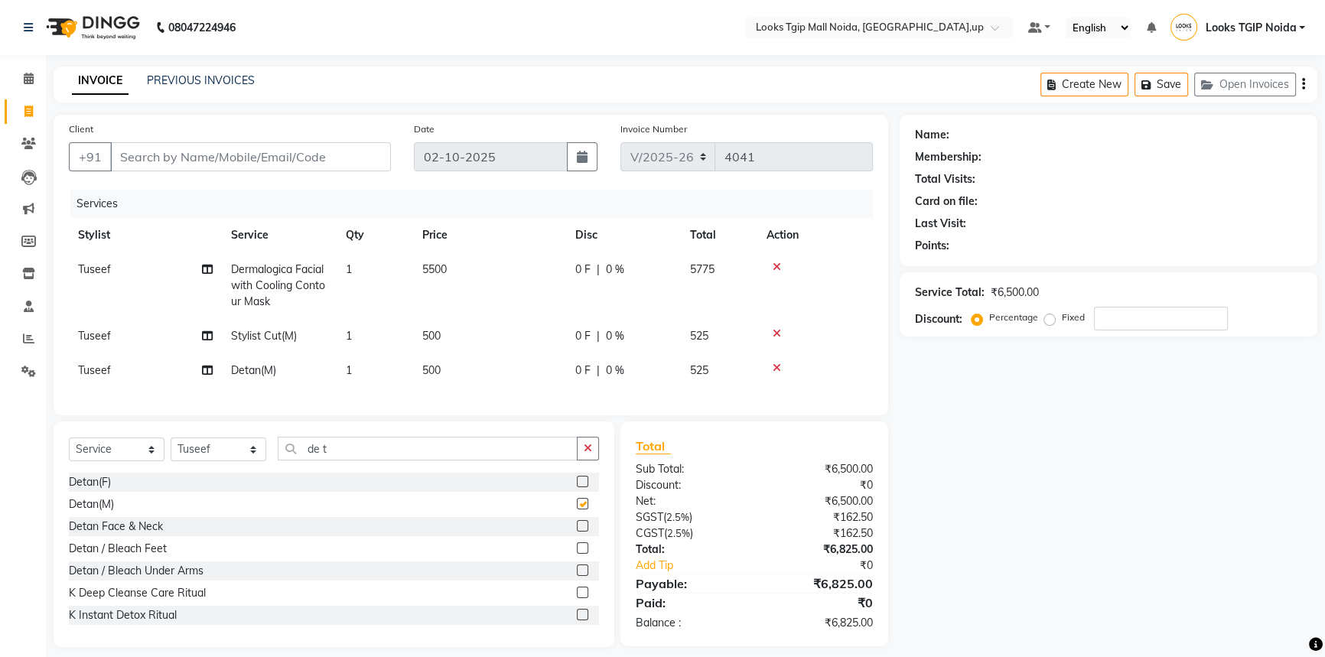
checkbox input "false"
click at [477, 372] on td "500" at bounding box center [489, 370] width 153 height 34
select select "23814"
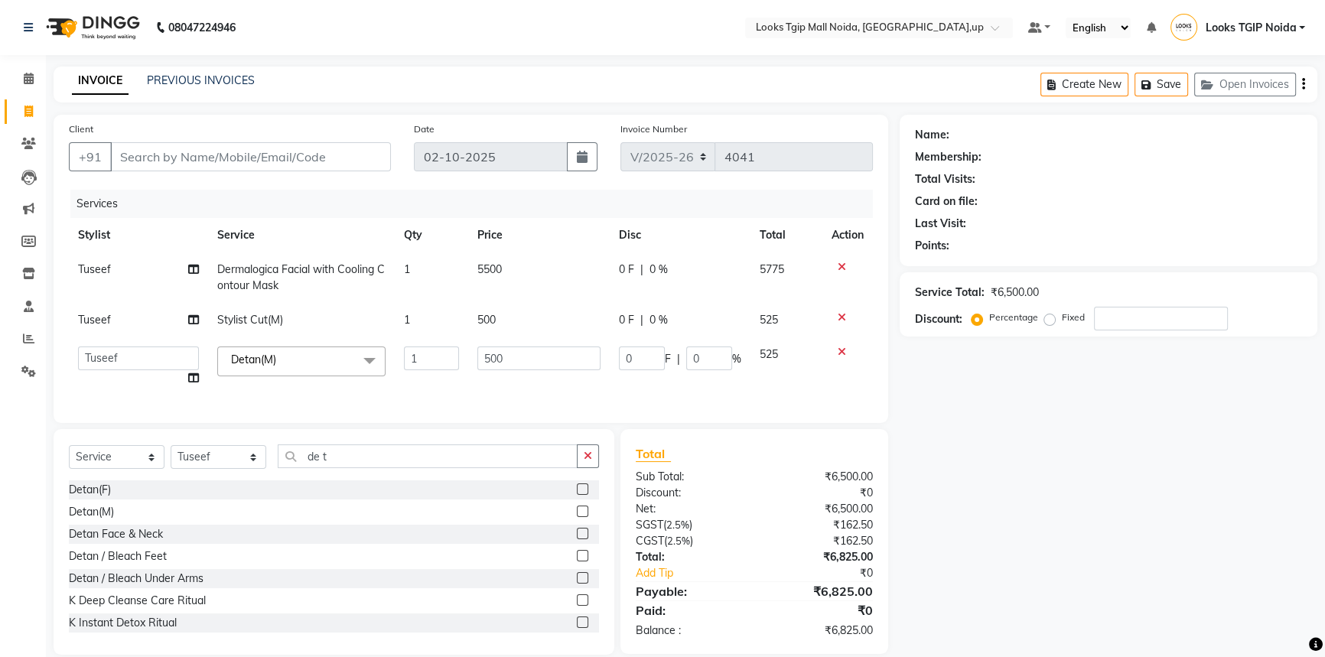
click at [396, 350] on tr "Amaan Salmani Arjun_pdct Arun_pdct Atique Counter Sales Farooq Gautam_pdct Guri…" at bounding box center [471, 366] width 804 height 58
type input "1000"
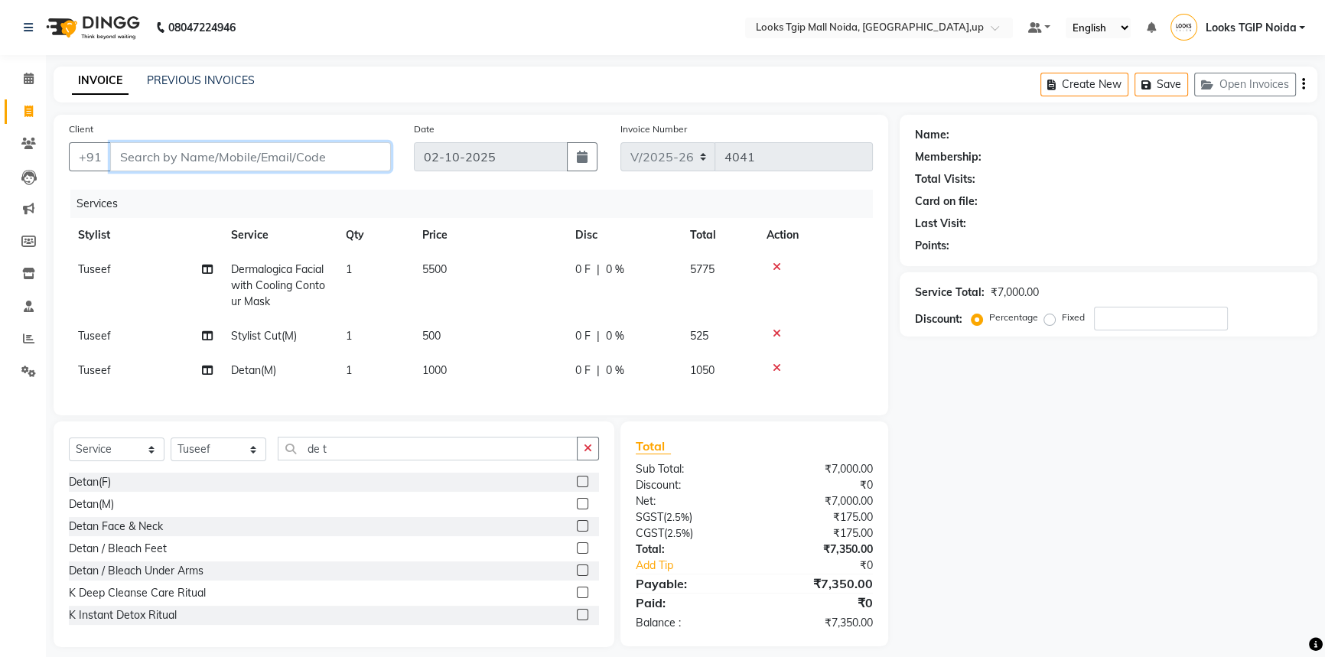
click at [308, 145] on input "Client" at bounding box center [250, 156] width 281 height 29
click at [308, 152] on input "Client" at bounding box center [250, 156] width 281 height 29
click at [107, 461] on select "Select Service Product Membership Package Voucher Prepaid Gift Card" at bounding box center [117, 450] width 96 height 24
select select "product"
click at [69, 448] on select "Select Service Product Membership Package Voucher Prepaid Gift Card" at bounding box center [117, 450] width 96 height 24
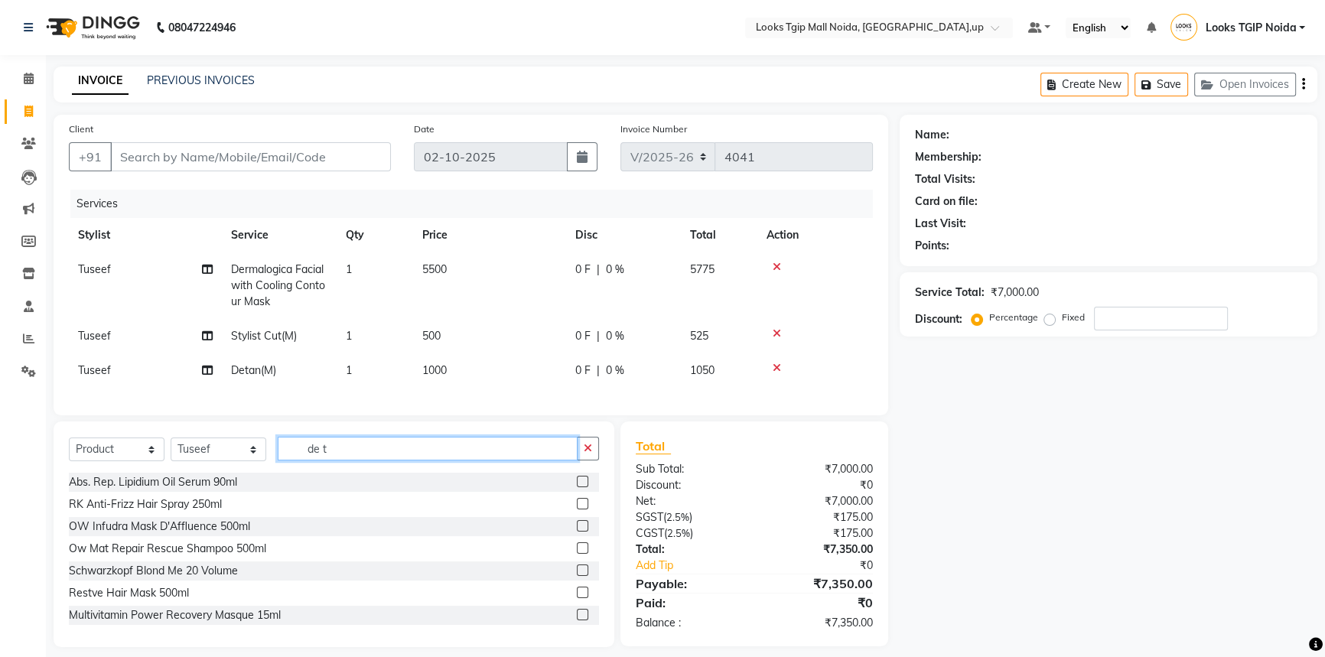
click at [331, 452] on input "de t" at bounding box center [428, 449] width 300 height 24
drag, startPoint x: 332, startPoint y: 455, endPoint x: 226, endPoint y: 489, distance: 111.5
click at [232, 487] on div "Select Service Product Membership Package Voucher Prepaid Gift Card Select Styl…" at bounding box center [334, 535] width 561 height 226
type input "pure whit"
click at [208, 624] on div "Laamis Pure White Serum 50ml" at bounding box center [147, 615] width 157 height 16
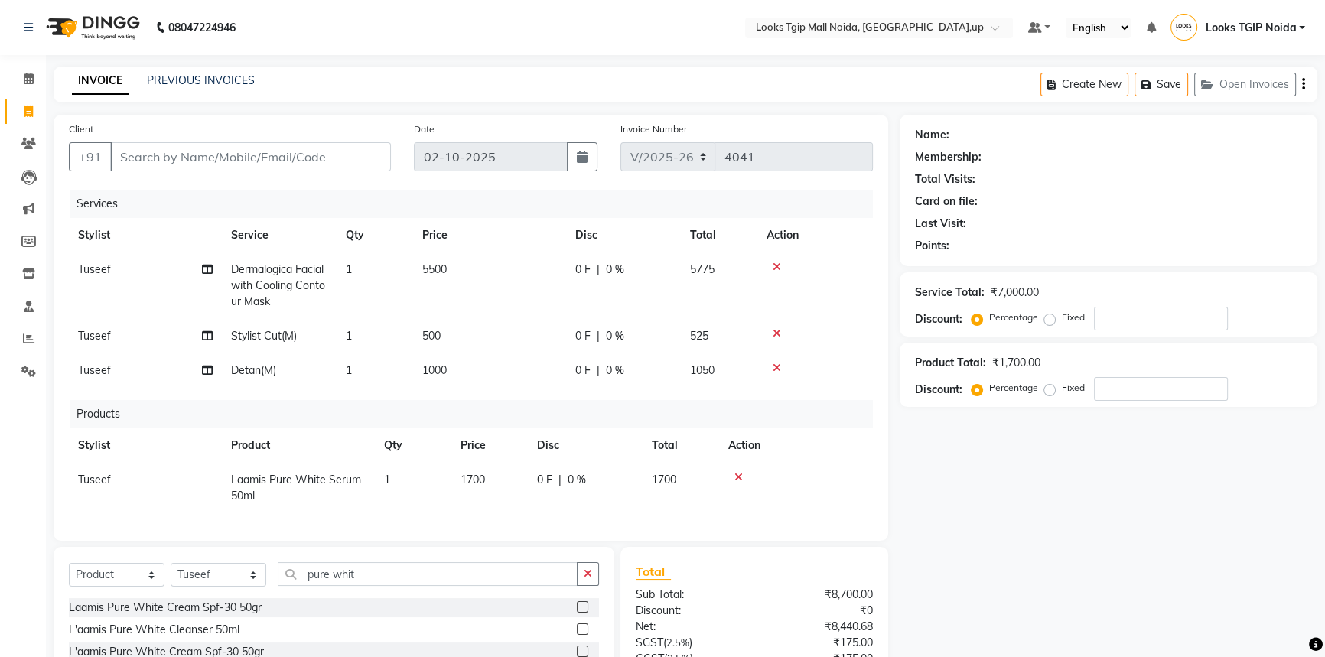
checkbox input "false"
click at [236, 161] on input "Client" at bounding box center [250, 156] width 281 height 29
type input "9"
type input "0"
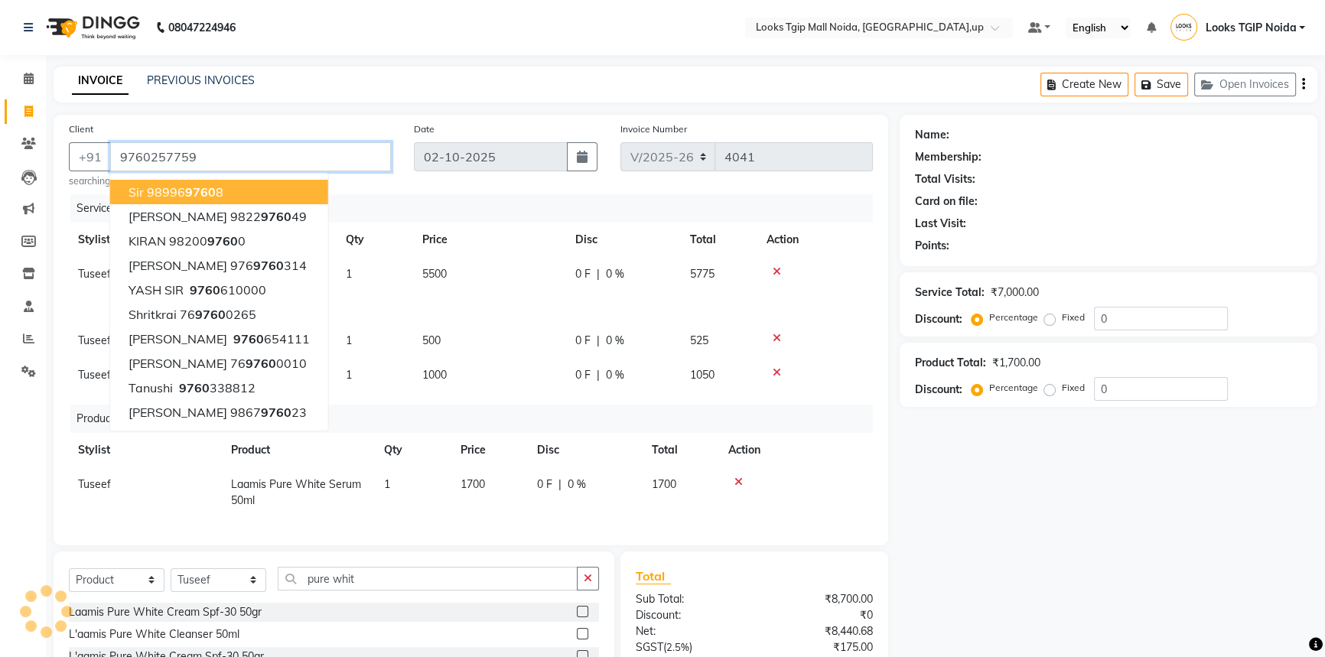
type input "9760257759"
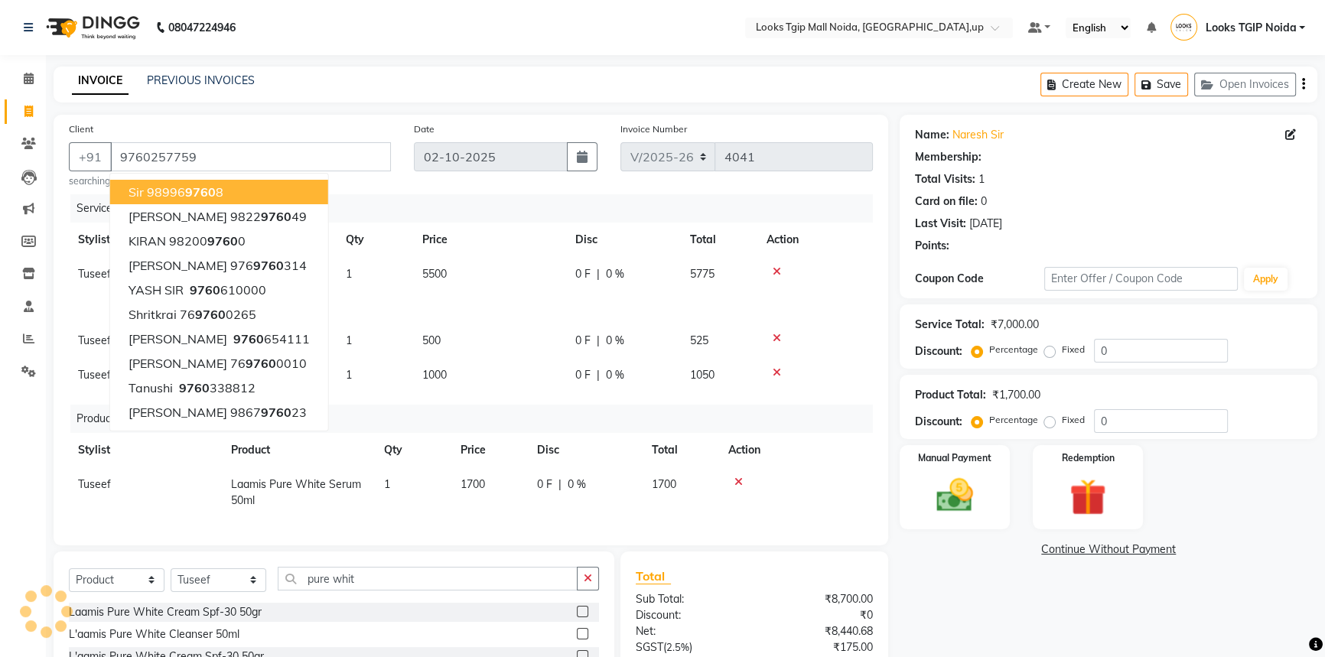
select select "1: Object"
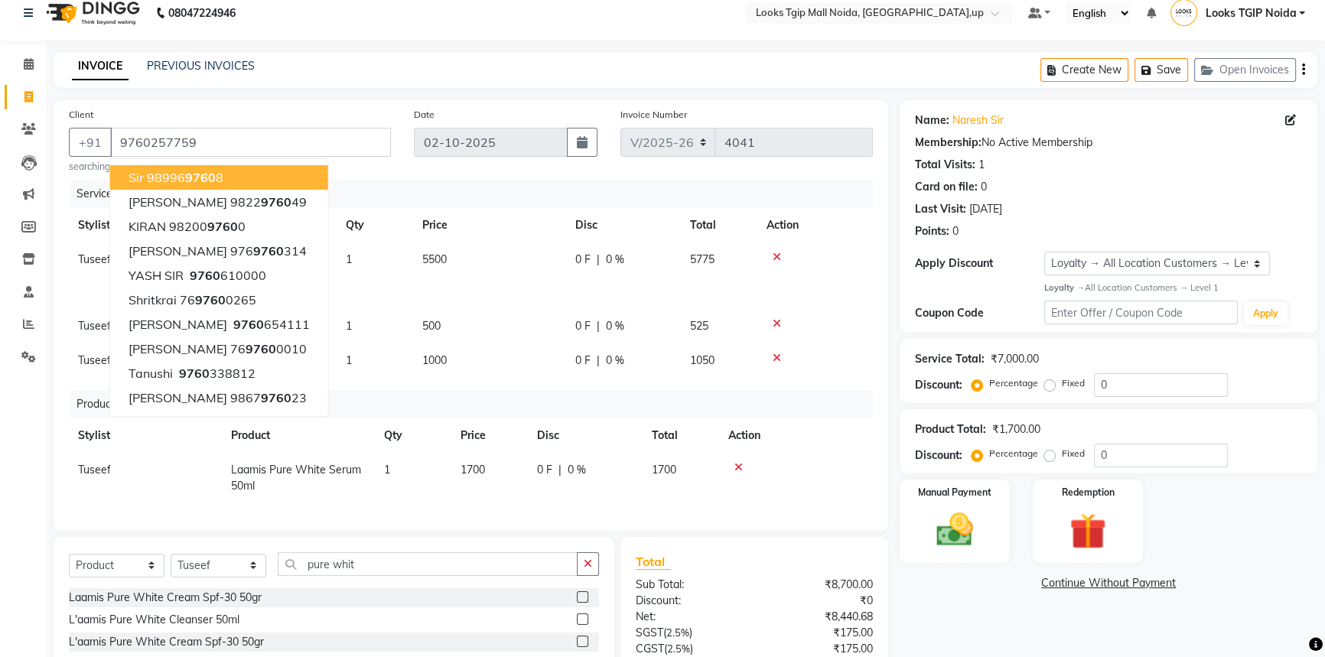
scroll to position [186, 0]
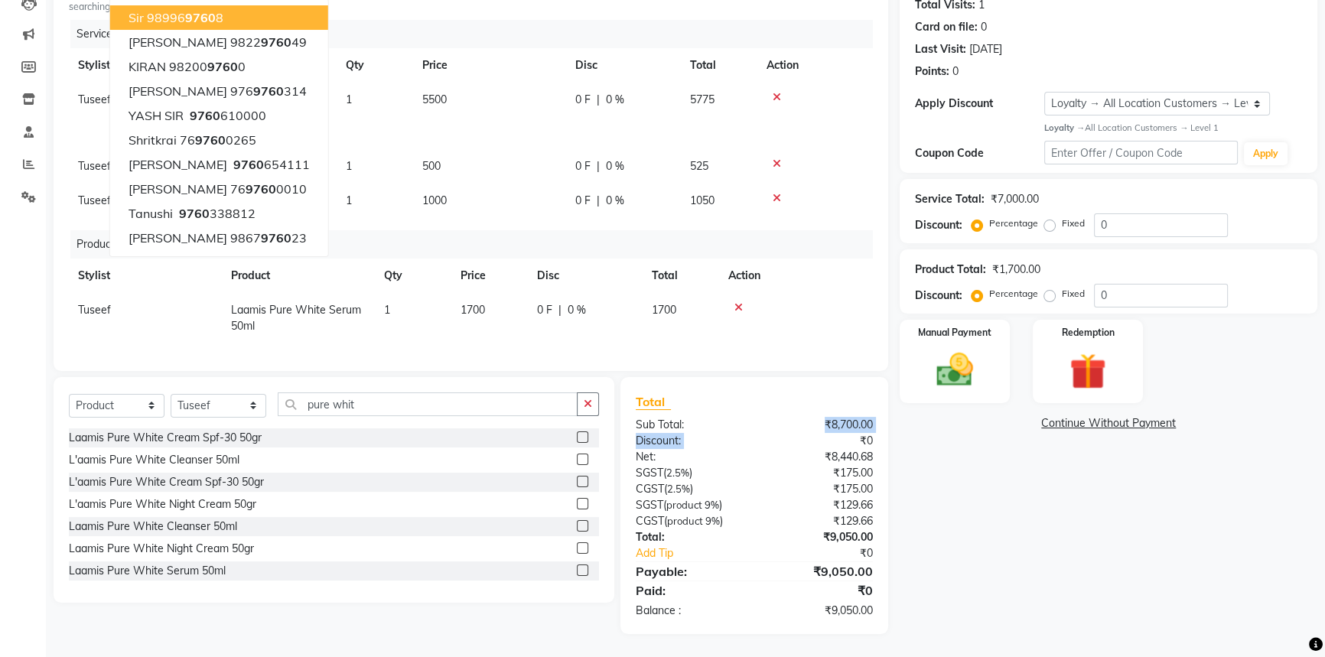
drag, startPoint x: 818, startPoint y: 433, endPoint x: 814, endPoint y: 531, distance: 98.0
click at [819, 436] on div "Total Sub Total: ₹8,700.00 Discount: ₹0 Net: ₹8,440.68 SGST ( 2.5% ) ₹175.00 CG…" at bounding box center [755, 505] width 238 height 226
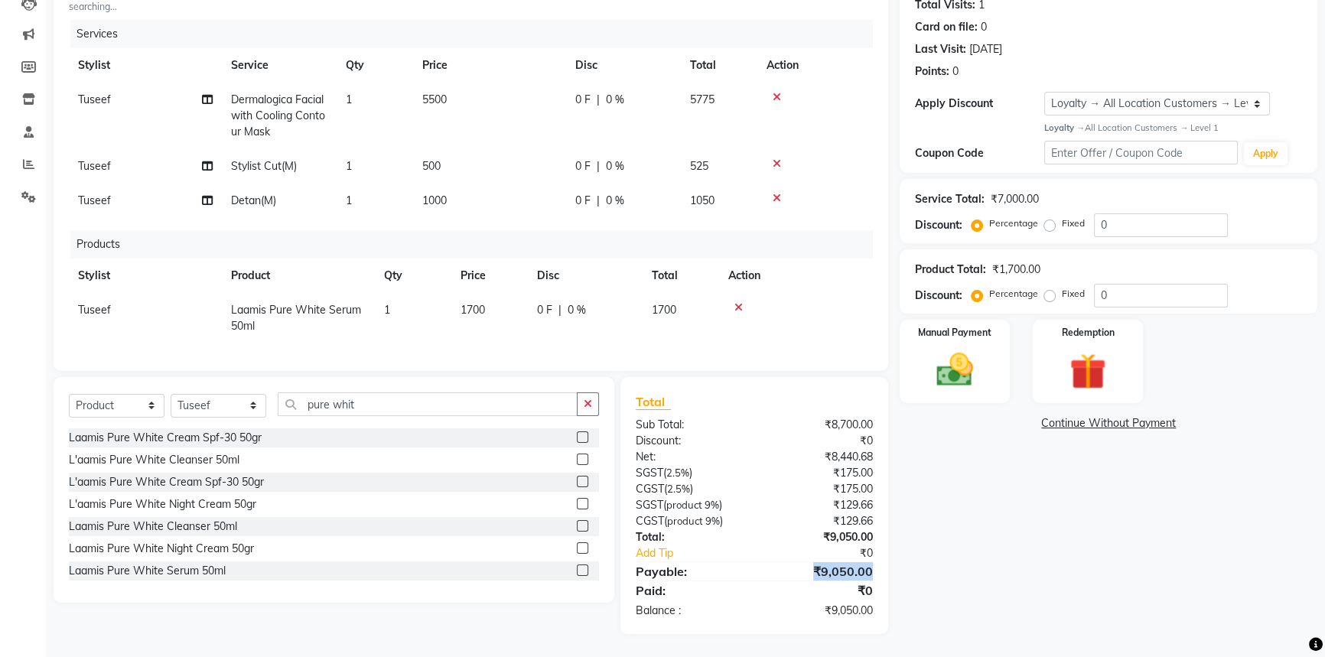
drag, startPoint x: 817, startPoint y: 575, endPoint x: 870, endPoint y: 576, distance: 52.8
click at [870, 576] on div "₹9,050.00" at bounding box center [819, 571] width 130 height 18
click at [834, 433] on div "₹0" at bounding box center [819, 441] width 130 height 16
drag, startPoint x: 785, startPoint y: 579, endPoint x: 886, endPoint y: 564, distance: 102.1
click at [887, 565] on div "Total Sub Total: ₹8,700.00 Discount: ₹0 Net: ₹8,440.68 SGST ( 2.5% ) ₹175.00 CG…" at bounding box center [754, 505] width 269 height 257
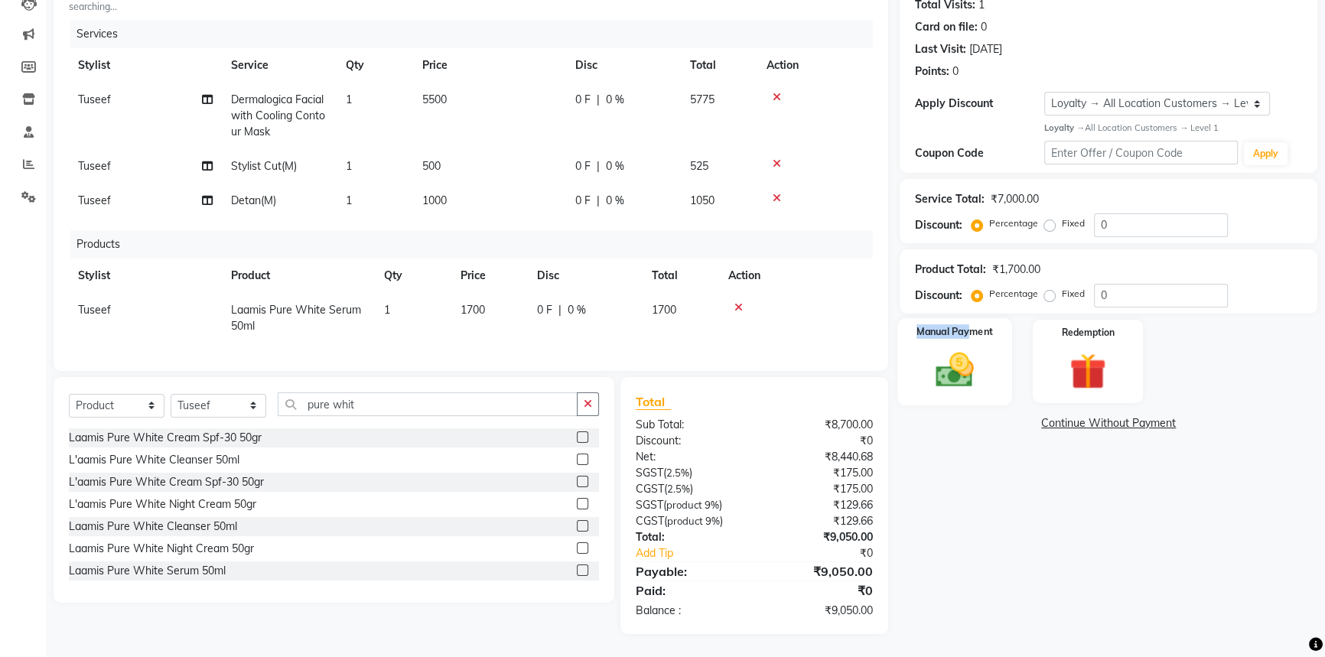
drag, startPoint x: 967, startPoint y: 332, endPoint x: 973, endPoint y: 351, distance: 20.1
click at [968, 330] on div "Manual Payment" at bounding box center [954, 361] width 115 height 87
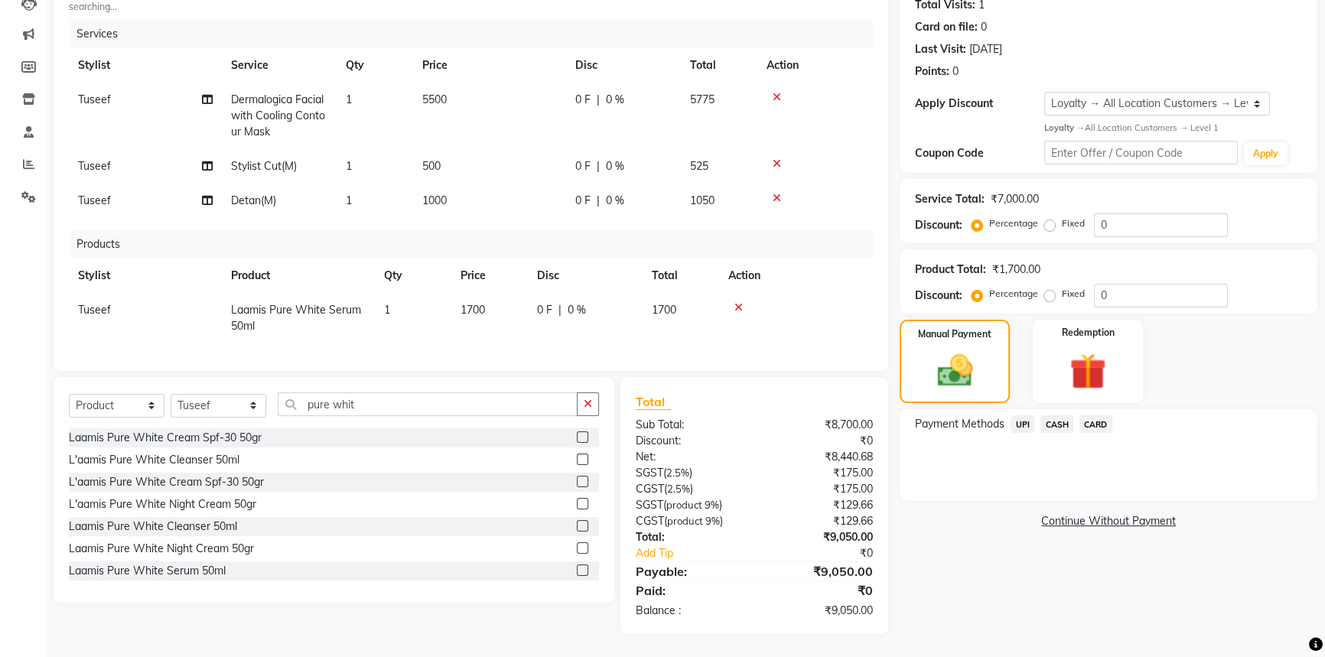
click at [1025, 415] on span "UPI" at bounding box center [1023, 424] width 24 height 18
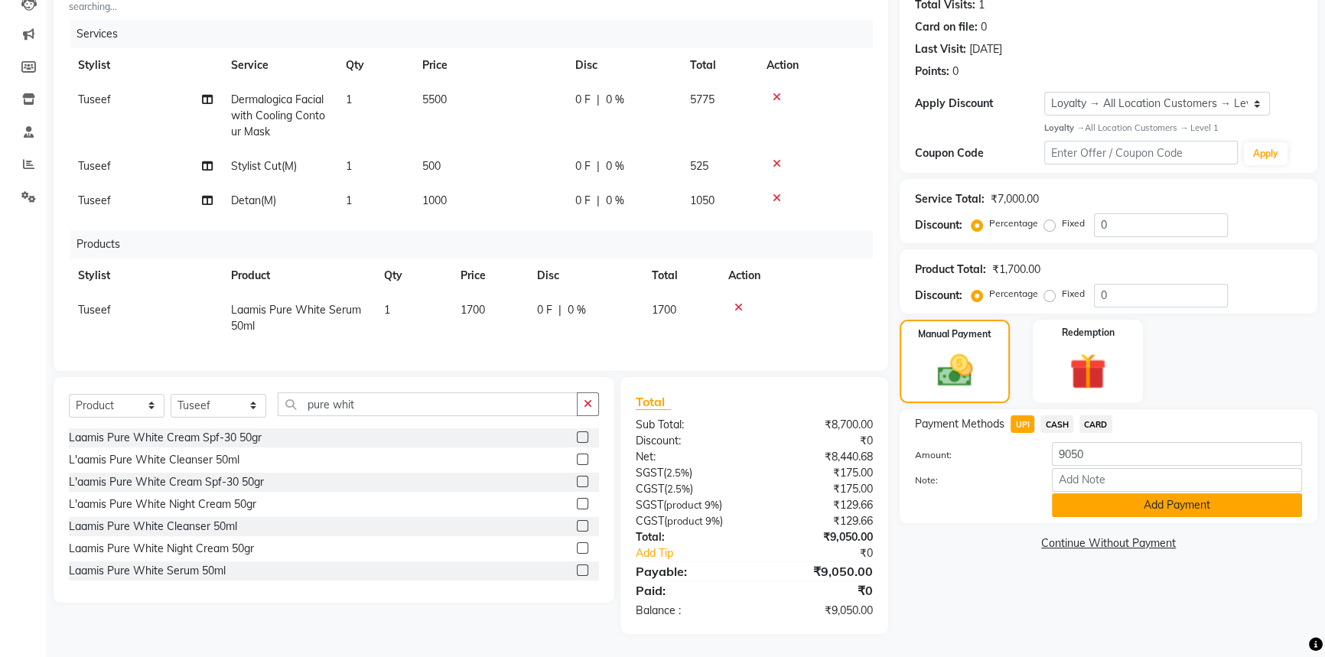
click at [1064, 497] on button "Add Payment" at bounding box center [1177, 505] width 250 height 24
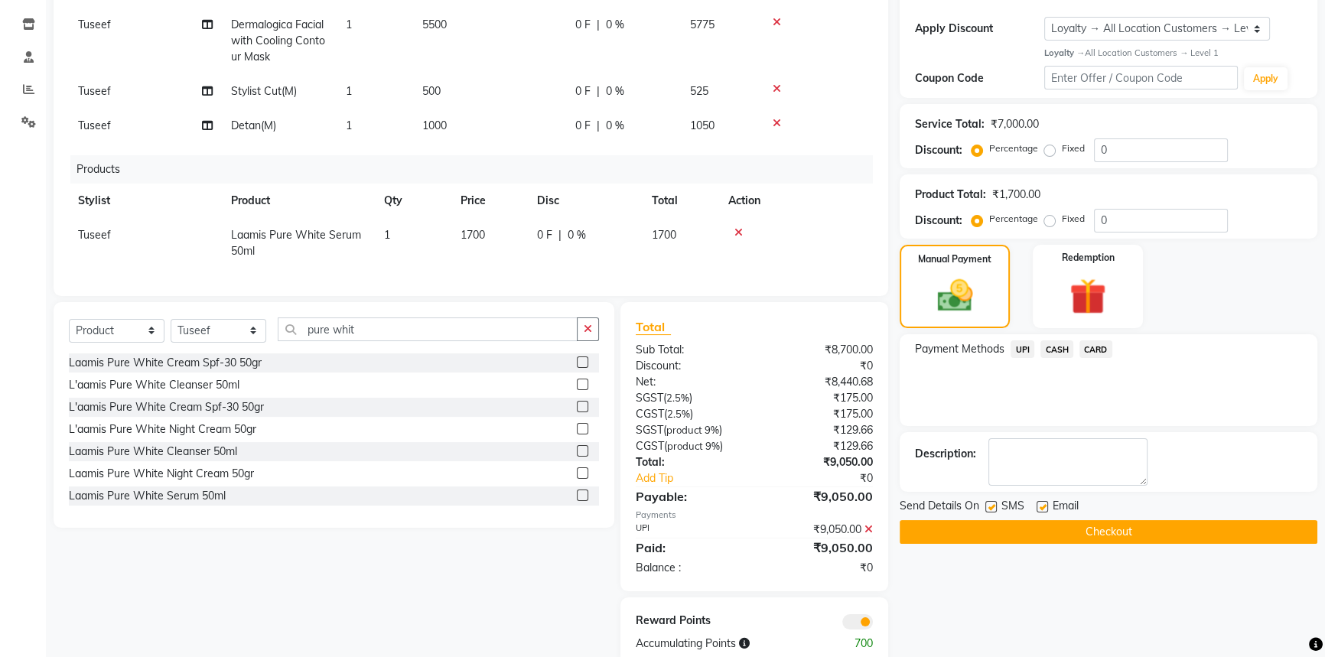
scroll to position [294, 0]
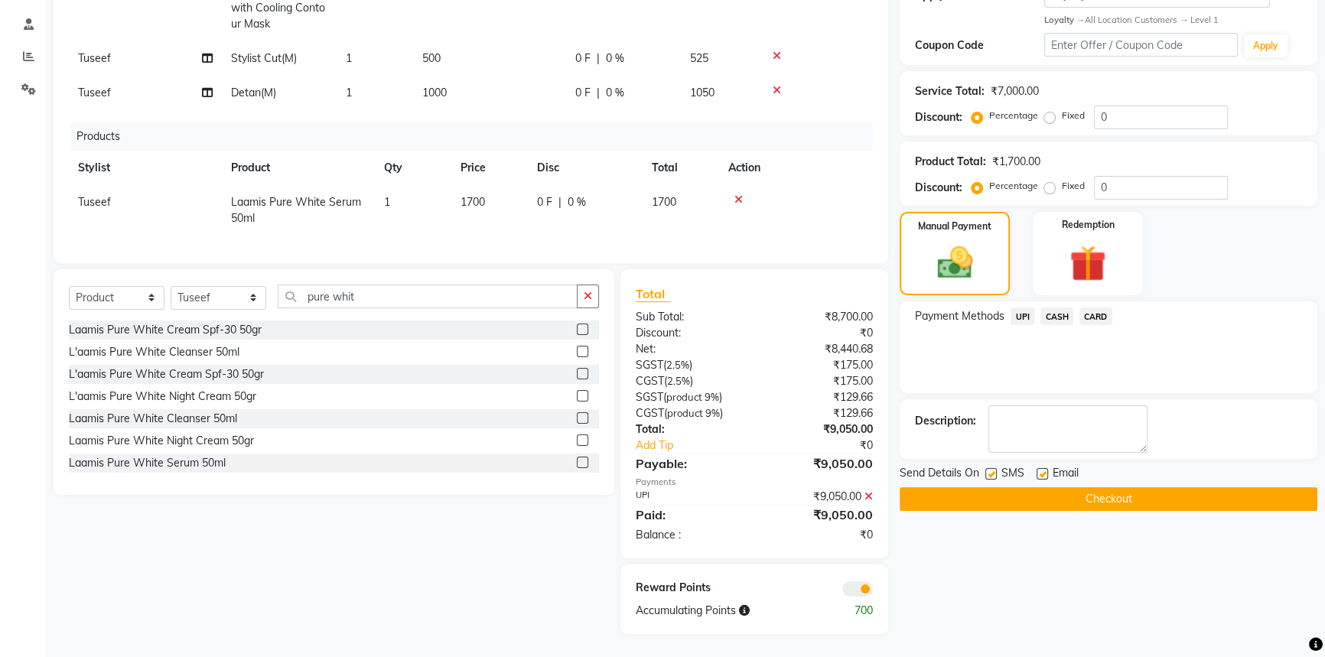
click at [1125, 490] on button "Checkout" at bounding box center [1109, 499] width 418 height 24
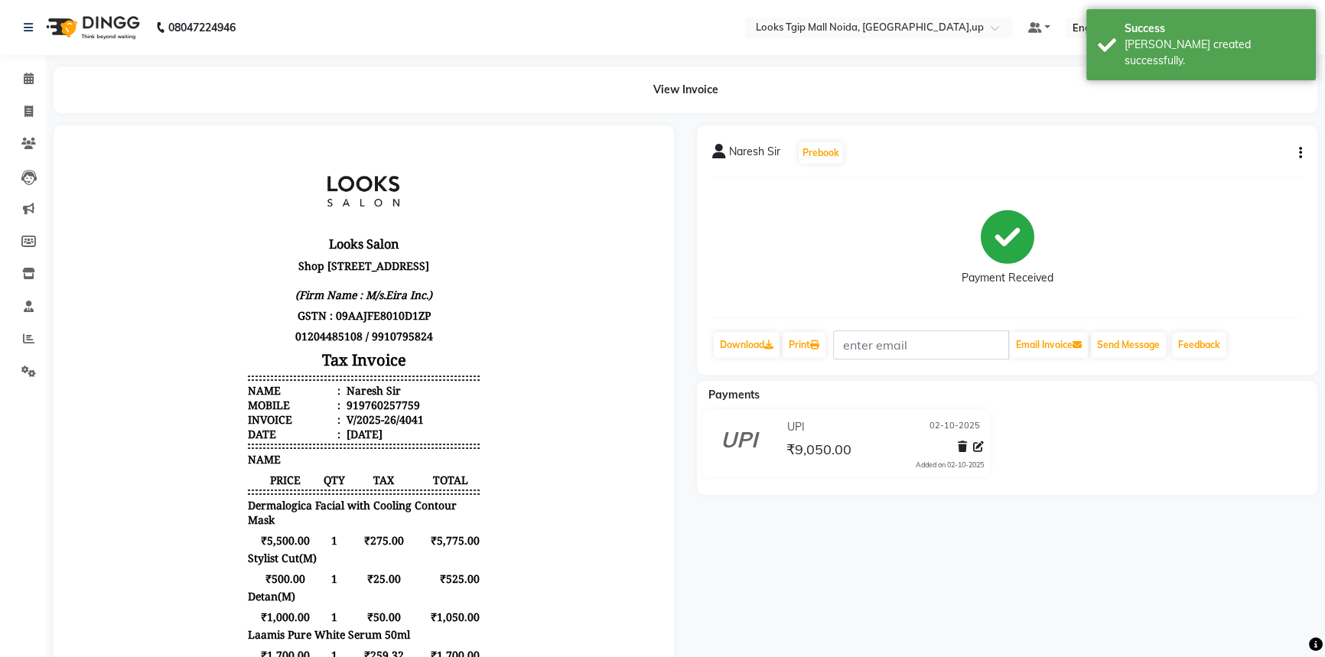
click at [22, 128] on li "Clients" at bounding box center [23, 144] width 46 height 33
click at [39, 103] on span at bounding box center [28, 112] width 27 height 18
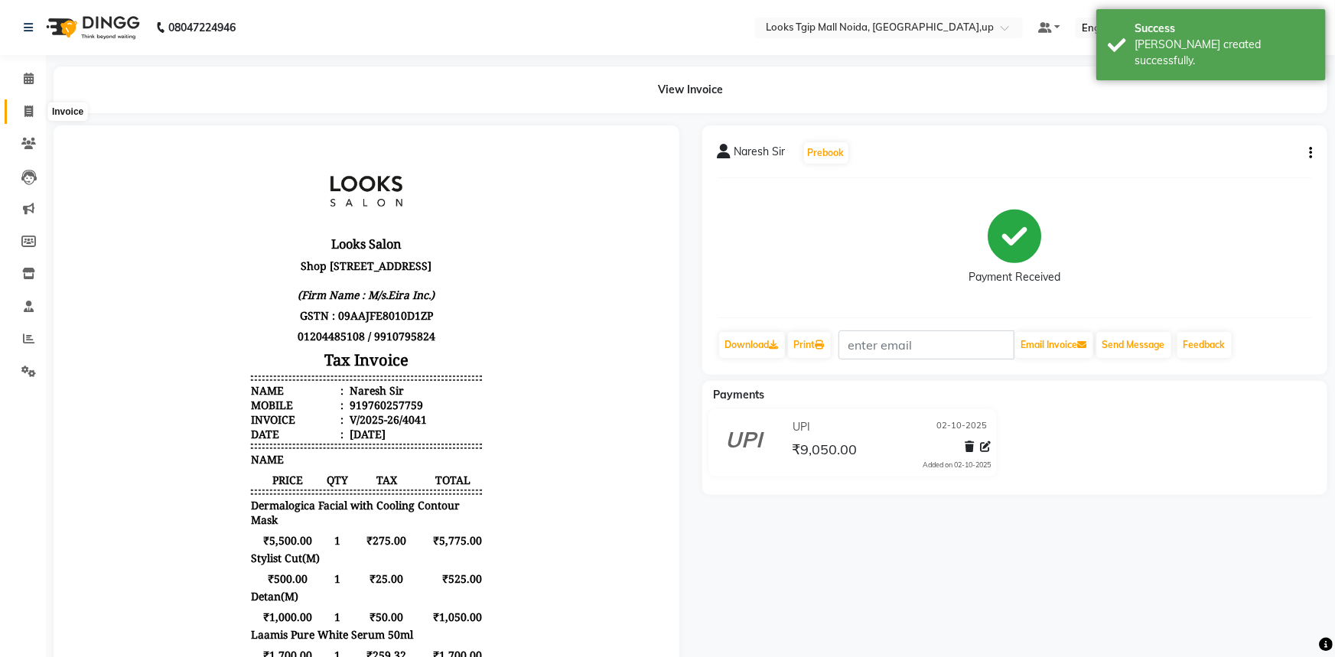
select select "4358"
select select "service"
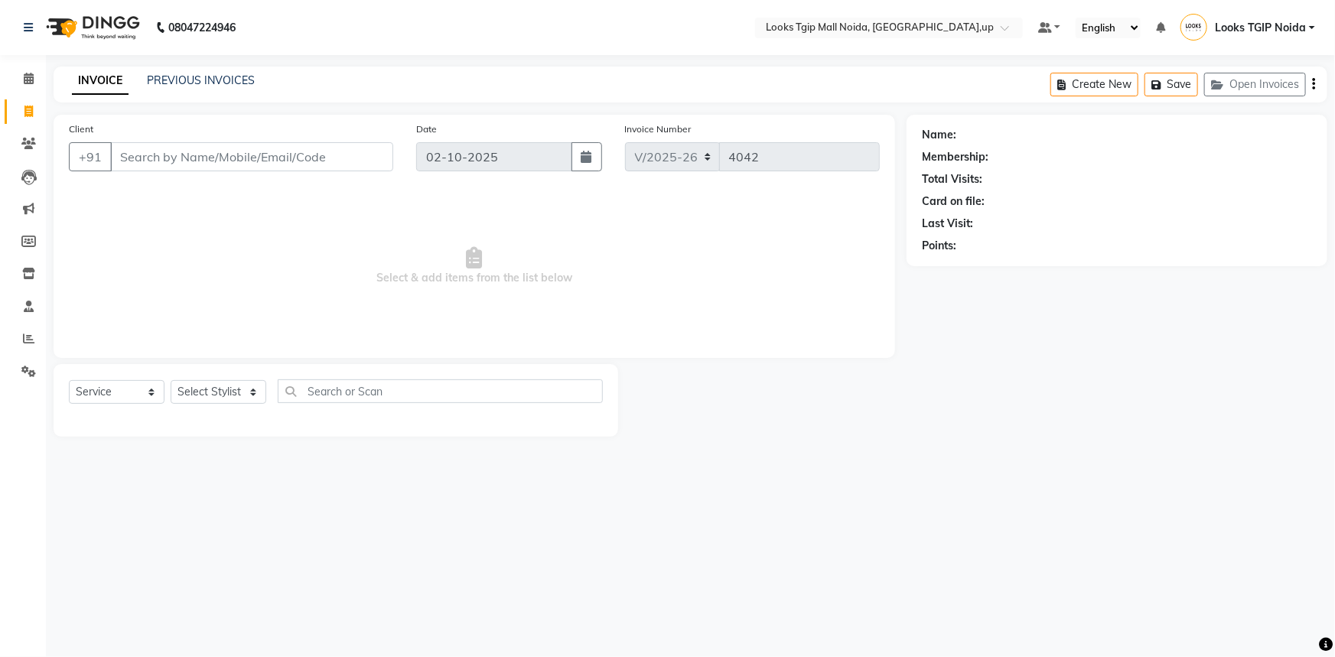
drag, startPoint x: 29, startPoint y: 91, endPoint x: 27, endPoint y: 99, distance: 8.7
click at [30, 91] on li "Calendar" at bounding box center [23, 79] width 46 height 33
click at [27, 99] on link "Invoice" at bounding box center [23, 111] width 37 height 25
select select "service"
type input "4042"
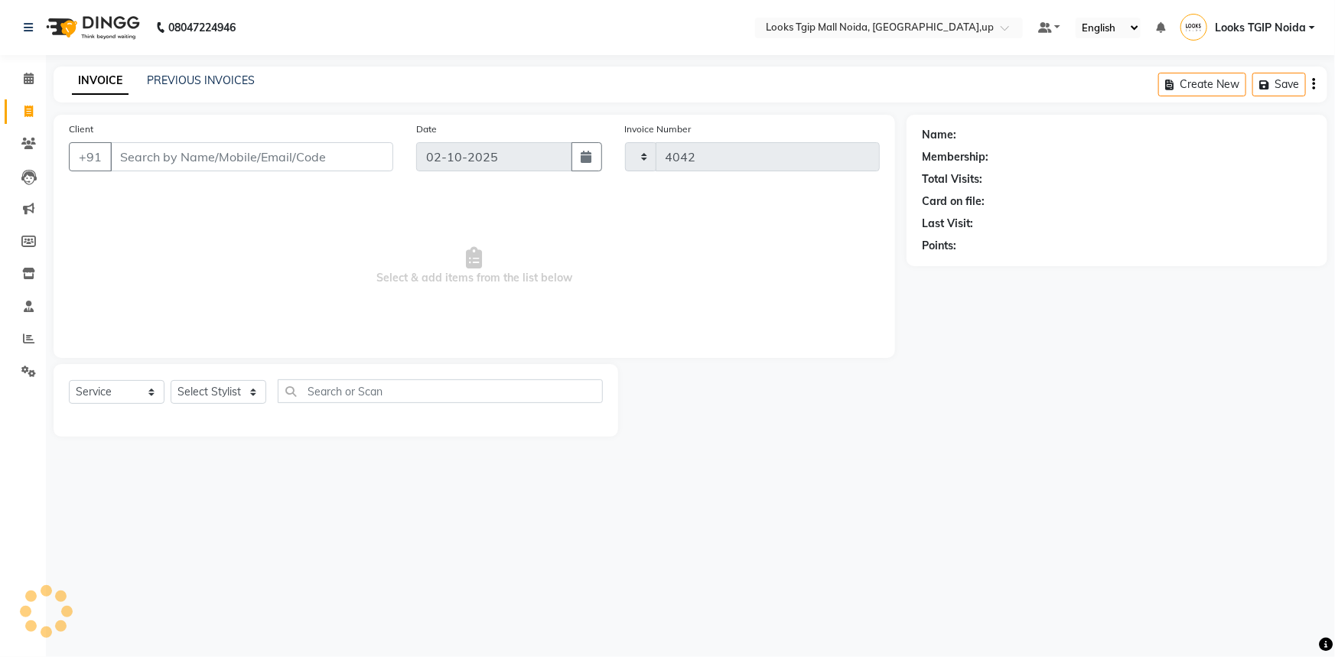
select select "4358"
click at [214, 83] on link "PREVIOUS INVOICES" at bounding box center [201, 80] width 108 height 14
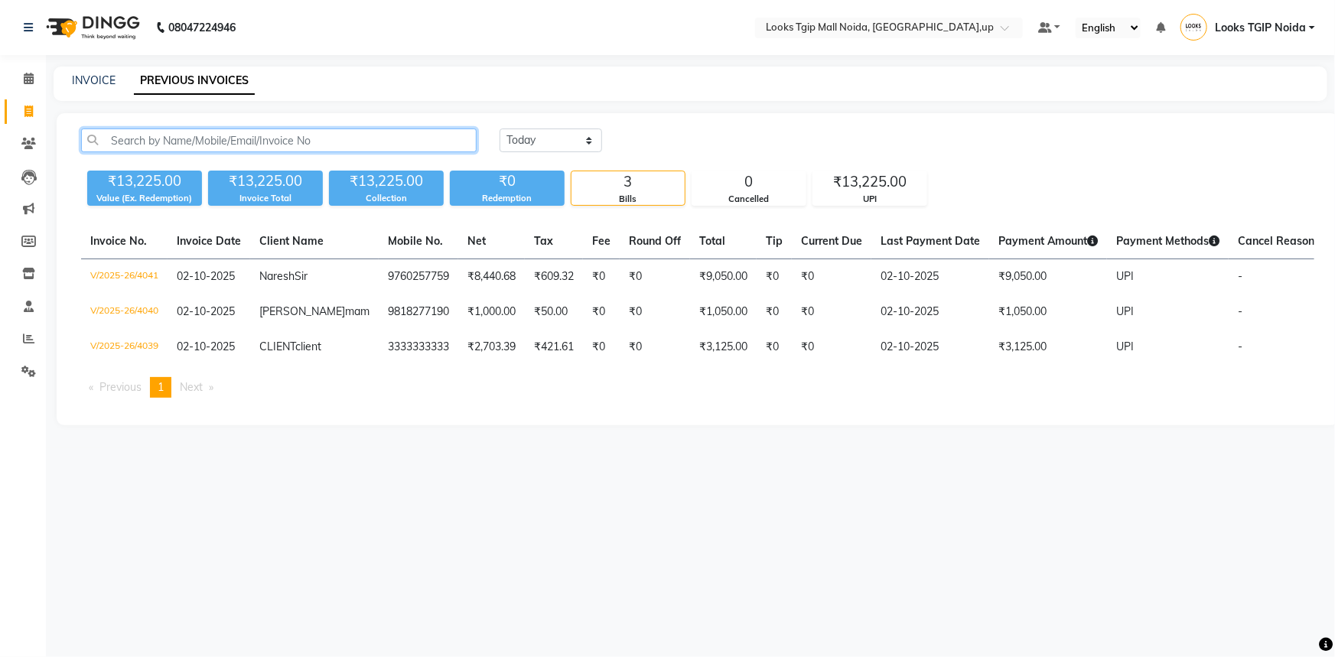
click at [315, 145] on input "text" at bounding box center [279, 141] width 396 height 24
click at [349, 132] on input "text" at bounding box center [279, 141] width 396 height 24
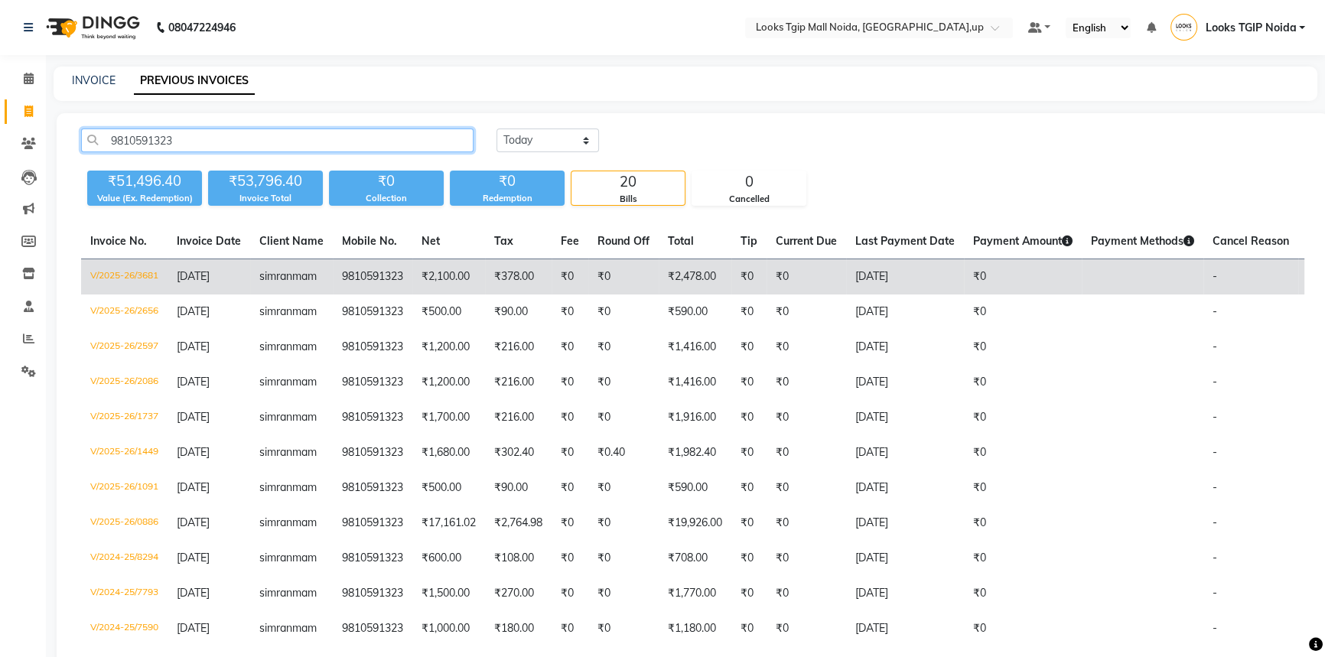
type input "9810591323"
click at [551, 279] on td "₹378.00" at bounding box center [518, 277] width 67 height 36
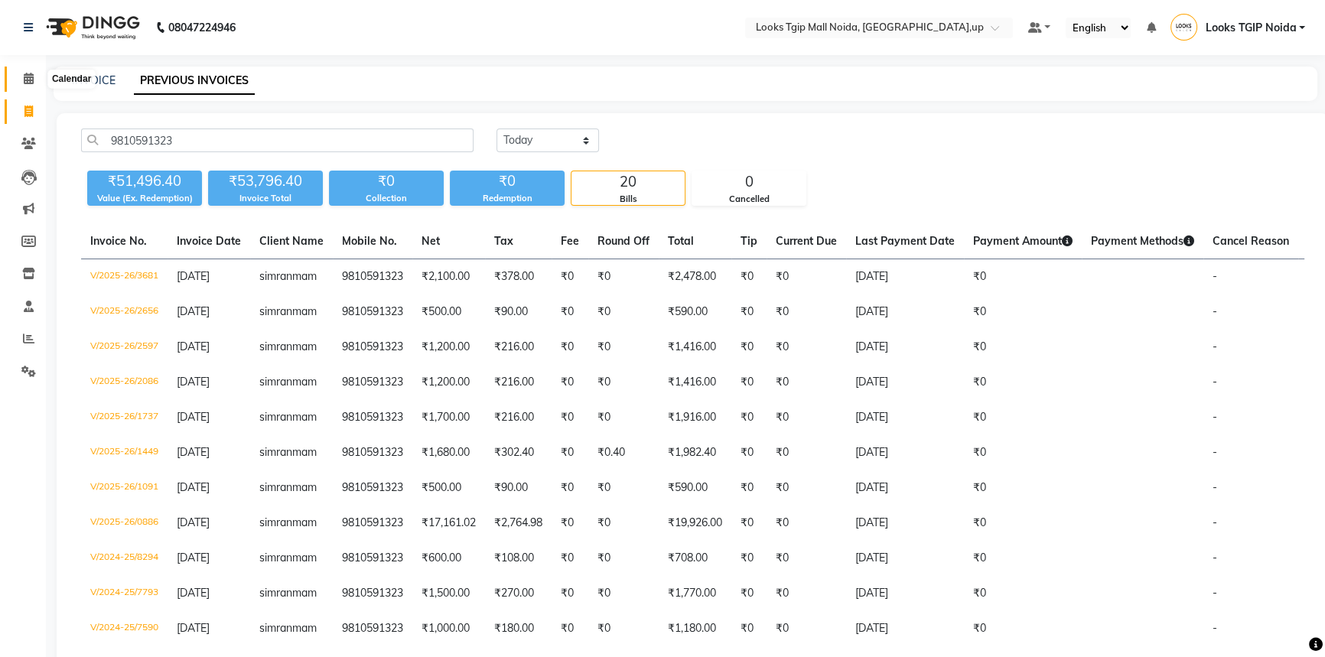
click at [24, 80] on icon at bounding box center [29, 78] width 10 height 11
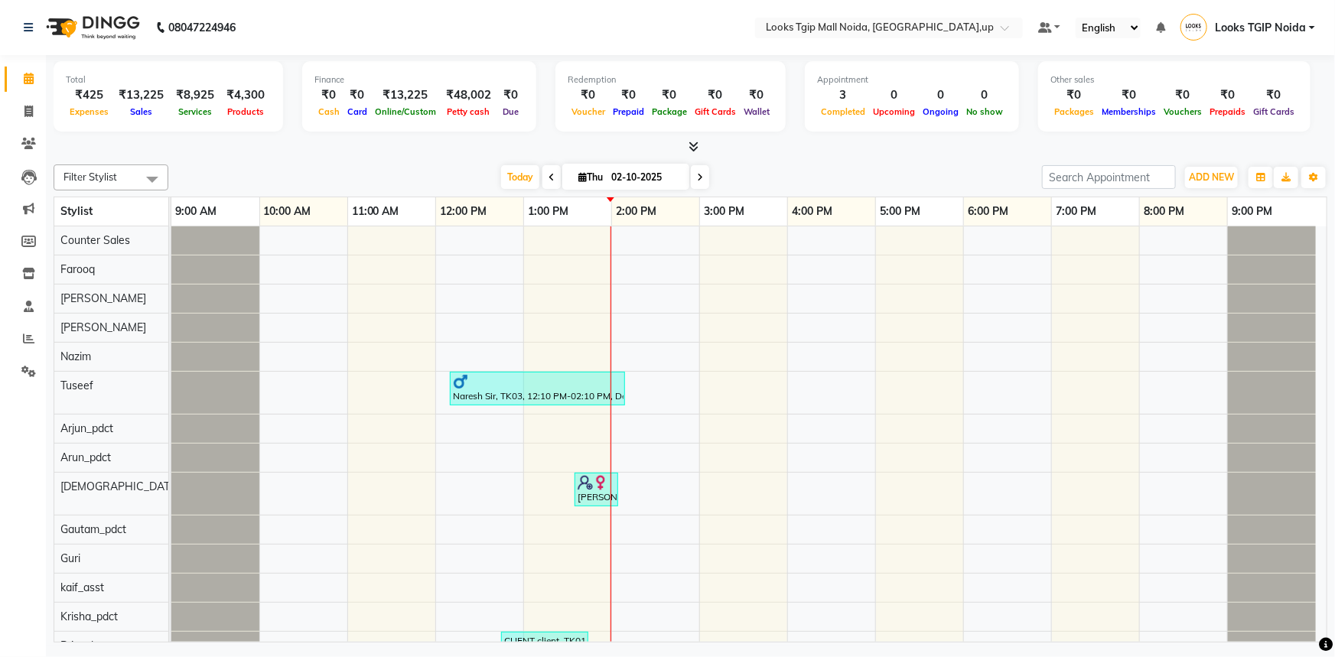
click at [32, 73] on icon at bounding box center [29, 78] width 10 height 11
click at [39, 116] on span at bounding box center [28, 112] width 27 height 18
select select "4358"
select select "service"
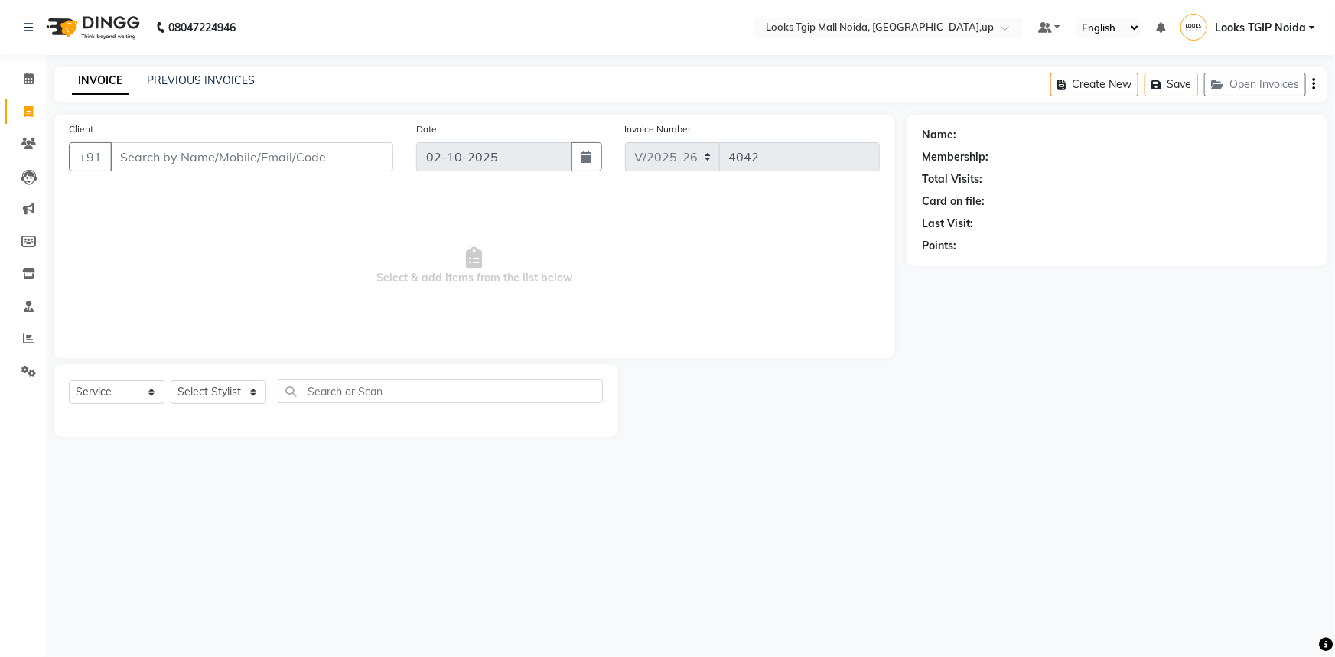
click at [226, 175] on div "Client +91" at bounding box center [230, 152] width 347 height 63
click at [230, 151] on input "Client" at bounding box center [251, 156] width 283 height 29
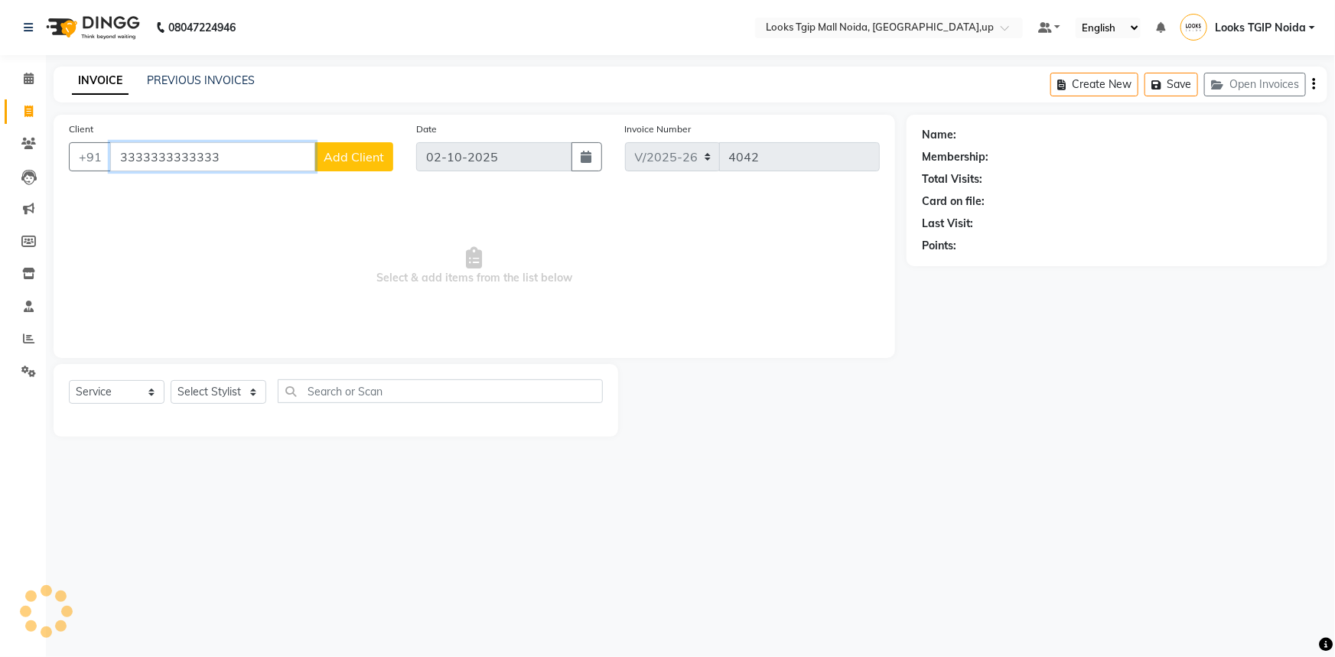
type input "3333333333333"
select select "1: Object"
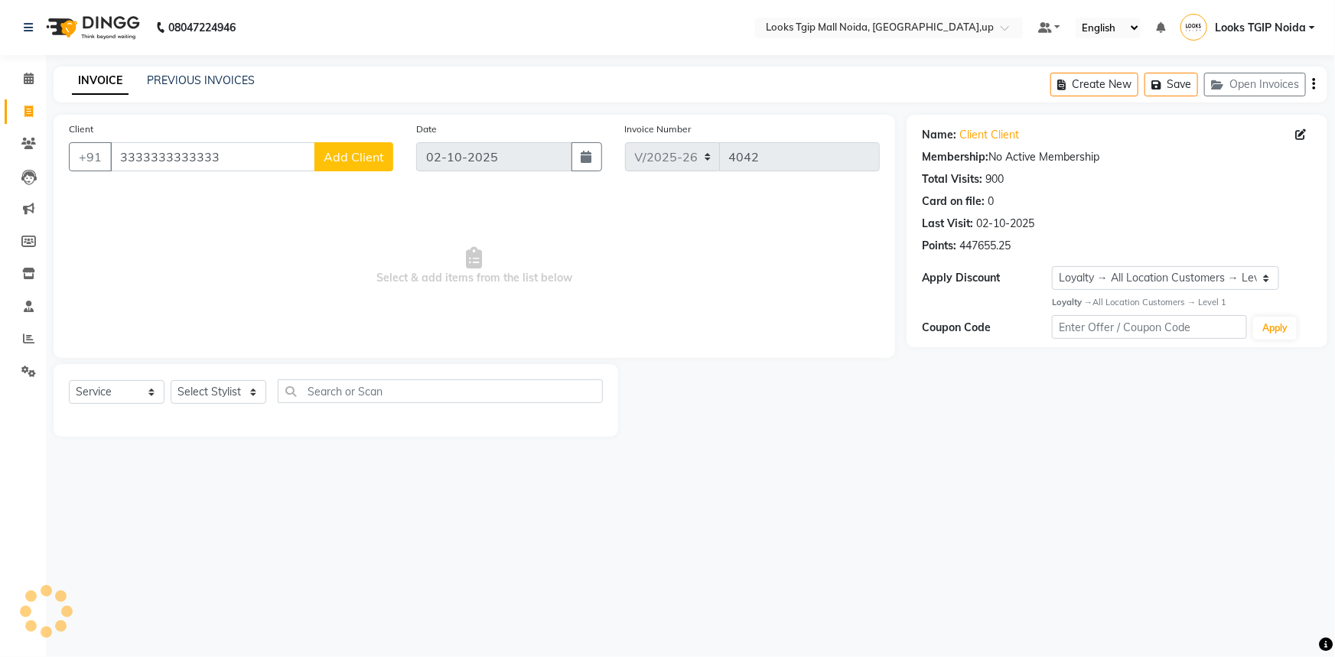
click at [226, 379] on div "Select Service Product Membership Package Voucher Prepaid Gift Card Select Styl…" at bounding box center [336, 400] width 565 height 73
click at [230, 383] on select "Select Stylist Amaan Salmani Arjun_pdct Arun_pdct Atique Counter Sales Farooq G…" at bounding box center [219, 392] width 96 height 24
click at [171, 380] on select "Select Stylist Amaan Salmani Arjun_pdct Arun_pdct Atique Counter Sales Farooq G…" at bounding box center [219, 392] width 96 height 24
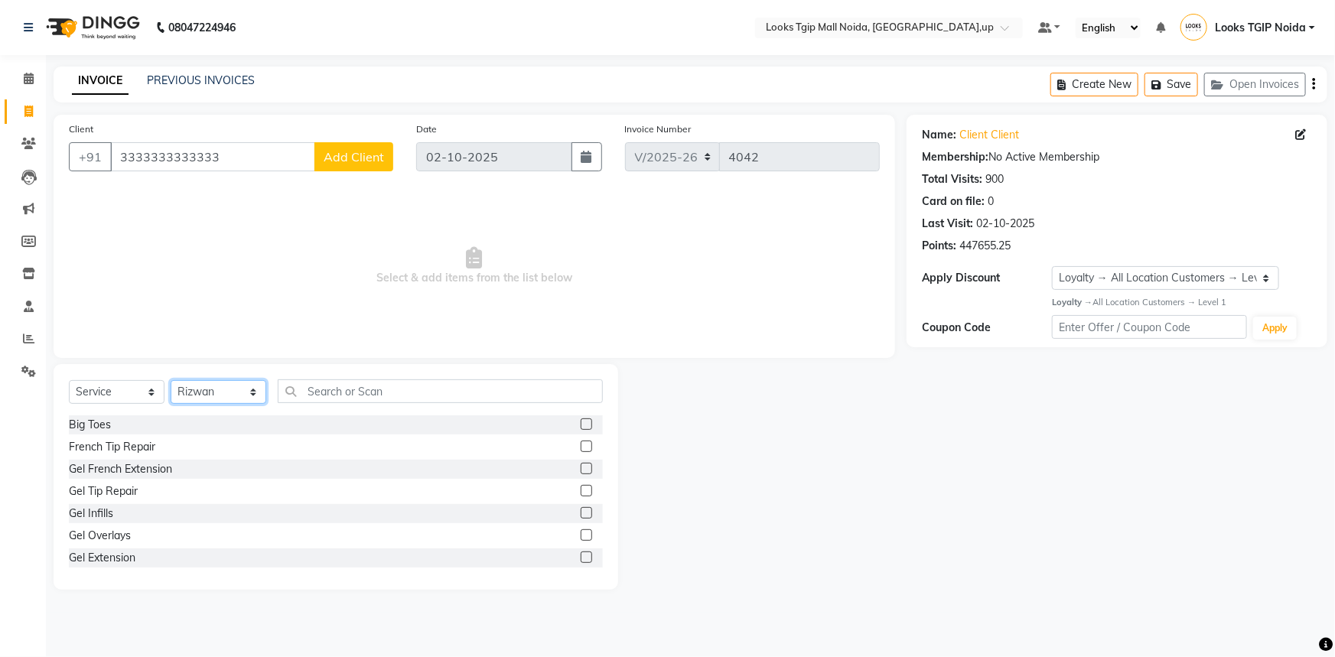
drag, startPoint x: 224, startPoint y: 389, endPoint x: 222, endPoint y: 381, distance: 8.7
click at [224, 389] on select "Select Stylist Amaan Salmani Arjun_pdct Arun_pdct Atique Counter Sales Farooq G…" at bounding box center [219, 392] width 96 height 24
select select "65336"
click at [171, 380] on select "Select Stylist Amaan Salmani Arjun_pdct Arun_pdct Atique Counter Sales Farooq G…" at bounding box center [219, 392] width 96 height 24
click at [341, 411] on div "Select Service Product Membership Package Voucher Prepaid Gift Card Select Styl…" at bounding box center [336, 397] width 534 height 36
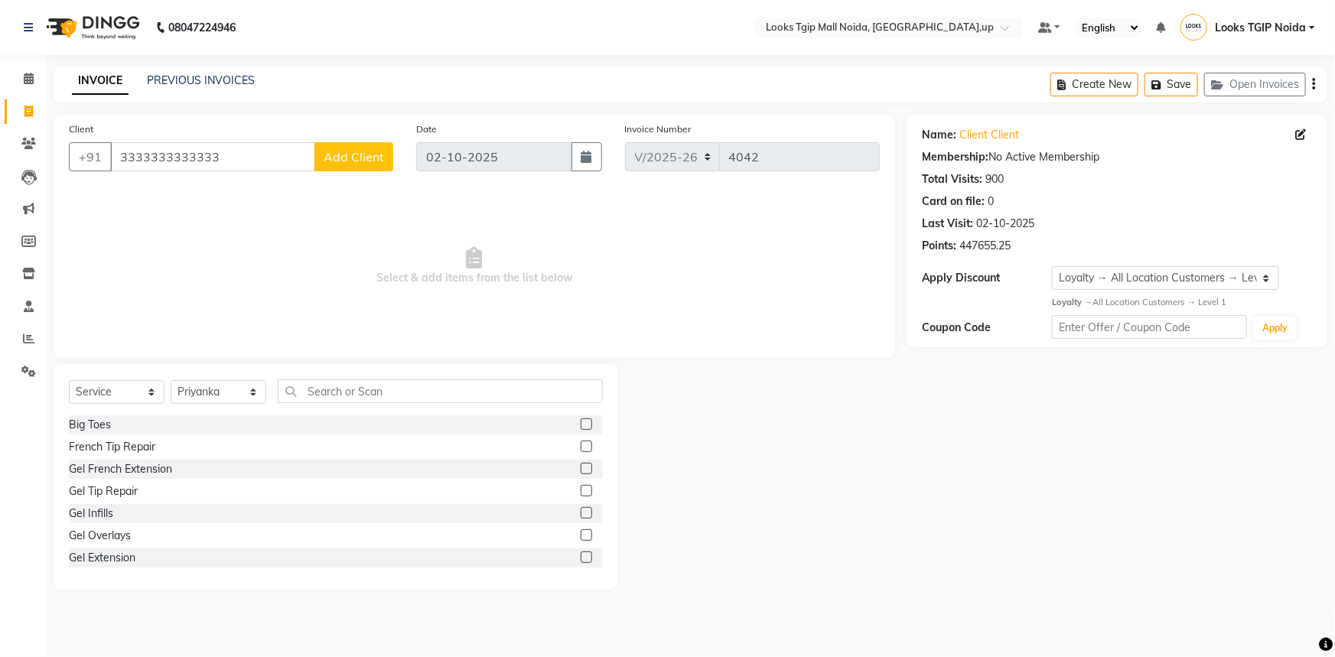
click at [343, 405] on div "Select Service Product Membership Package Voucher Prepaid Gift Card Select Styl…" at bounding box center [336, 397] width 534 height 36
click at [336, 392] on input "text" at bounding box center [440, 391] width 325 height 24
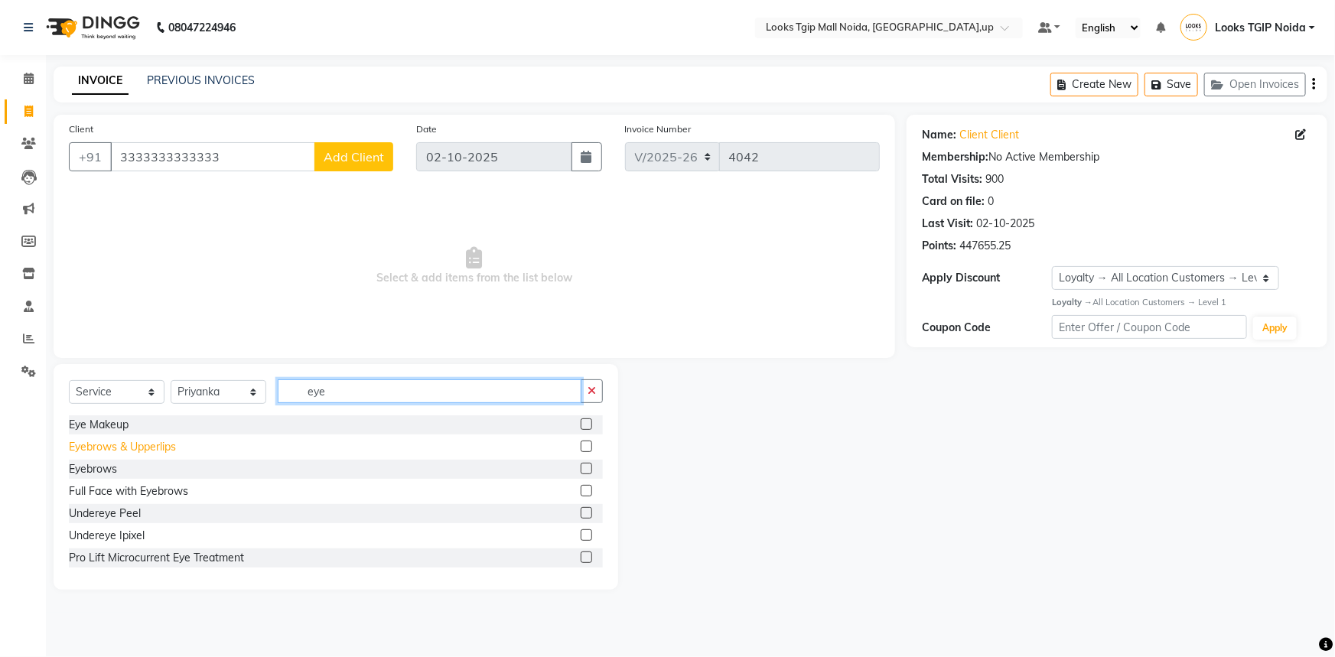
type input "eye"
click at [153, 448] on div "Eyebrows & Upperlips" at bounding box center [122, 447] width 107 height 16
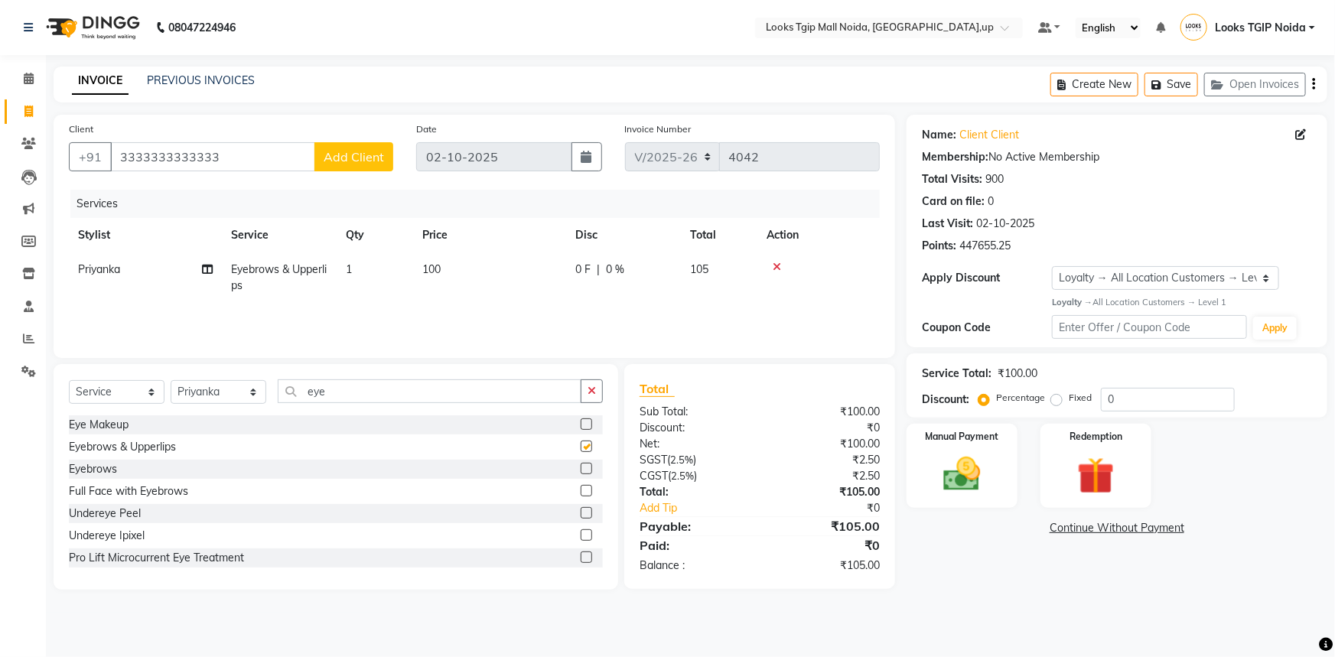
checkbox input "false"
click at [474, 275] on td "100" at bounding box center [489, 277] width 153 height 50
click at [258, 230] on table "Stylist Service Qty Price Disc Total Action Priyanka Eyebrows & Upperlips 1 100…" at bounding box center [474, 260] width 811 height 85
select select "65336"
type input "200"
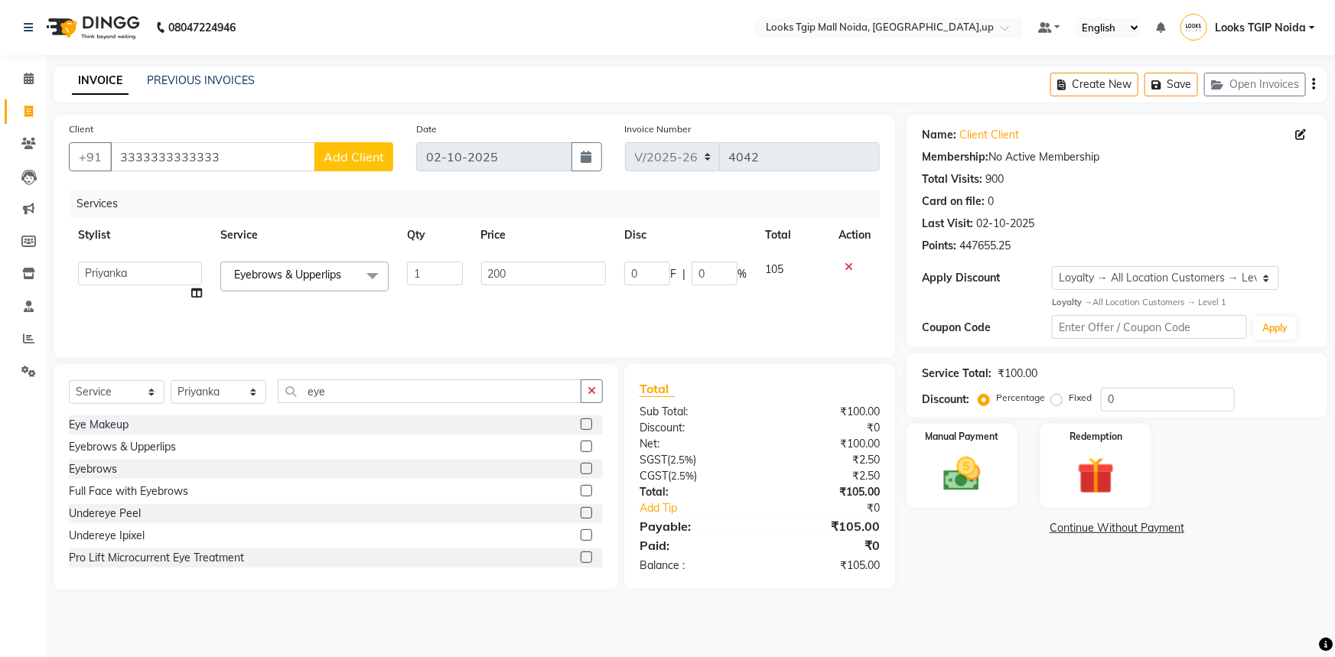
click at [765, 546] on div "₹0" at bounding box center [826, 545] width 132 height 18
click at [969, 472] on img at bounding box center [962, 474] width 63 height 44
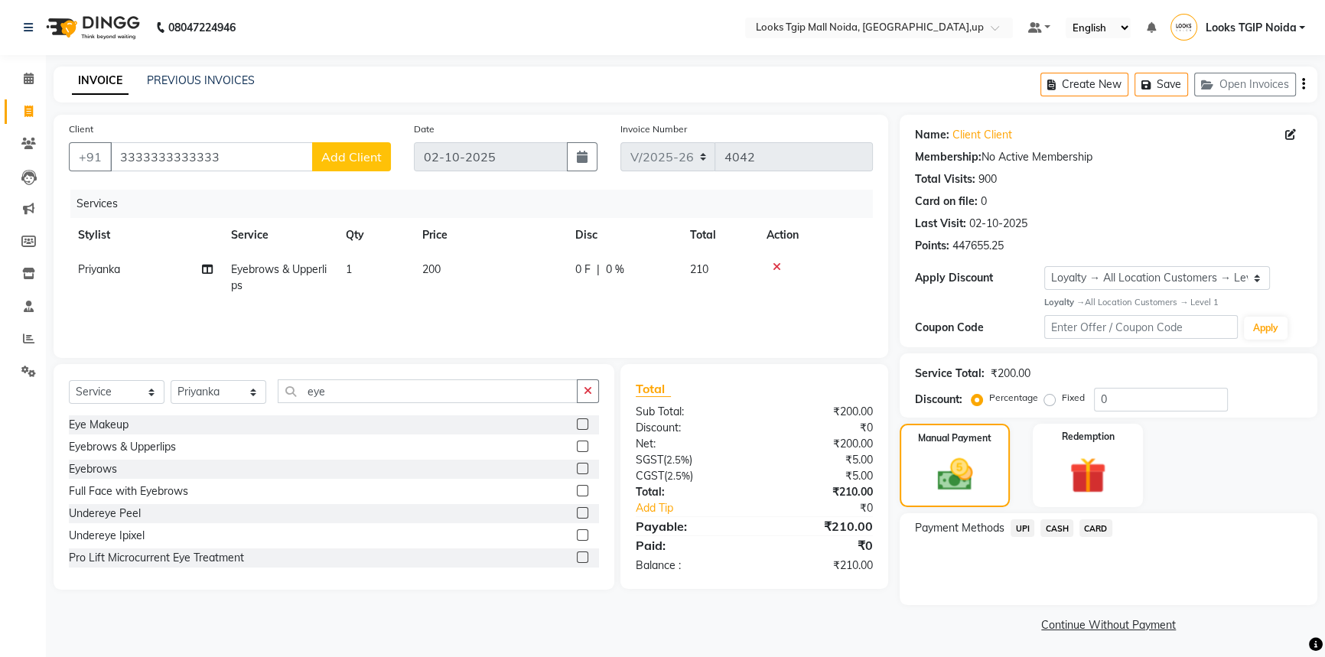
click at [318, 155] on button "Add Client" at bounding box center [351, 156] width 79 height 29
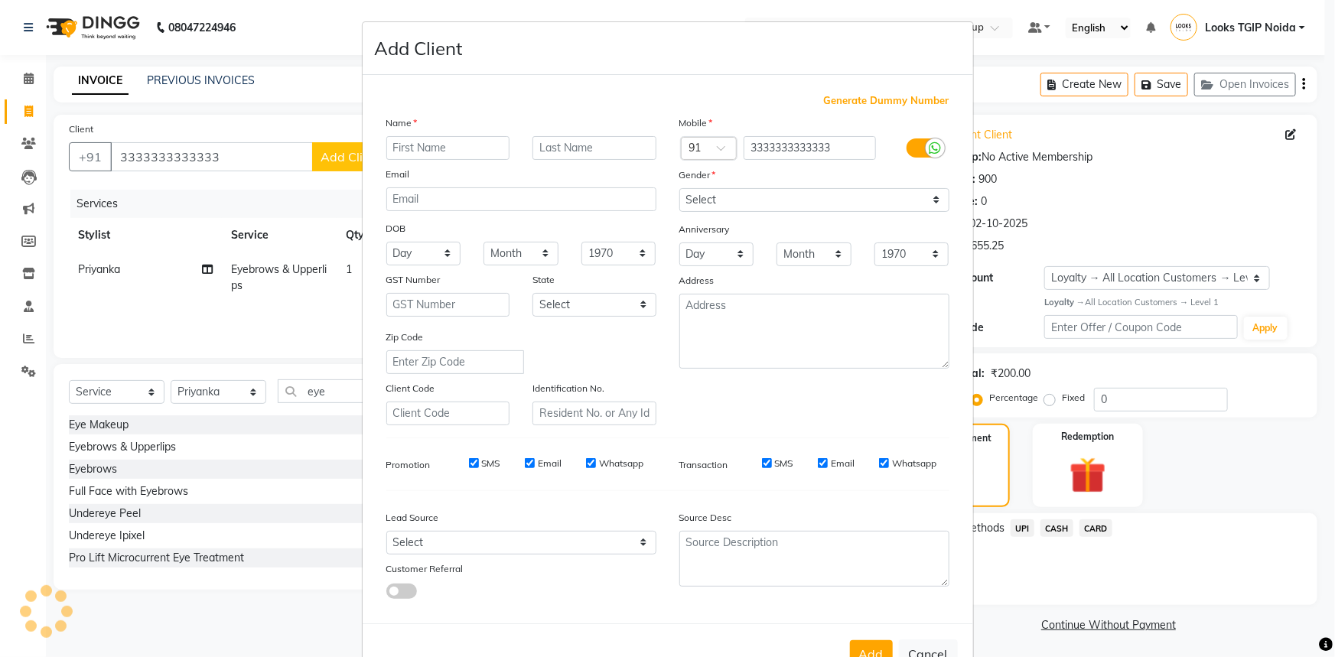
click at [303, 153] on ngb-modal-window "Add Client Generate Dummy Number Name Email DOB Day 01 02 03 04 05 06 07 08 09 …" at bounding box center [667, 328] width 1335 height 657
click at [1117, 280] on ngb-modal-window "Add Client Generate Dummy Number Name Email DOB Day 01 02 03 04 05 06 07 08 09 …" at bounding box center [667, 328] width 1335 height 657
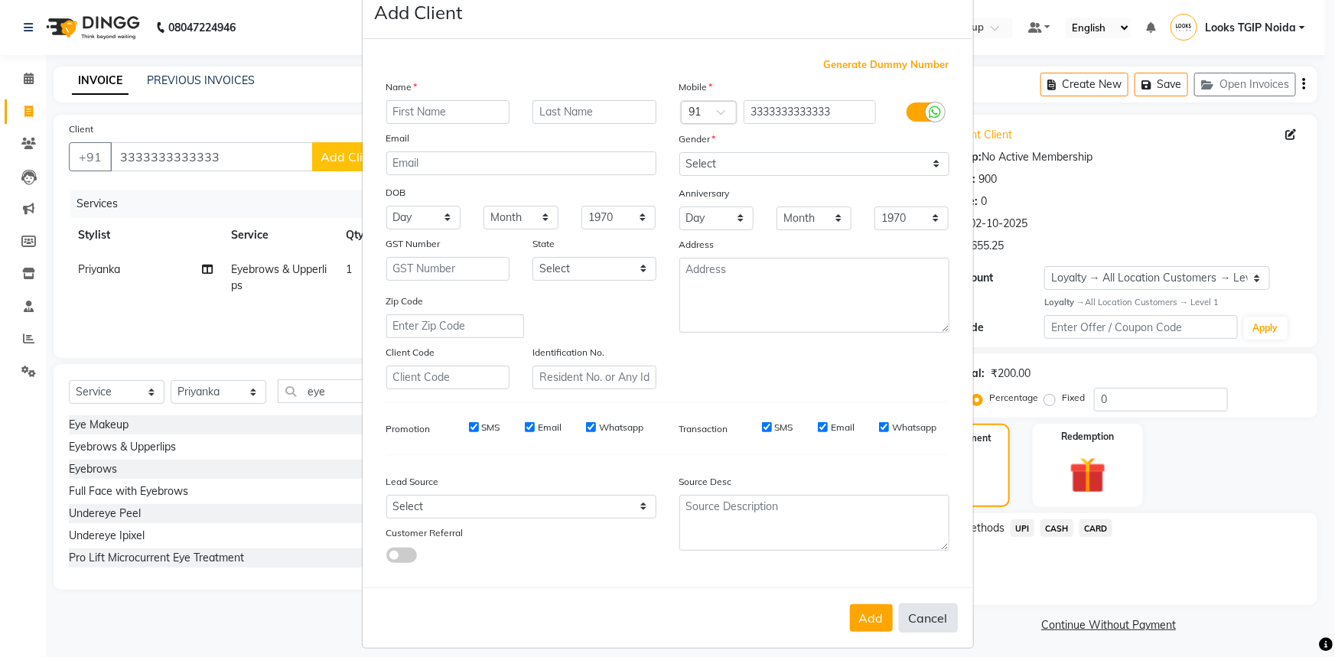
scroll to position [54, 0]
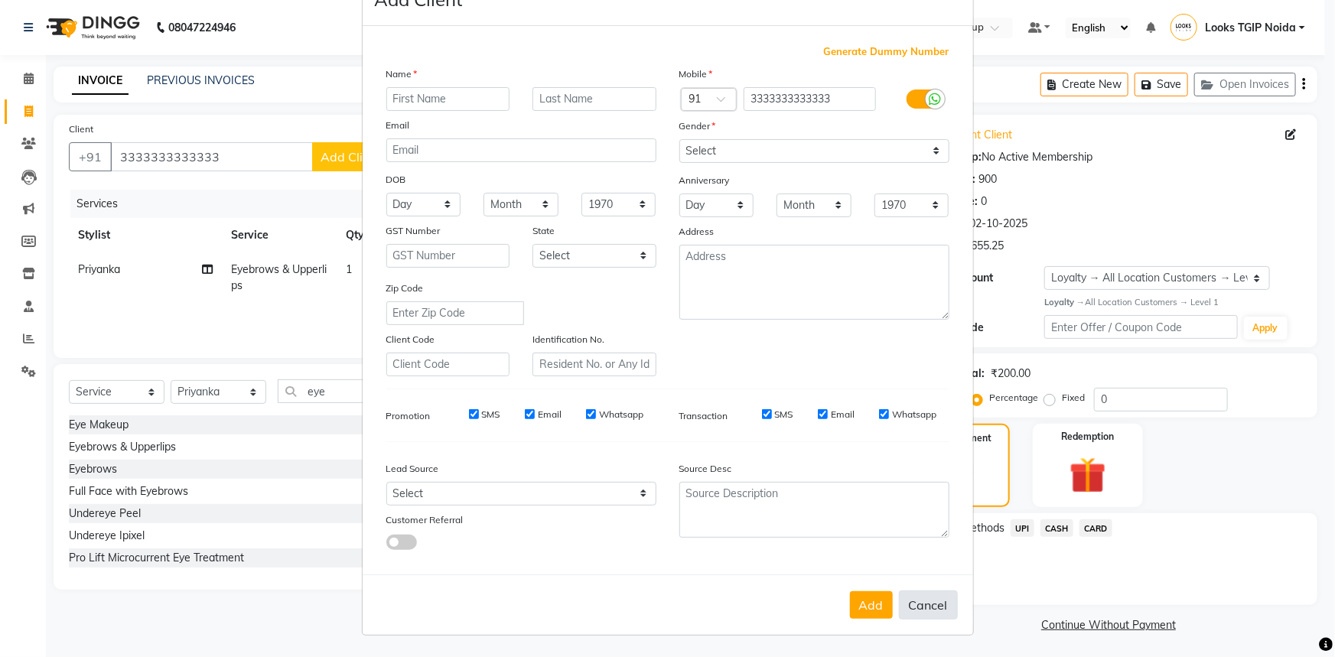
click at [918, 601] on button "Cancel" at bounding box center [928, 605] width 59 height 29
select select
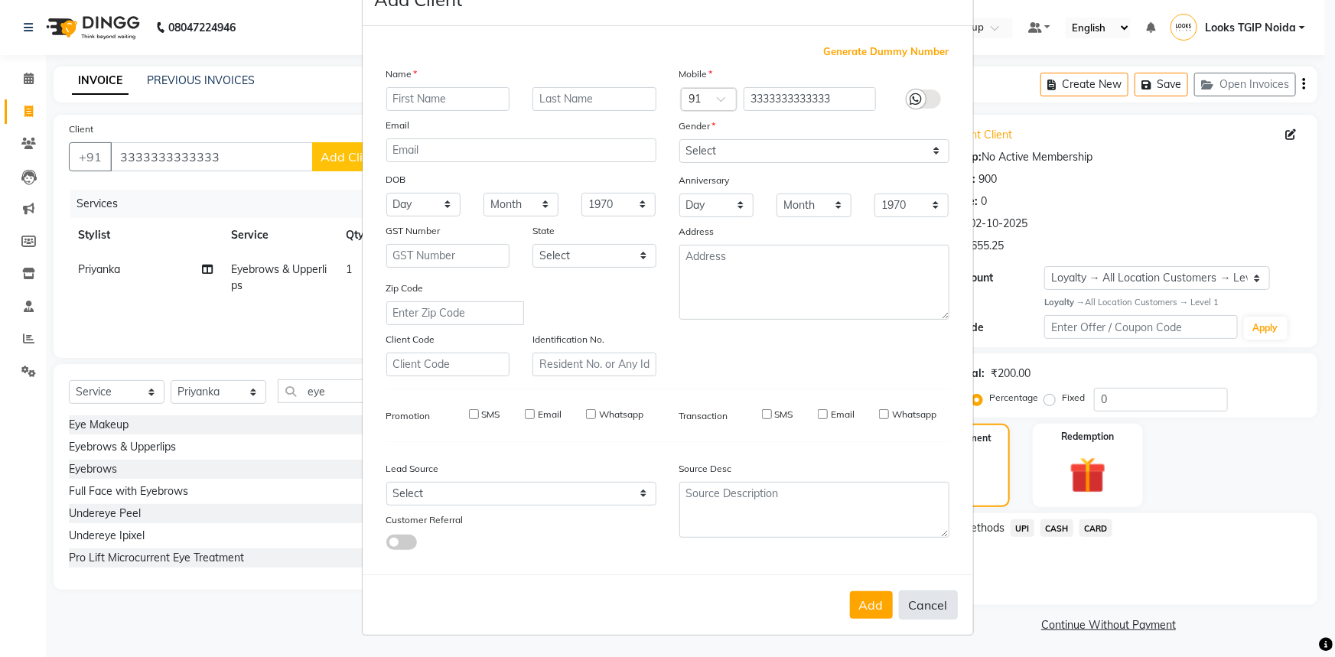
select select
checkbox input "false"
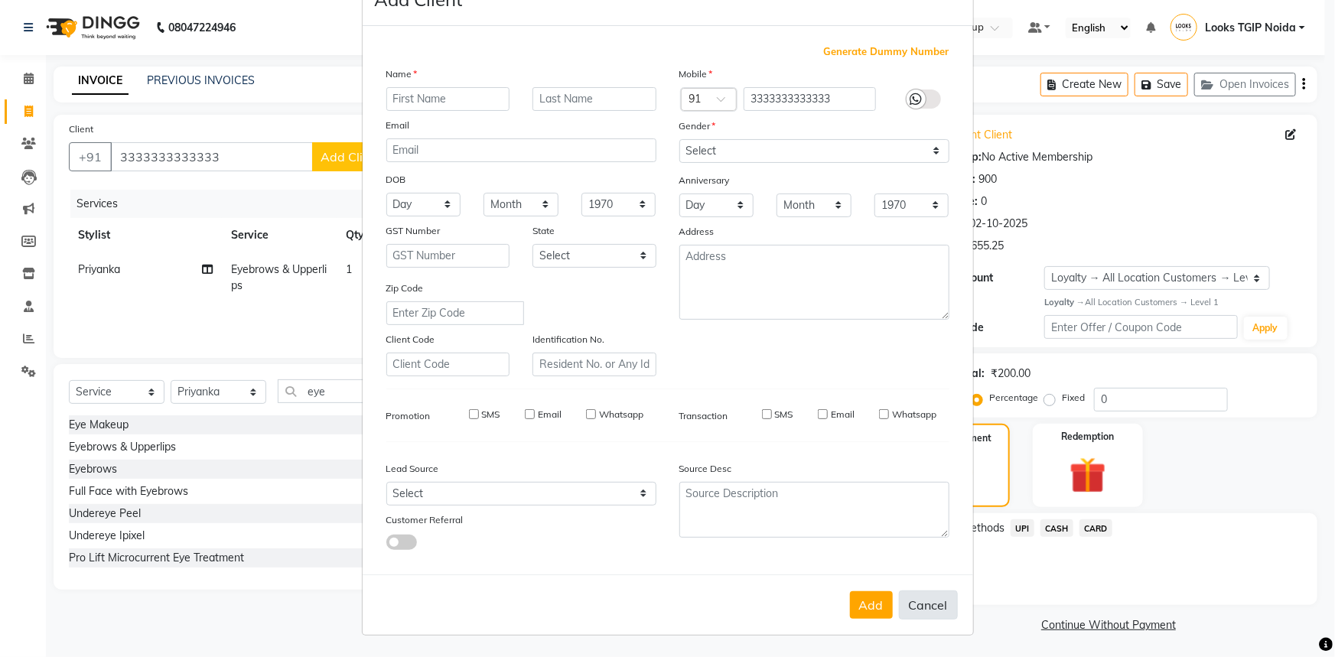
checkbox input "false"
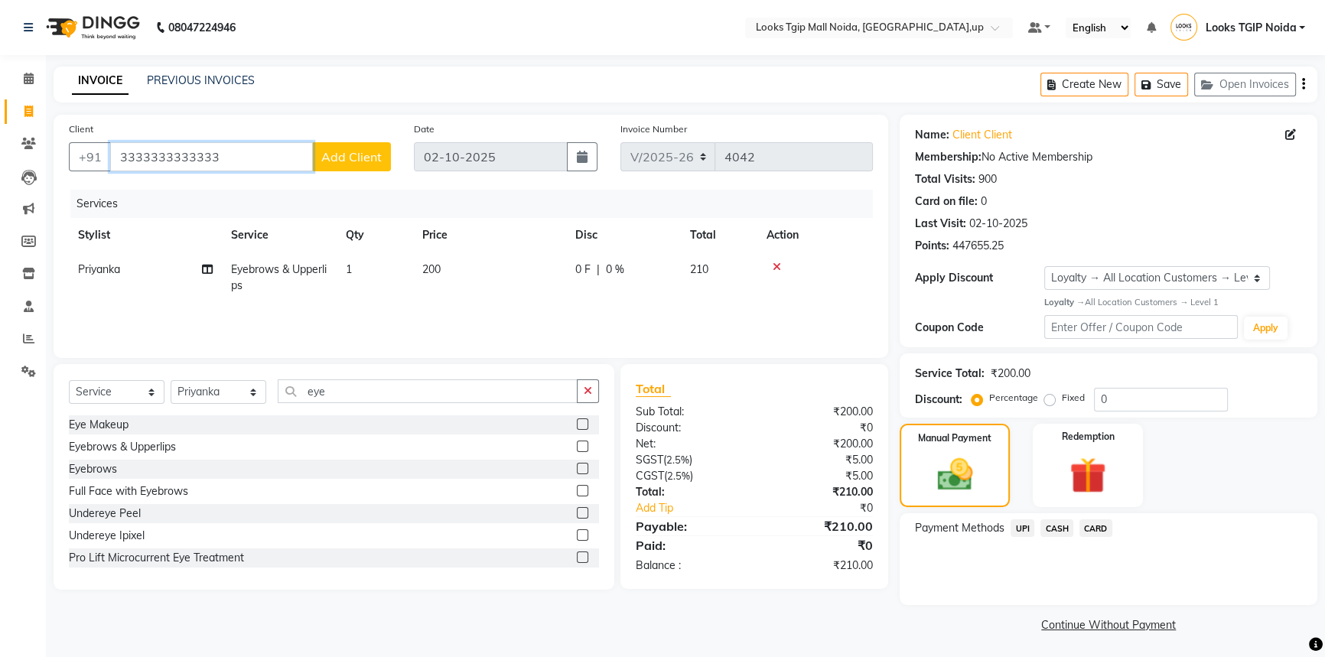
click at [252, 149] on input "3333333333333" at bounding box center [211, 156] width 203 height 29
drag, startPoint x: 252, startPoint y: 149, endPoint x: 0, endPoint y: 178, distance: 254.1
click at [0, 178] on app-home "08047224946 Select Location × Looks Tgip Mall Noida, Noida,up Default Panel My …" at bounding box center [662, 330] width 1325 height 660
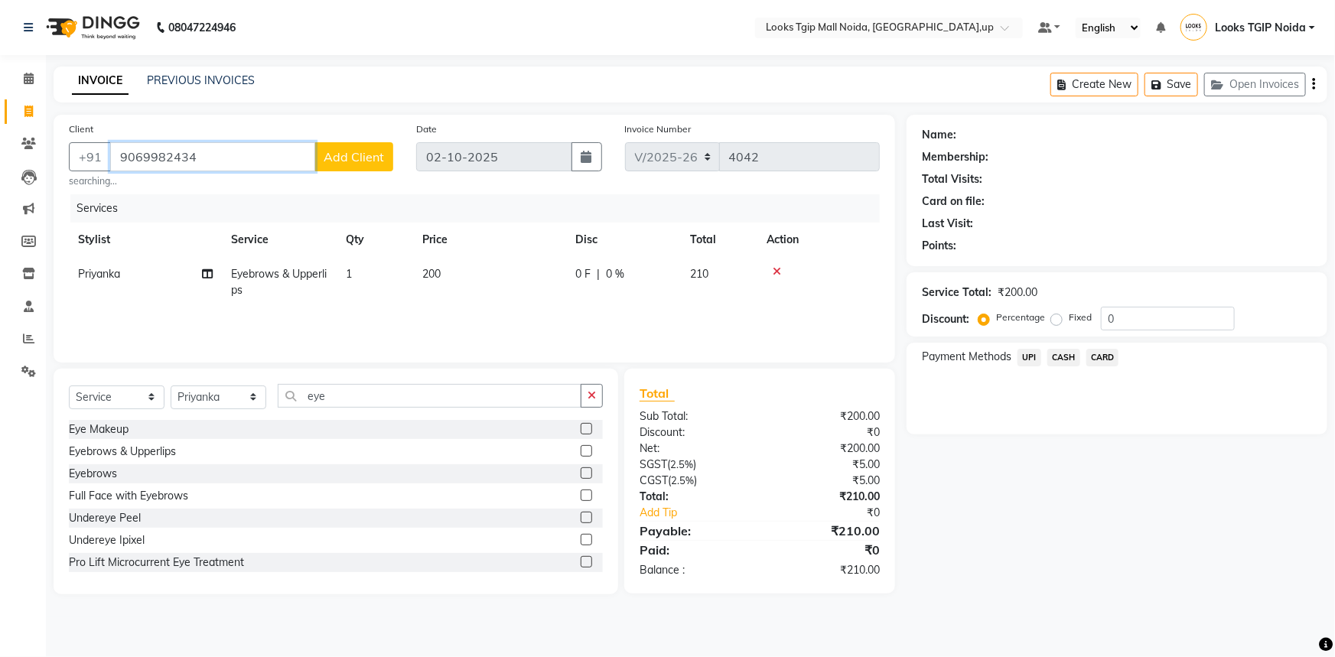
type input "9069982434"
click at [356, 162] on span "Add Client" at bounding box center [354, 156] width 60 height 15
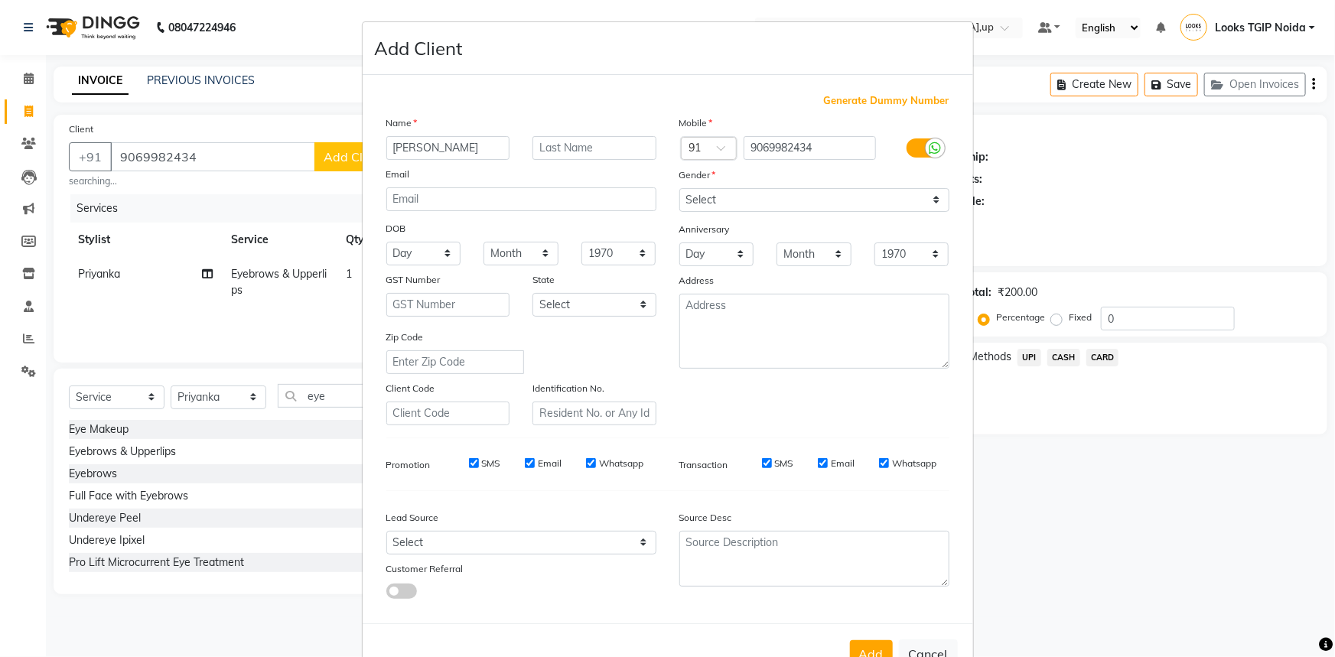
type input "mahima"
type input "arora"
click at [873, 199] on select "Select Male Female Other Prefer Not To Say" at bounding box center [814, 200] width 270 height 24
select select "female"
click at [679, 188] on select "Select Male Female Other Prefer Not To Say" at bounding box center [814, 200] width 270 height 24
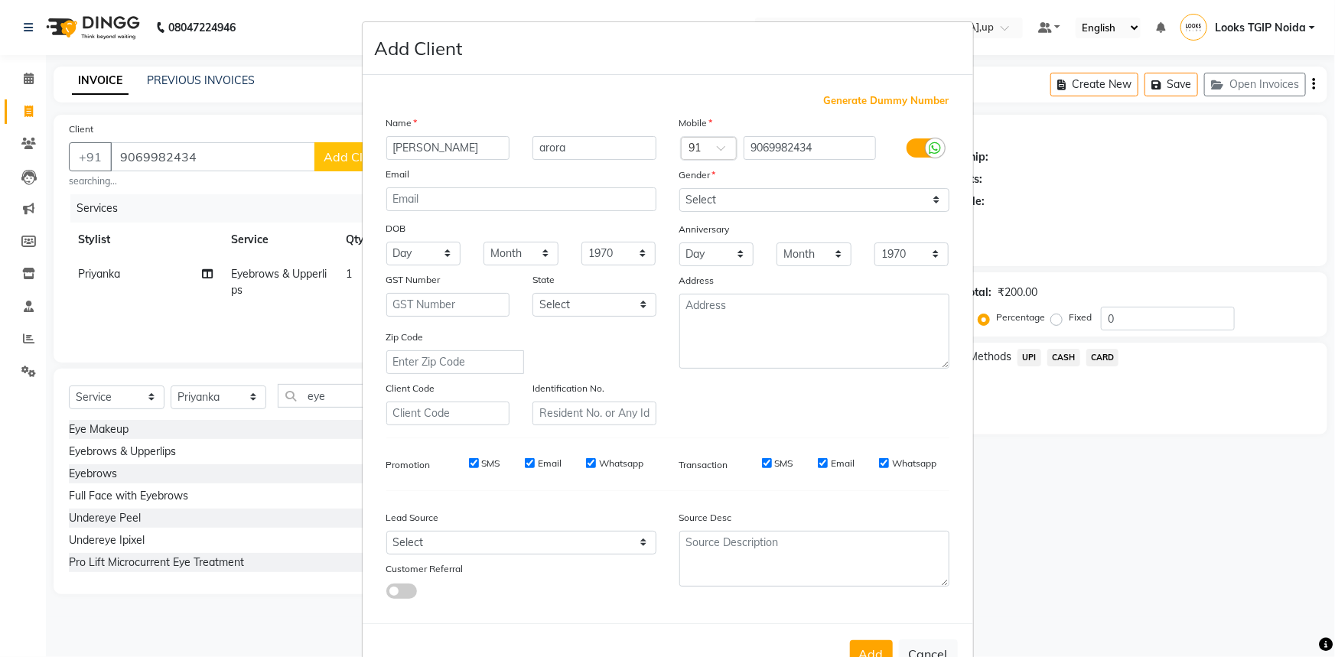
click at [865, 374] on div "Mobile Country Code × 91 9069982434 Gender Select Male Female Other Prefer Not …" at bounding box center [814, 270] width 293 height 311
click at [801, 312] on textarea at bounding box center [814, 331] width 270 height 75
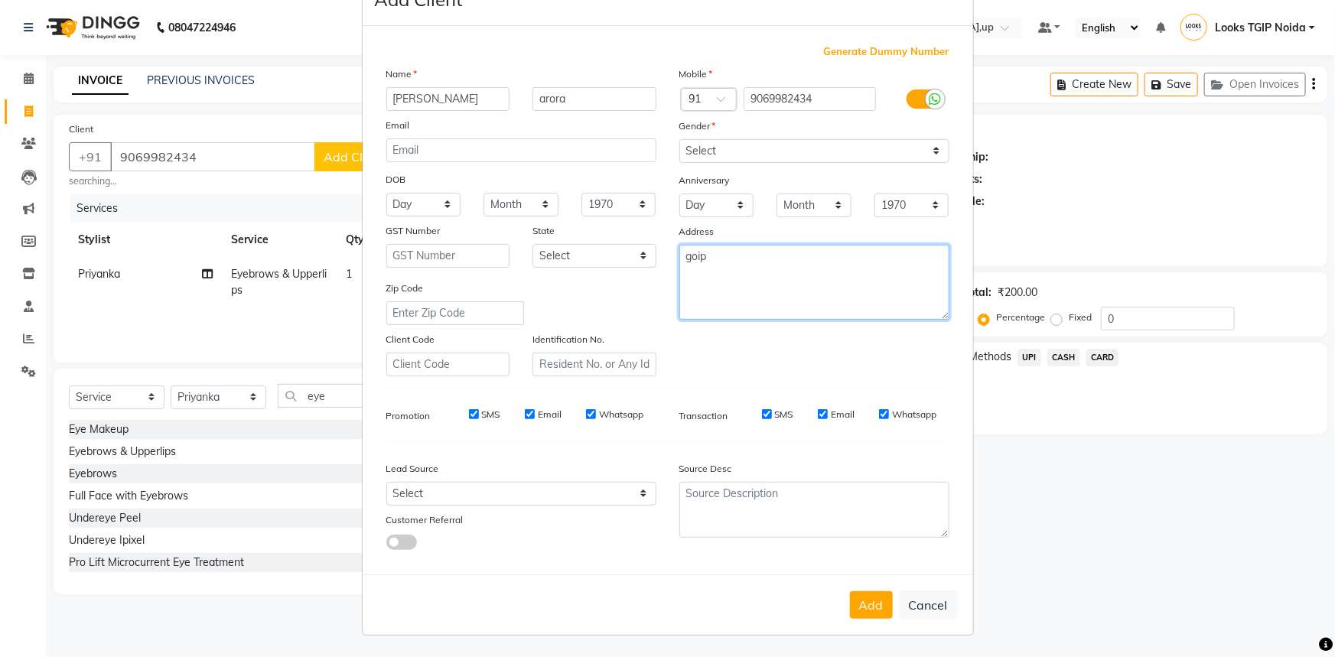
type textarea "goip"
click at [843, 598] on div "Add Cancel" at bounding box center [668, 605] width 611 height 60
click at [871, 603] on button "Add" at bounding box center [871, 605] width 43 height 28
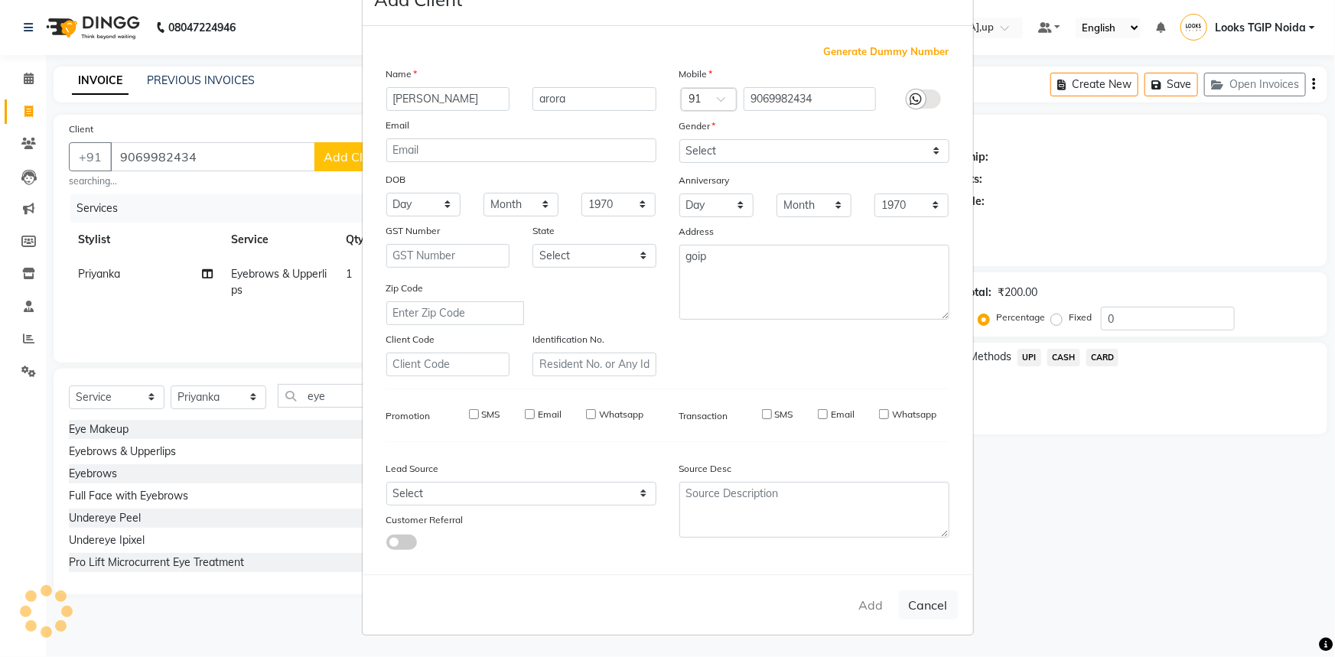
select select
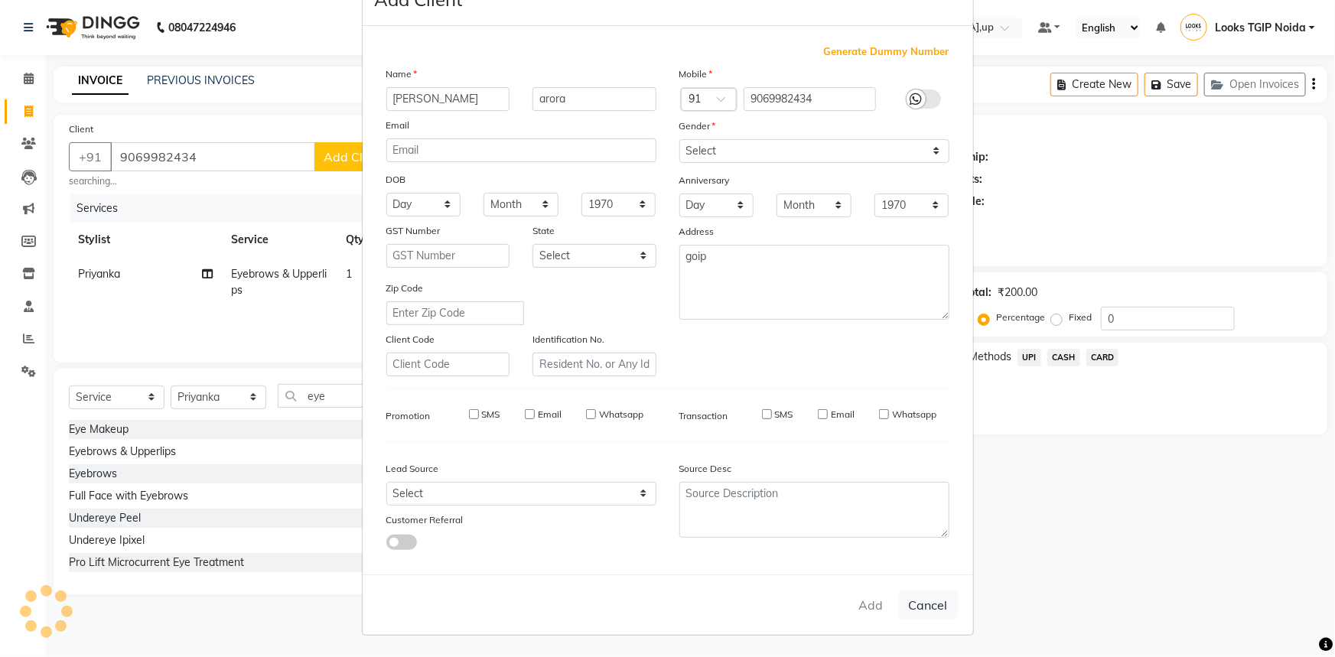
select select
checkbox input "false"
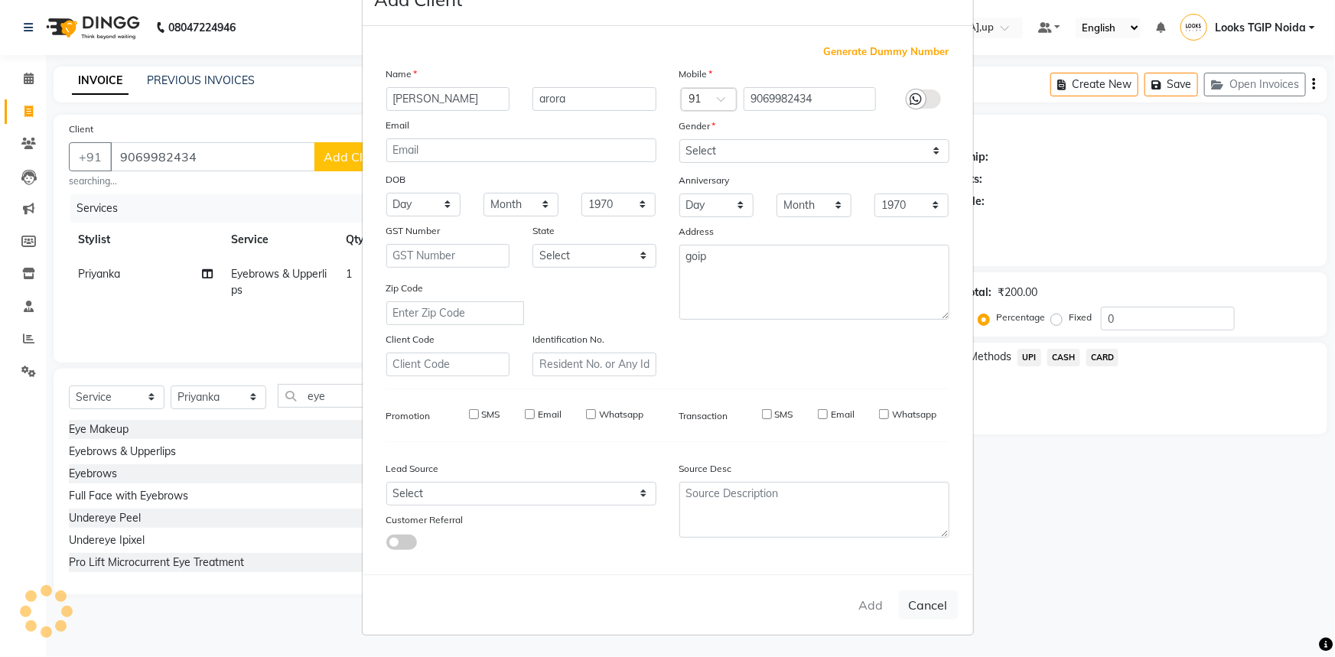
checkbox input "false"
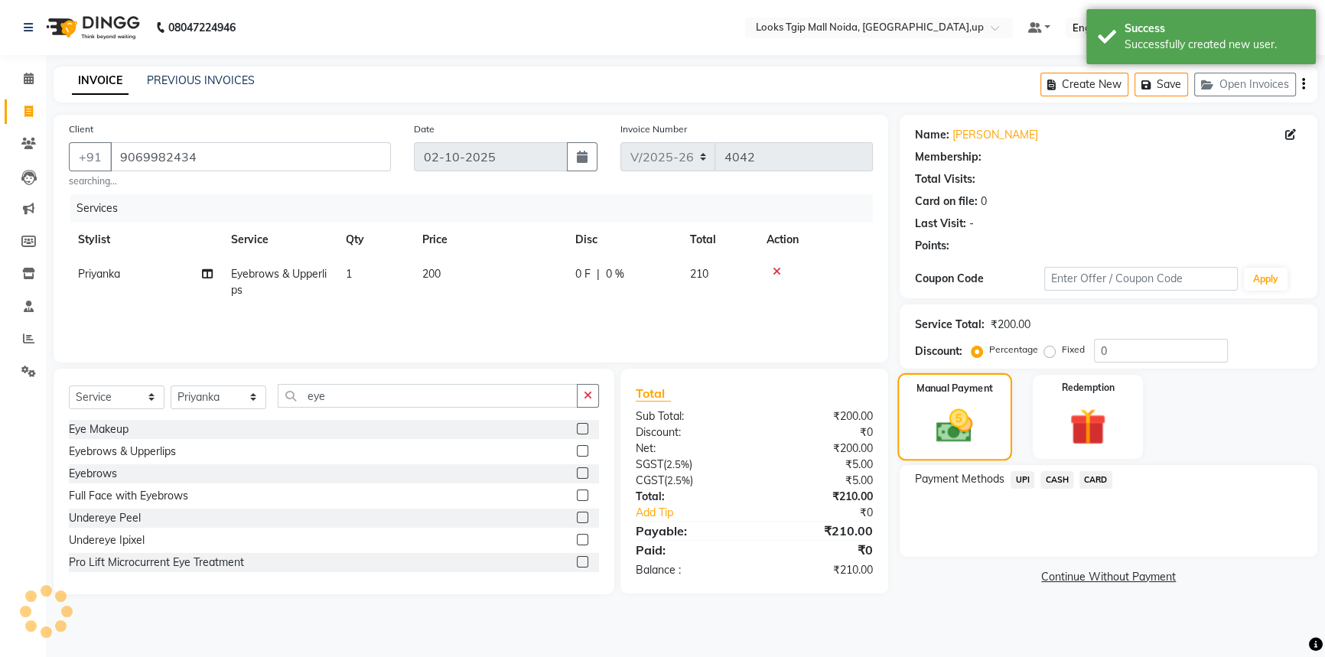
select select "1: Object"
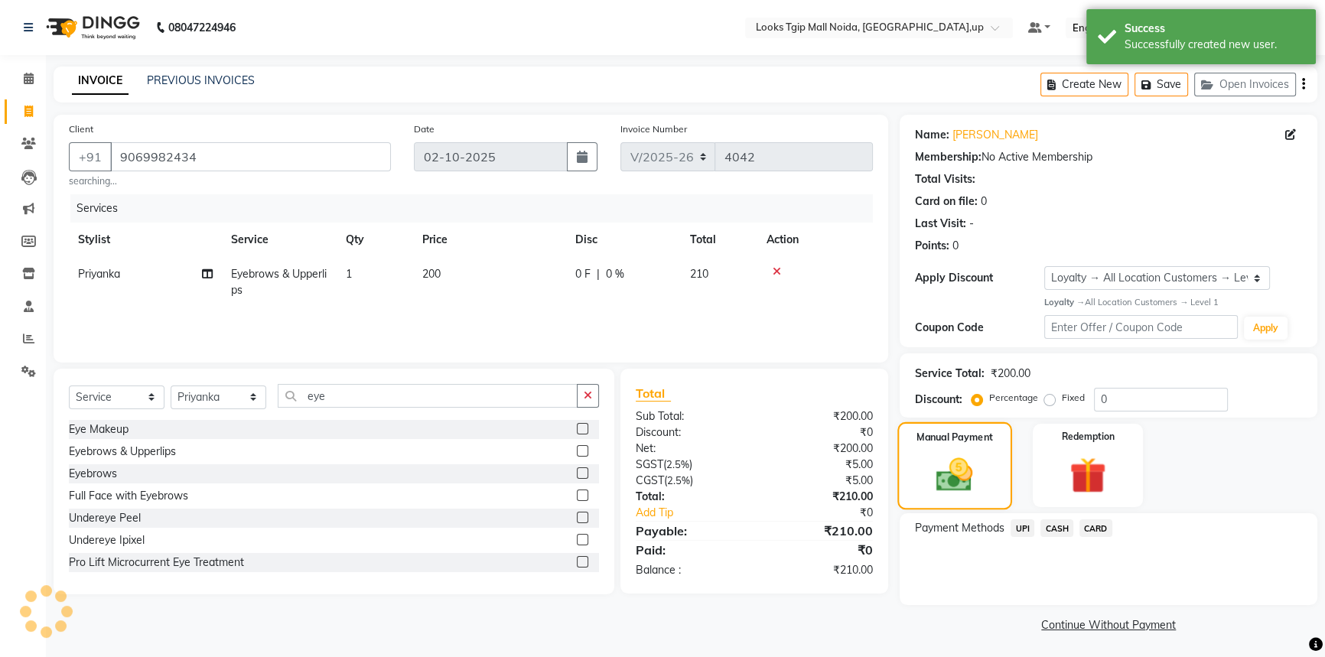
scroll to position [2, 0]
drag, startPoint x: 1051, startPoint y: 528, endPoint x: 1057, endPoint y: 542, distance: 15.8
click at [1050, 528] on span "CASH" at bounding box center [1057, 527] width 33 height 18
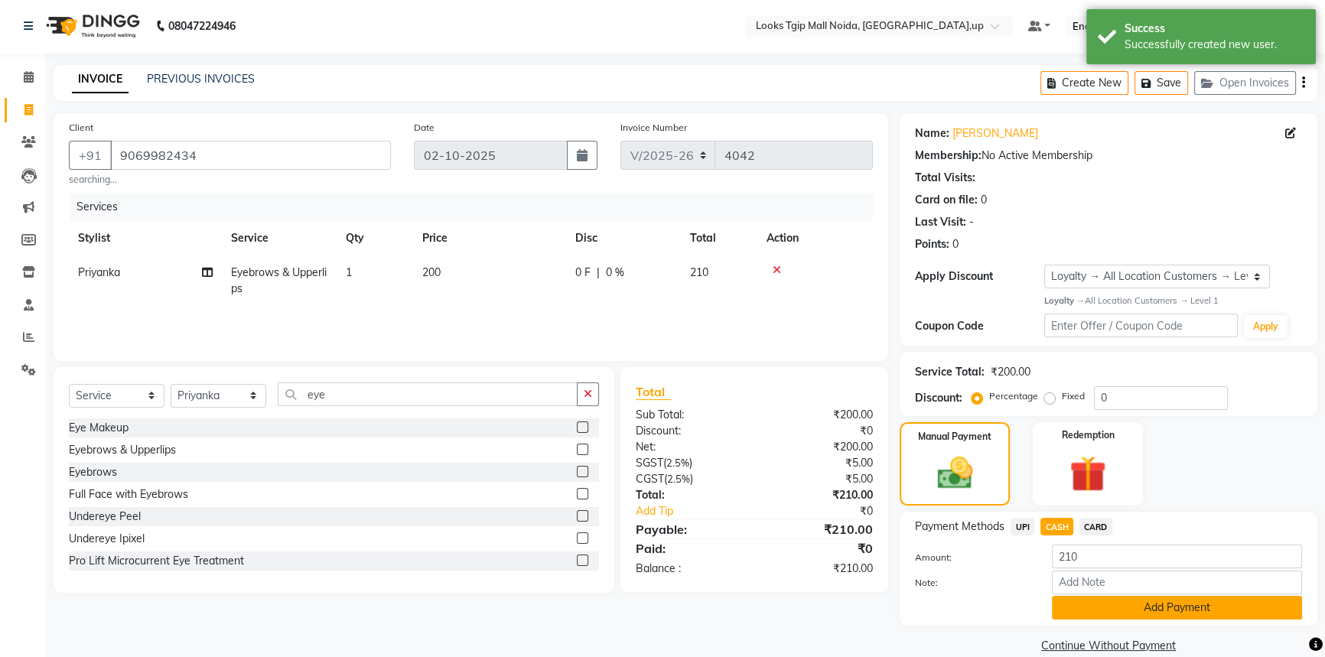
drag, startPoint x: 1111, startPoint y: 605, endPoint x: 1083, endPoint y: 559, distance: 53.9
click at [1111, 604] on button "Add Payment" at bounding box center [1177, 608] width 250 height 24
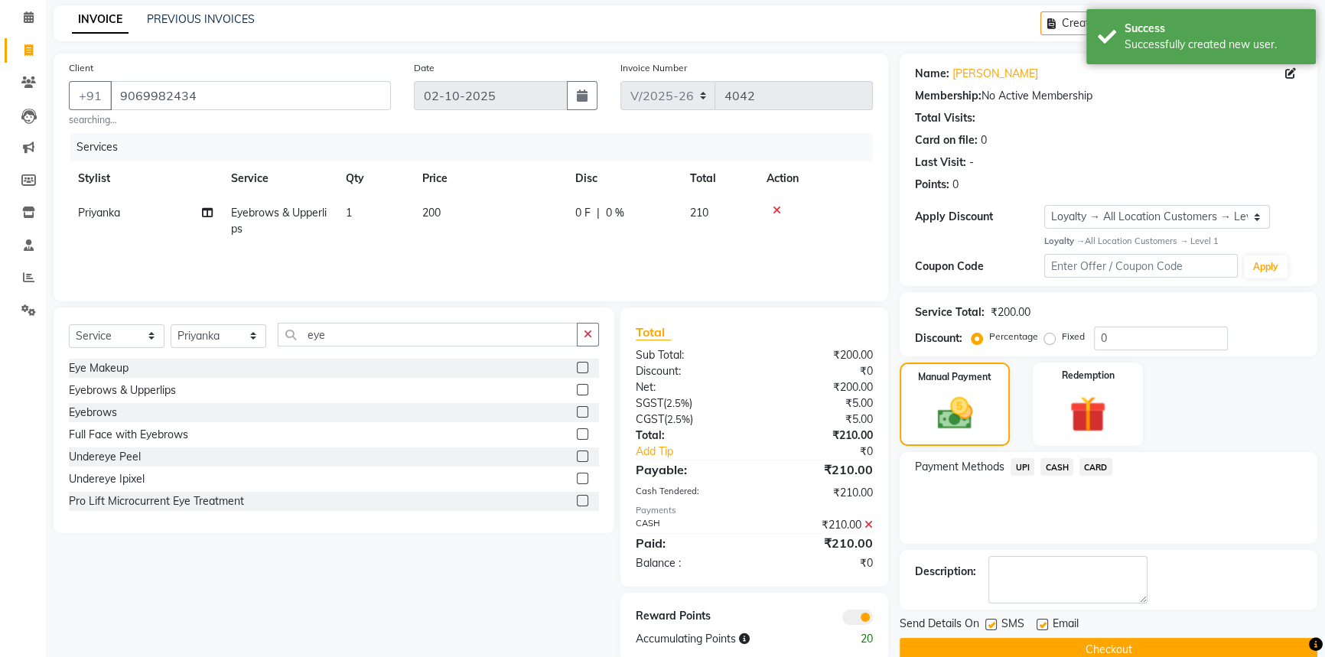
scroll to position [91, 0]
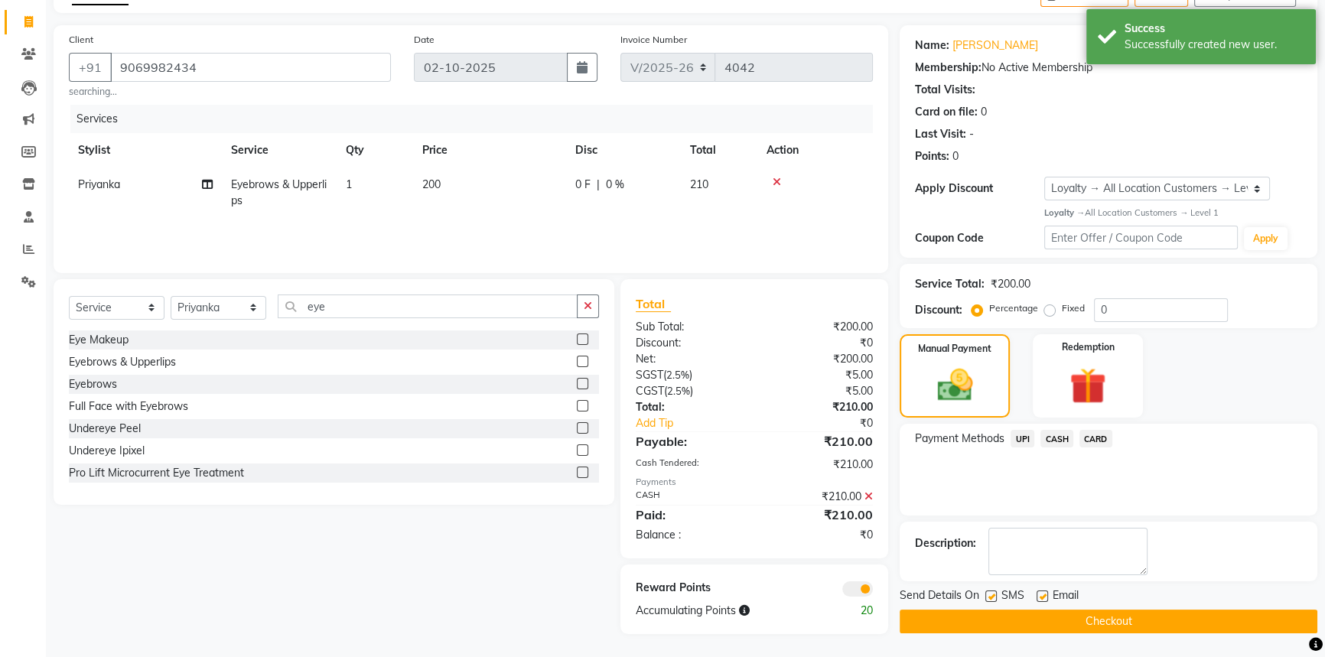
click at [991, 594] on label at bounding box center [990, 596] width 11 height 11
click at [991, 594] on input "checkbox" at bounding box center [990, 597] width 10 height 10
checkbox input "false"
click at [991, 615] on button "Checkout" at bounding box center [1109, 622] width 418 height 24
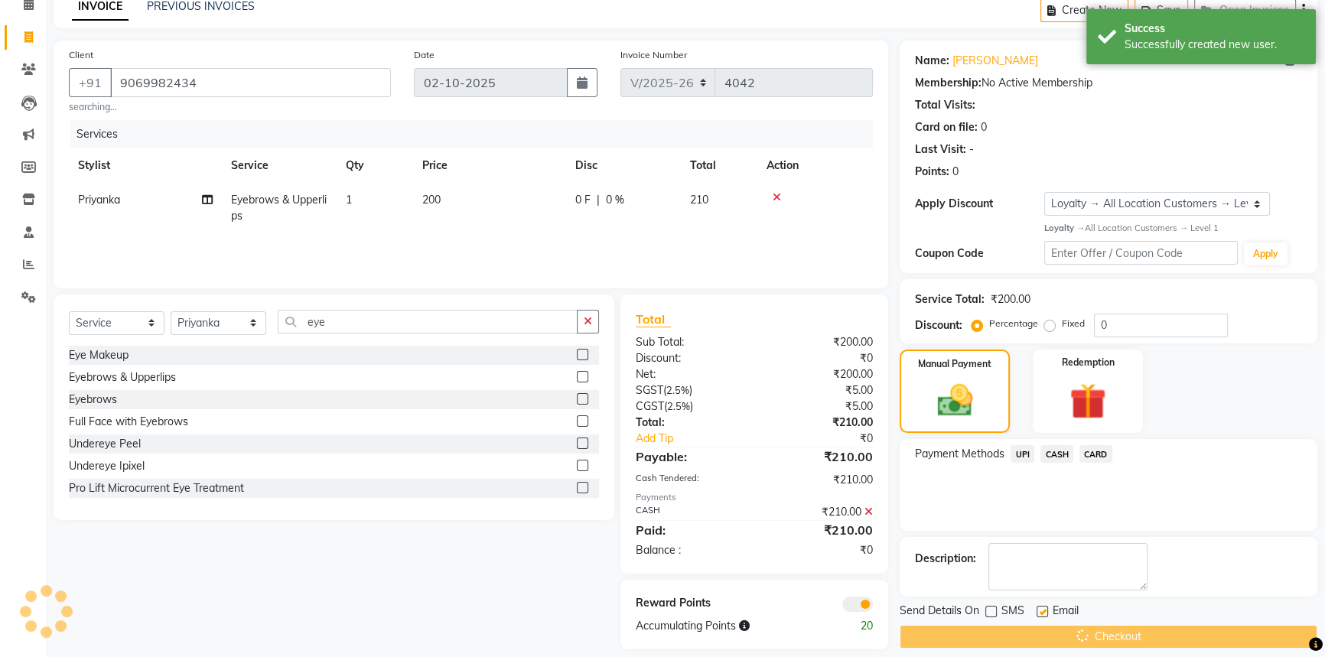
scroll to position [0, 0]
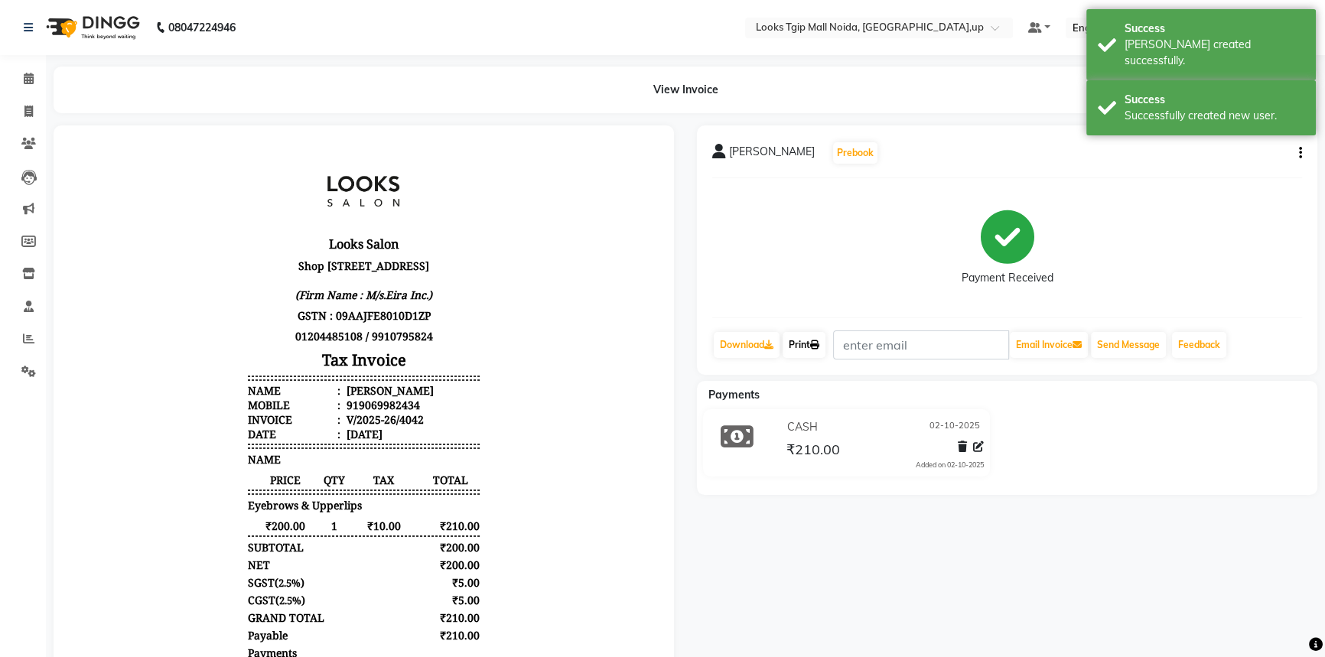
click at [812, 356] on link "Print" at bounding box center [804, 345] width 43 height 26
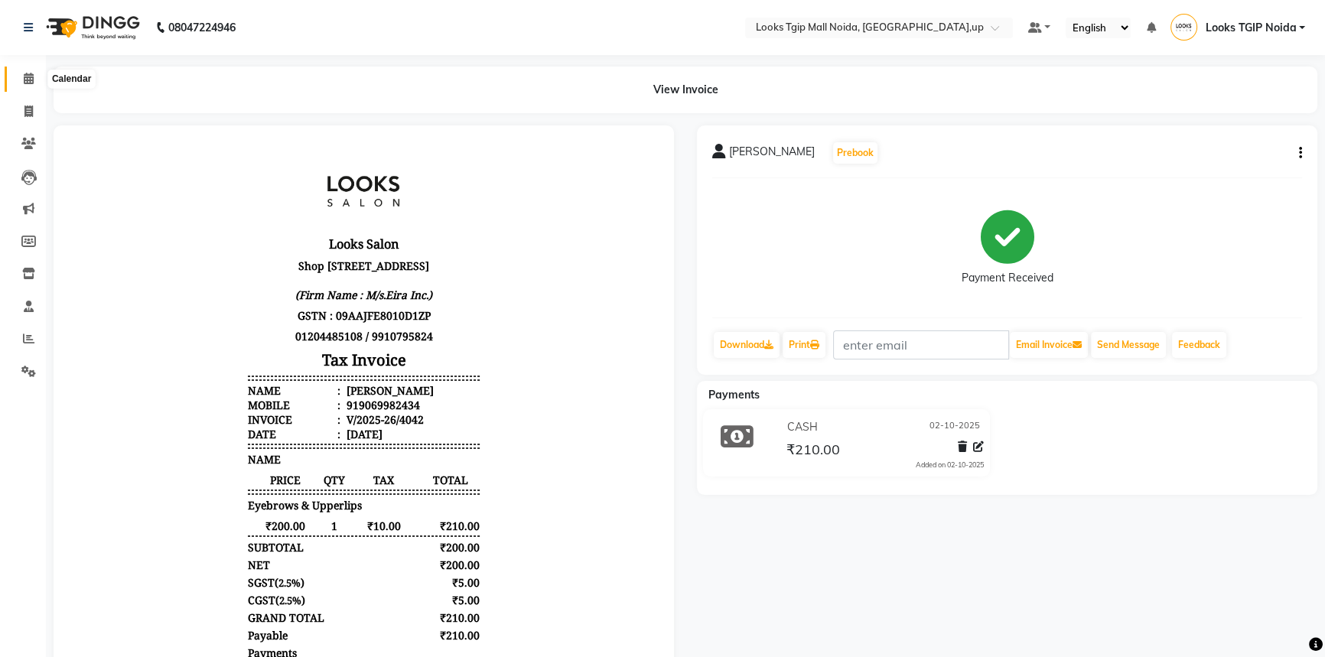
click at [24, 80] on icon at bounding box center [29, 78] width 10 height 11
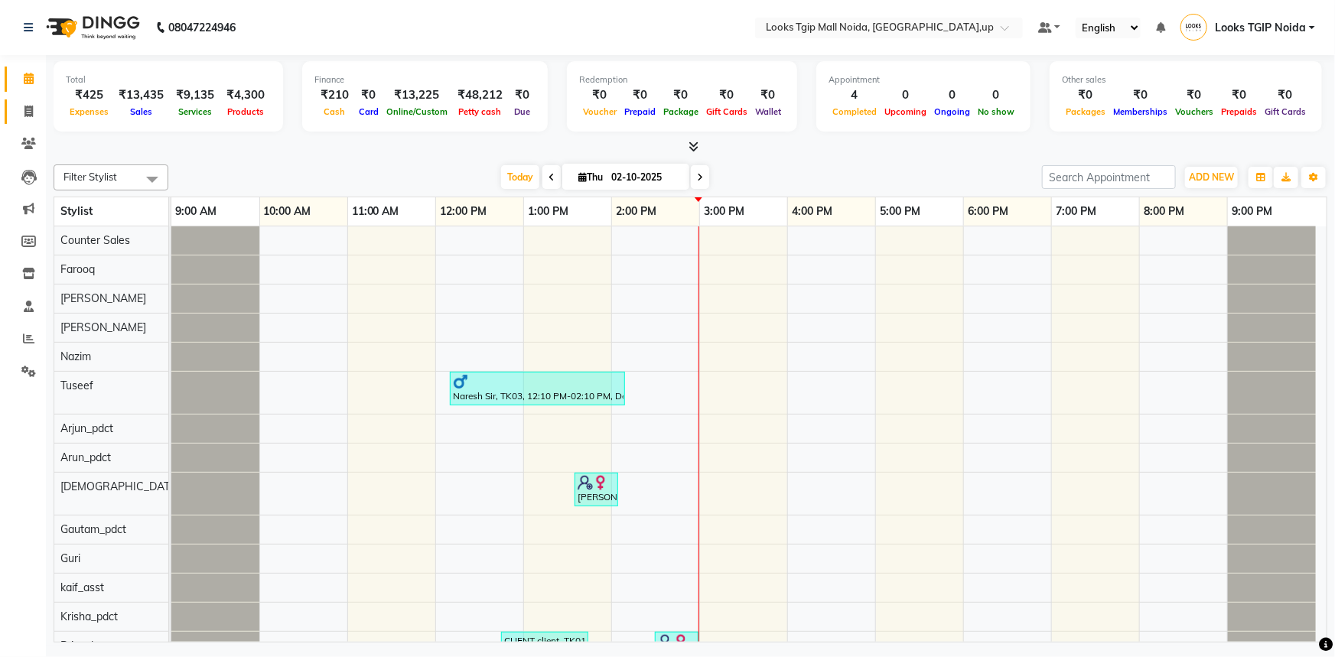
click at [31, 107] on icon at bounding box center [28, 111] width 8 height 11
select select "4358"
select select "service"
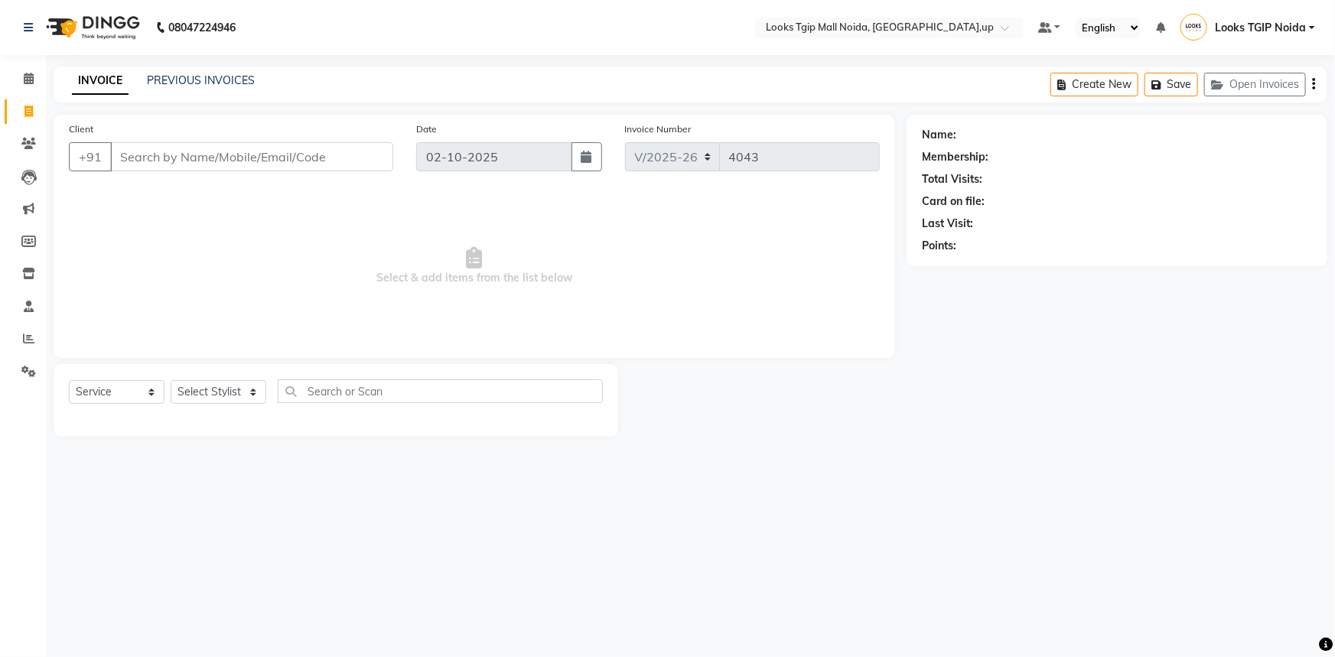
click at [141, 157] on input "Client" at bounding box center [251, 156] width 283 height 29
type input "777777777777"
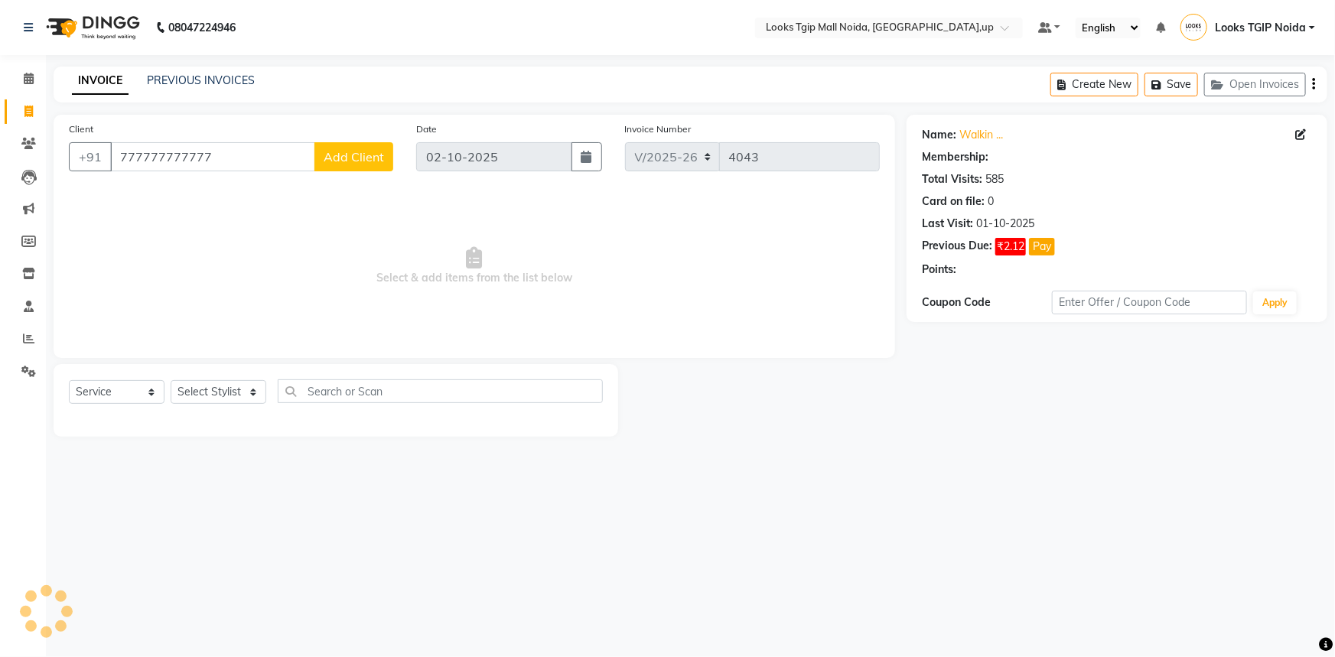
select select "1: Object"
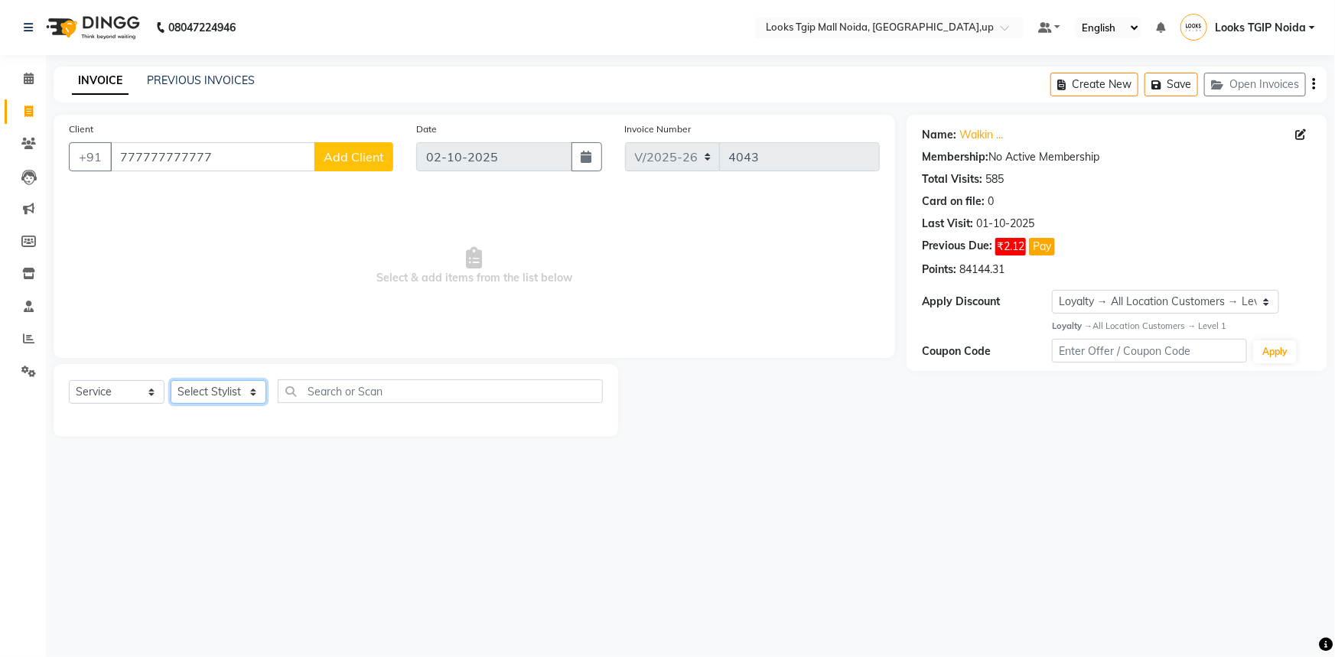
click at [197, 396] on select "Select Stylist Amaan Salmani Arjun_pdct Arun_pdct Atique Counter Sales Farooq G…" at bounding box center [219, 392] width 96 height 24
select select "65336"
click at [171, 380] on select "Select Stylist Amaan Salmani Arjun_pdct Arun_pdct Atique Counter Sales Farooq G…" at bounding box center [219, 392] width 96 height 24
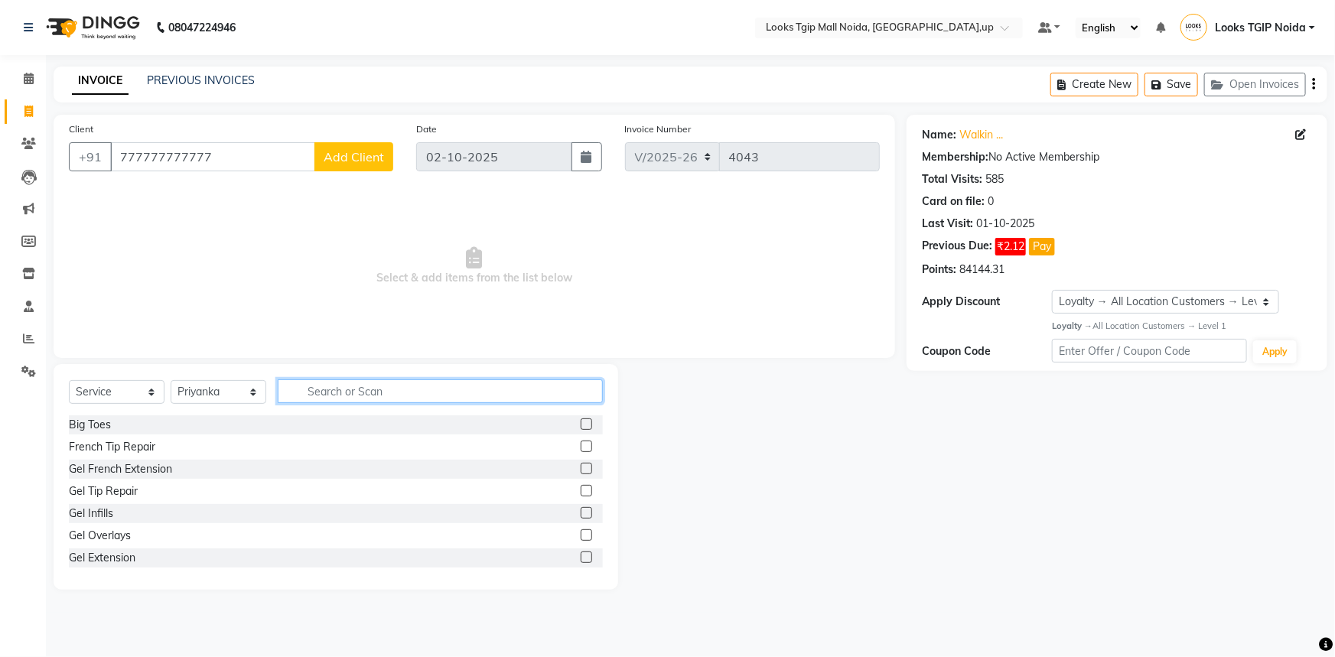
click at [346, 393] on input "text" at bounding box center [440, 391] width 325 height 24
type input "eye"
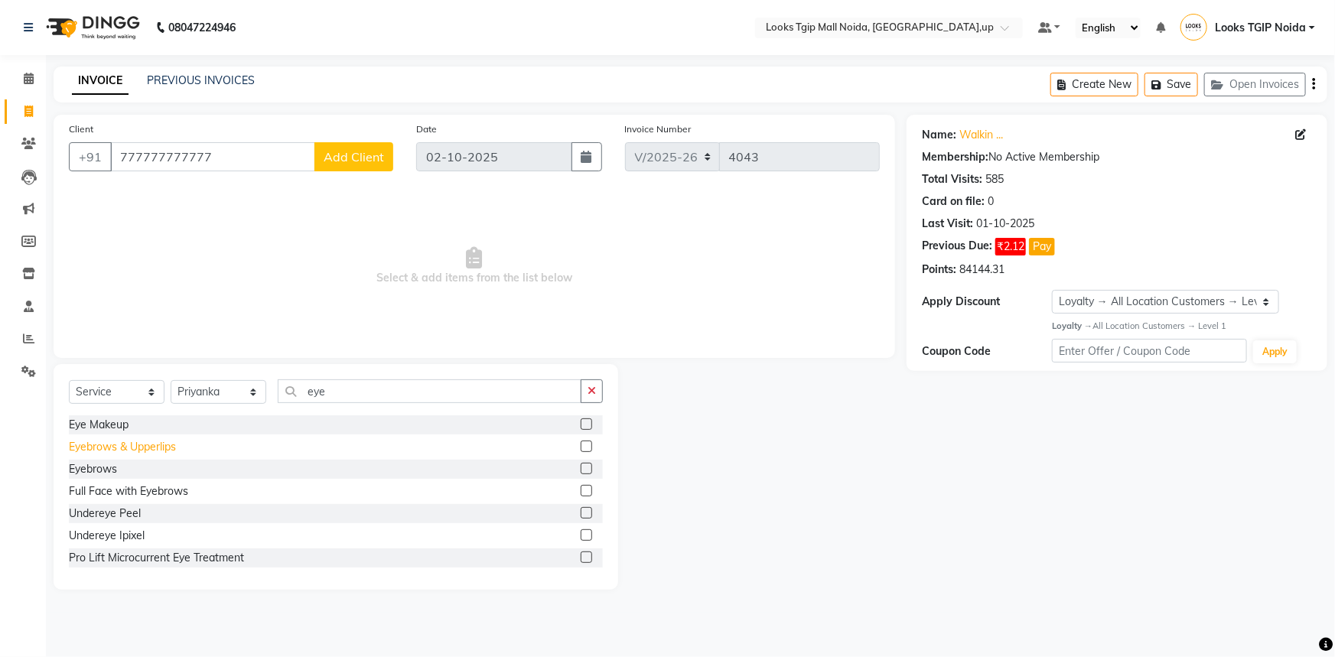
click at [163, 441] on div "Eyebrows & Upperlips" at bounding box center [122, 447] width 107 height 16
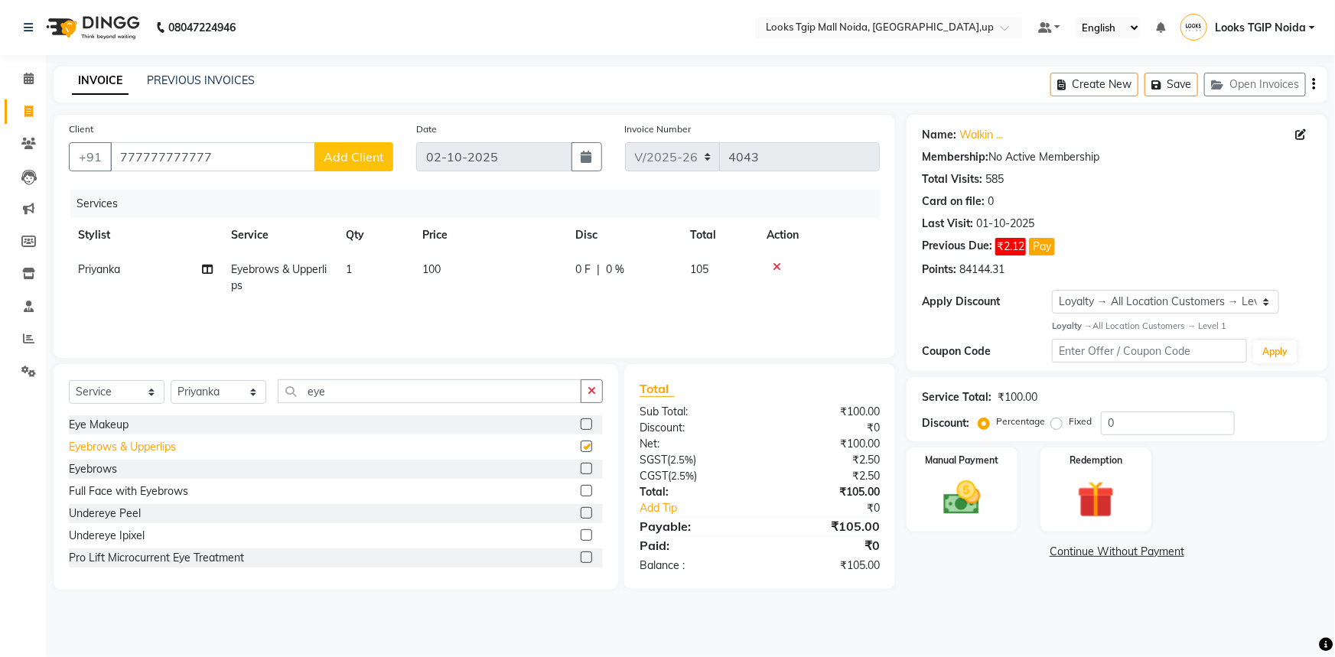
checkbox input "false"
drag, startPoint x: 372, startPoint y: 397, endPoint x: 262, endPoint y: 412, distance: 110.5
click at [262, 412] on div "Select Service Product Membership Package Voucher Prepaid Gift Card Select Styl…" at bounding box center [336, 397] width 534 height 36
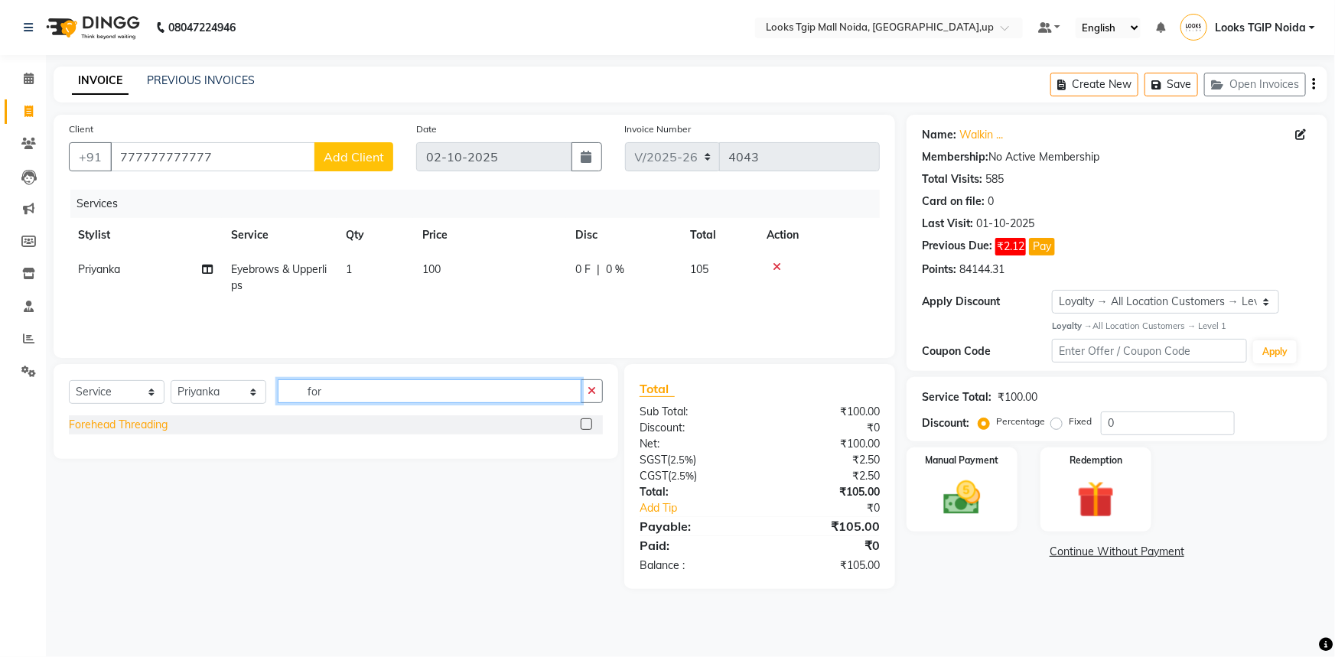
type input "for"
click at [148, 428] on div "Forehead Threading" at bounding box center [118, 425] width 99 height 16
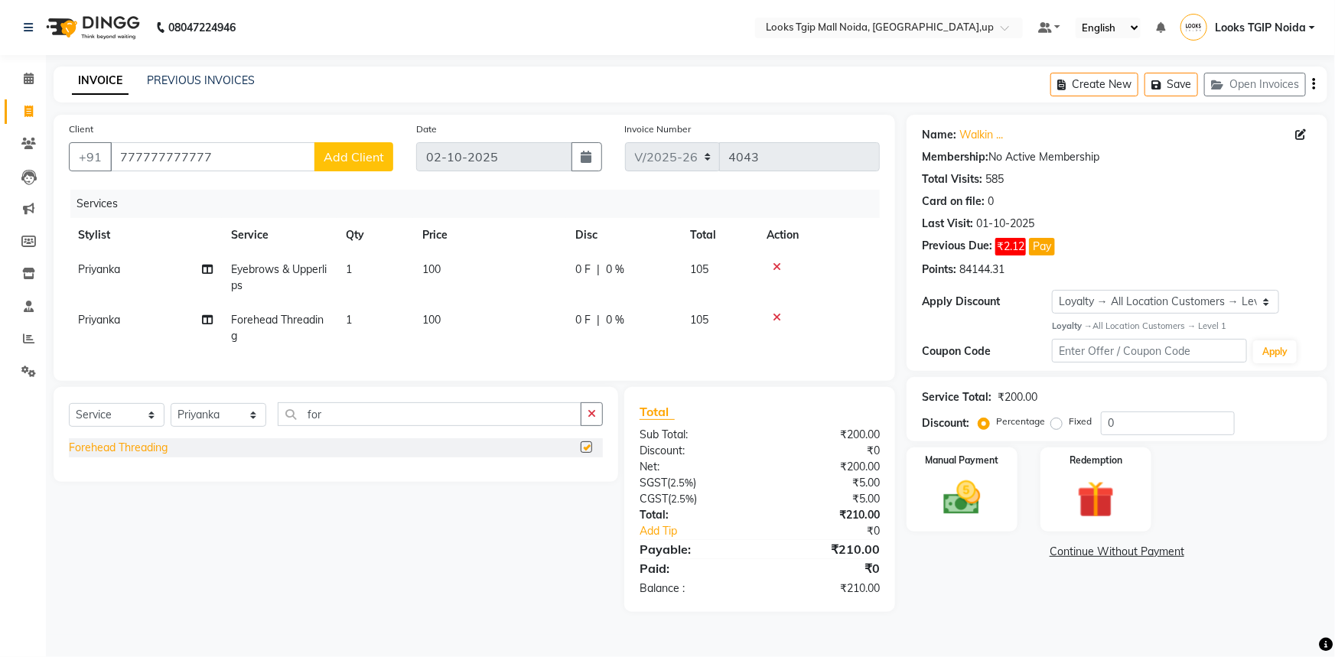
checkbox input "false"
click at [448, 268] on td "100" at bounding box center [489, 277] width 153 height 50
select select "65336"
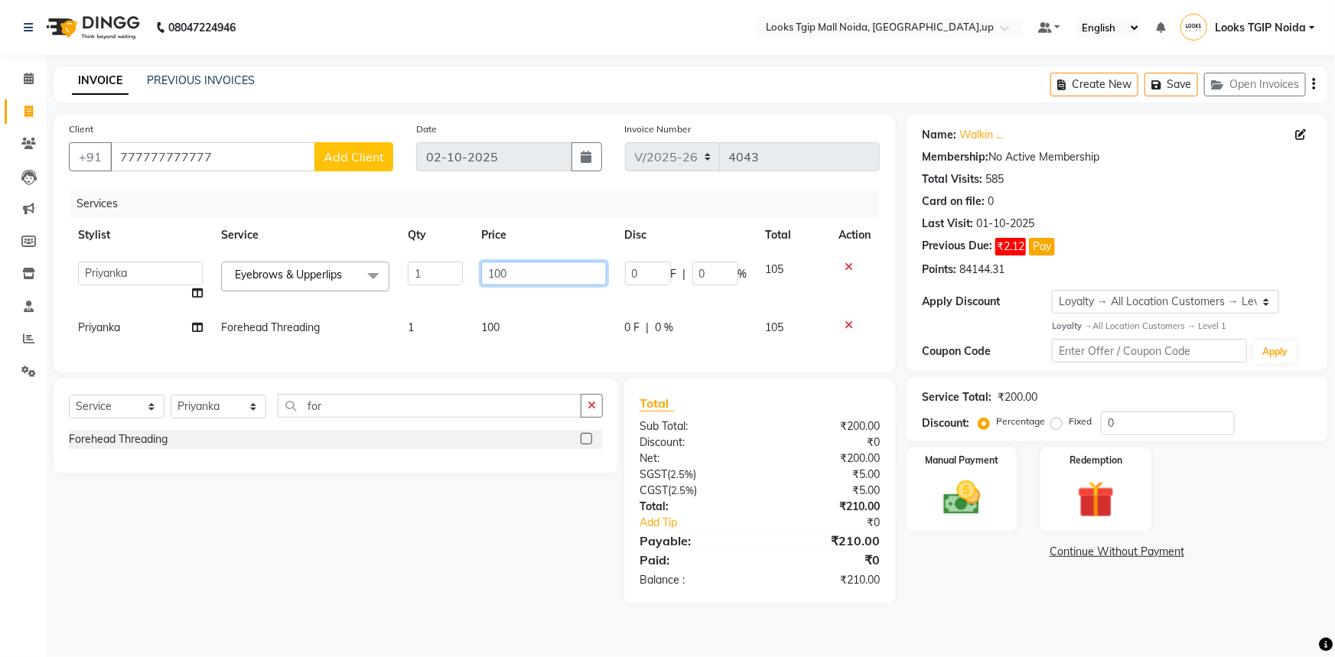
drag, startPoint x: 533, startPoint y: 275, endPoint x: 314, endPoint y: 244, distance: 221.1
click at [315, 244] on table "Stylist Service Qty Price Disc Total Action Amaan Salmani Arjun_pdct Arun_pdct …" at bounding box center [474, 281] width 811 height 127
type input "200"
click at [507, 328] on td "100" at bounding box center [543, 328] width 143 height 34
select select "65336"
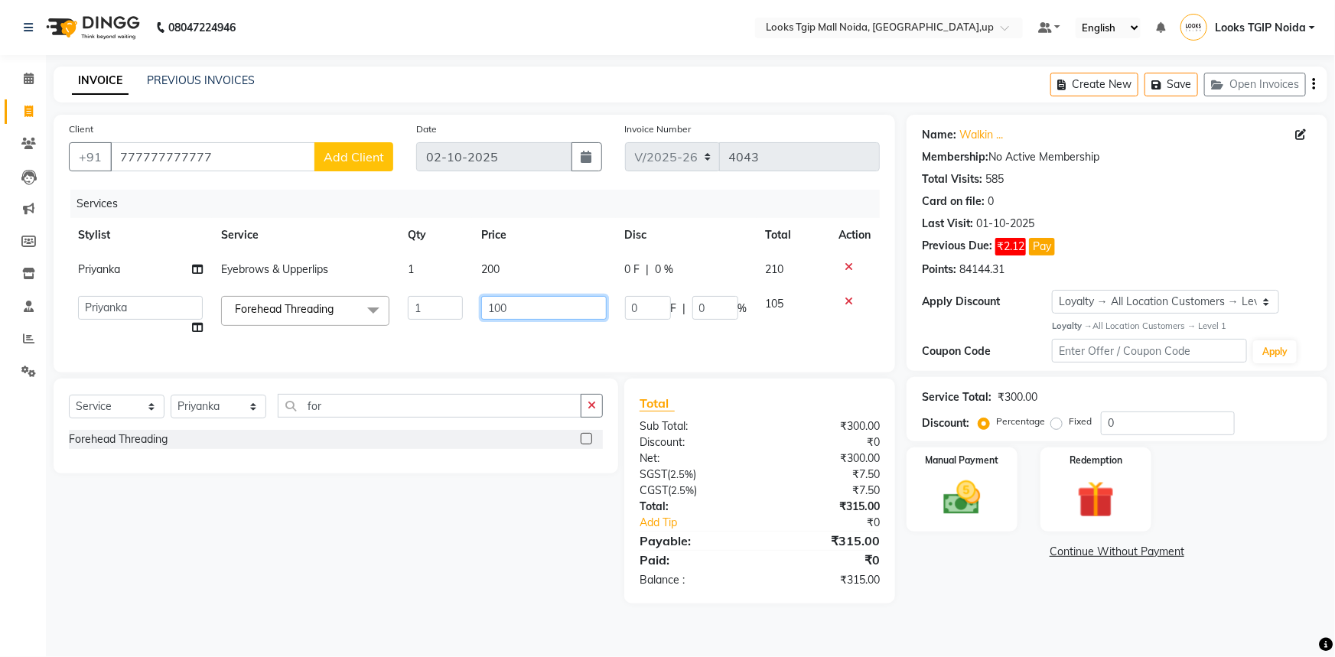
drag, startPoint x: 535, startPoint y: 310, endPoint x: 474, endPoint y: 309, distance: 60.4
click at [474, 306] on td "100" at bounding box center [543, 316] width 143 height 58
type input "150"
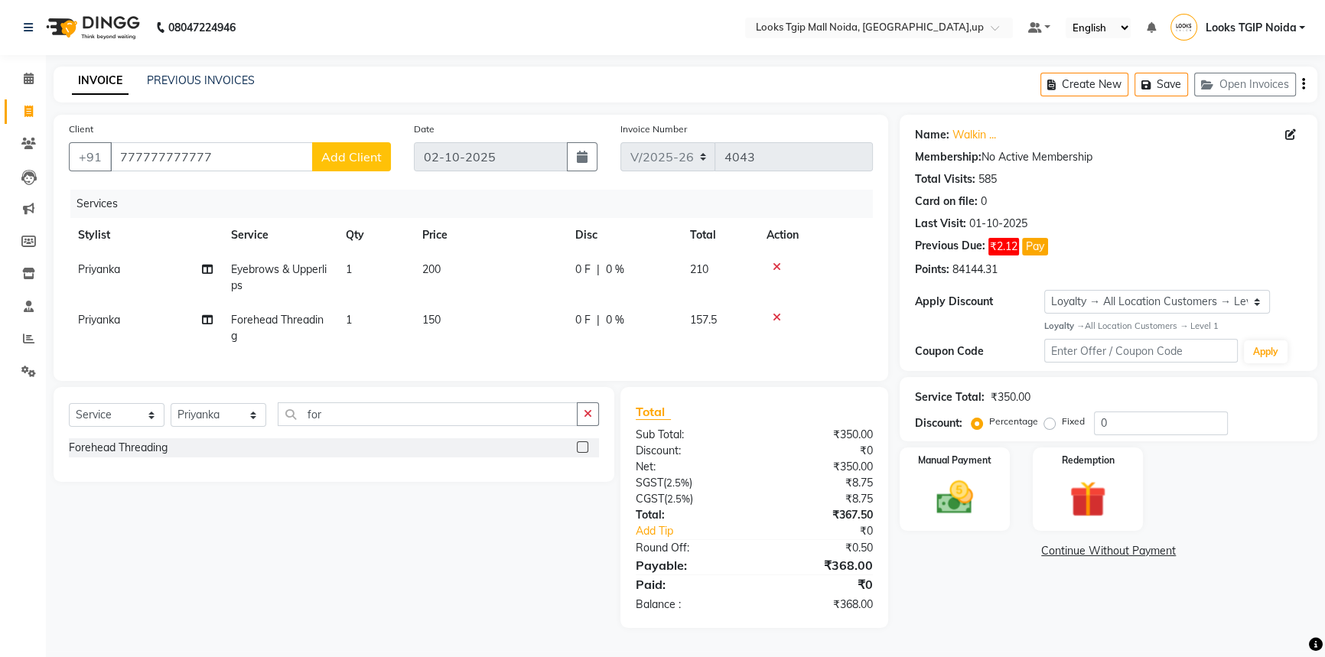
click at [552, 349] on div "Services Stylist Service Qty Price Disc Total Action Priyanka Eyebrows & Upperl…" at bounding box center [471, 278] width 804 height 176
click at [982, 484] on img at bounding box center [955, 498] width 62 height 44
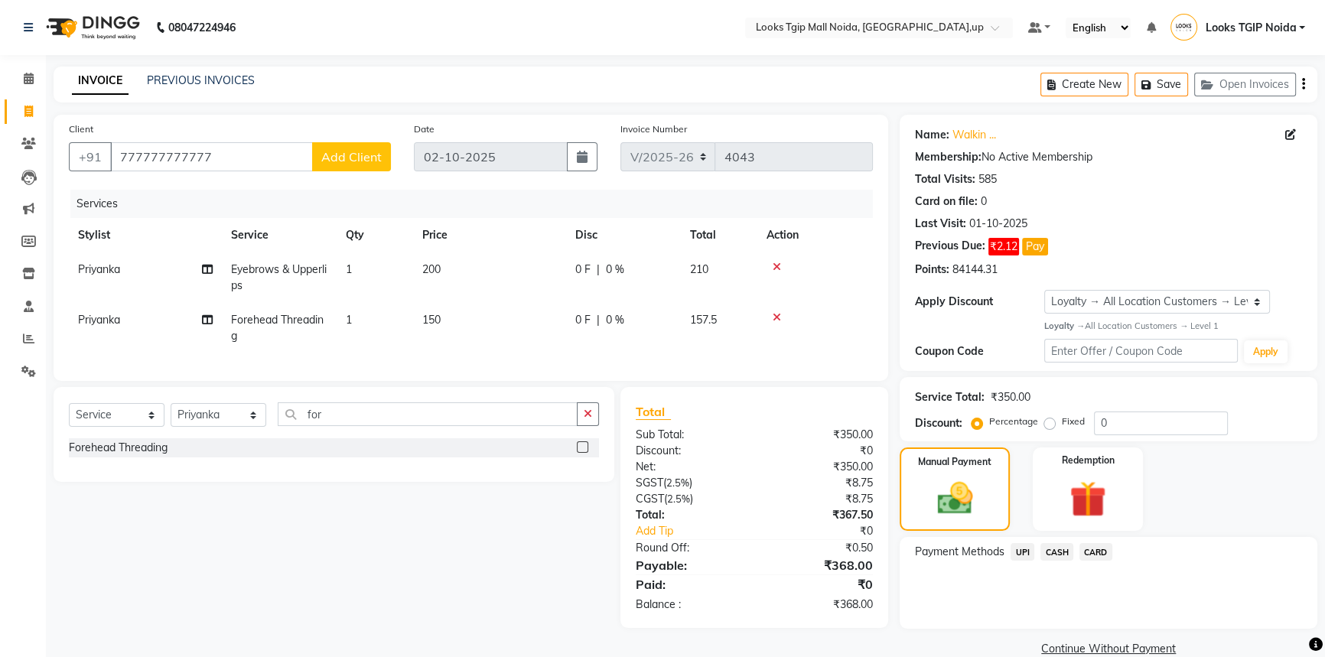
click at [1029, 553] on span "UPI" at bounding box center [1023, 552] width 24 height 18
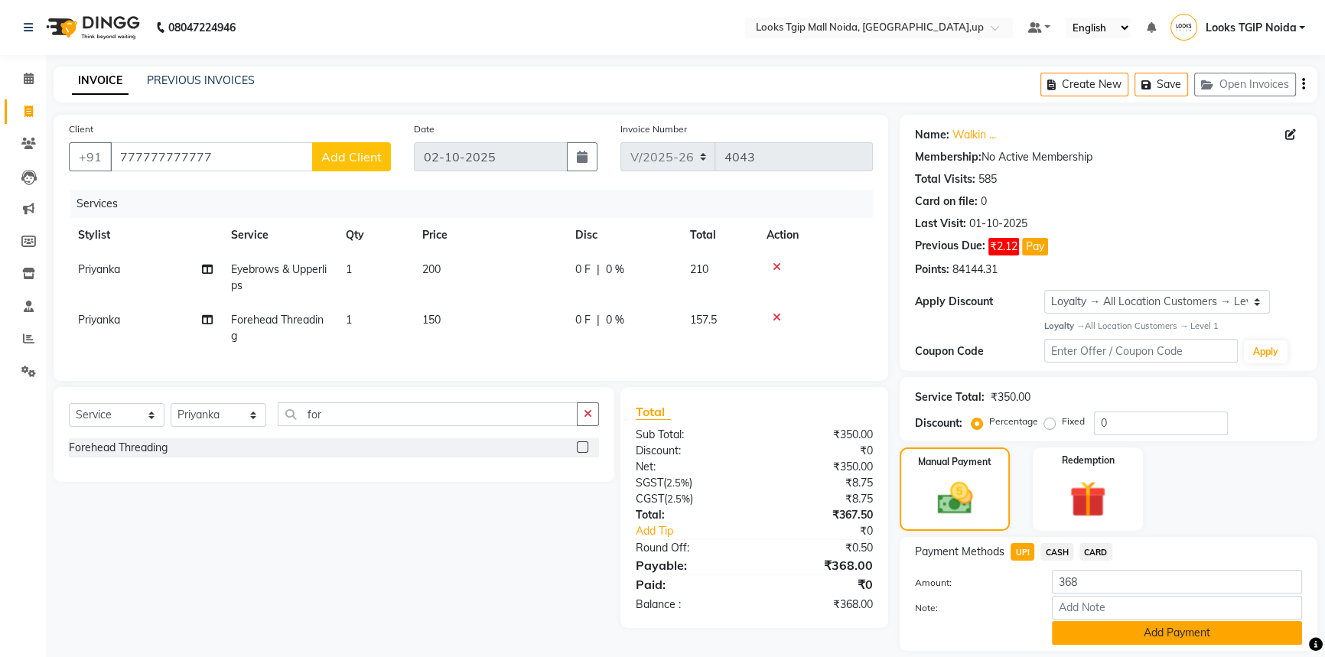
click at [1168, 638] on button "Add Payment" at bounding box center [1177, 633] width 250 height 24
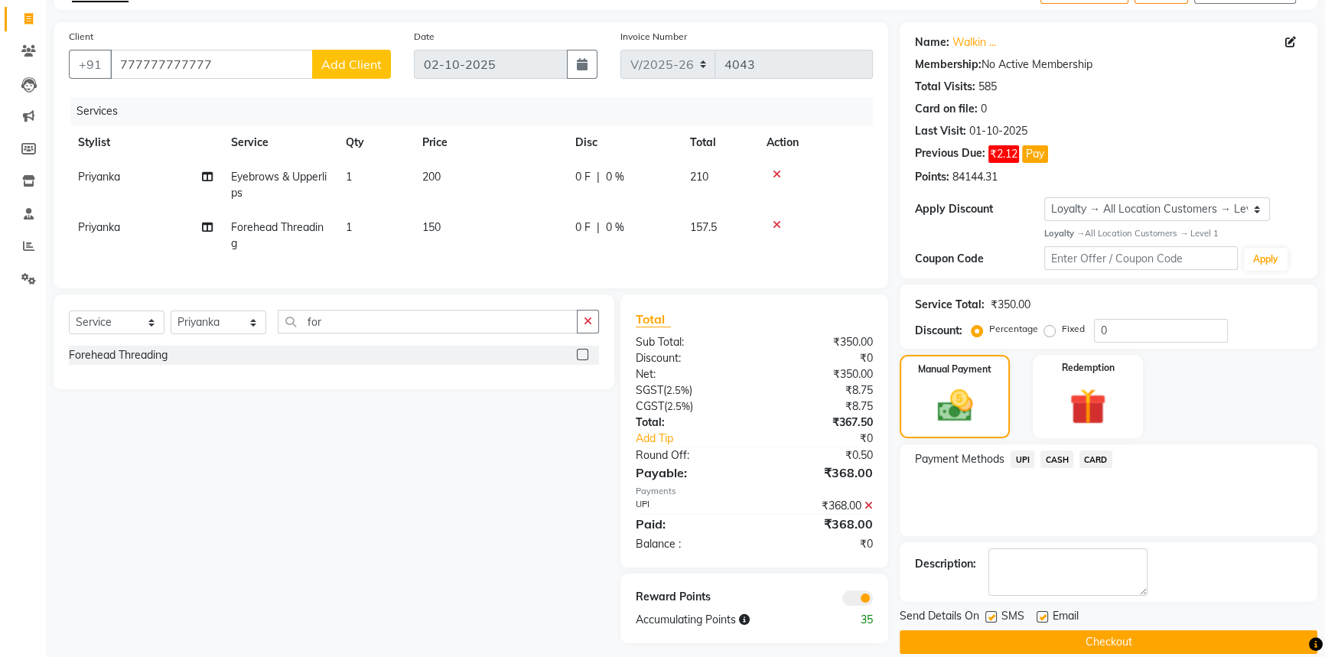
scroll to position [113, 0]
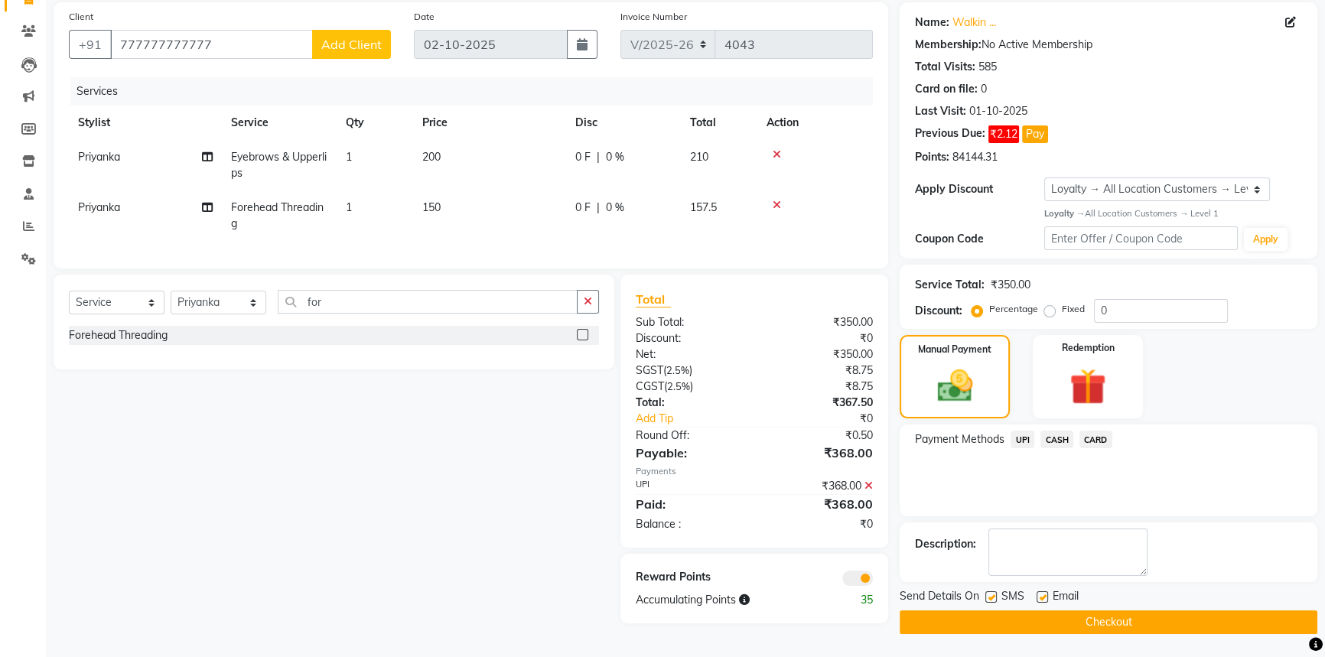
click at [1133, 620] on button "Checkout" at bounding box center [1109, 623] width 418 height 24
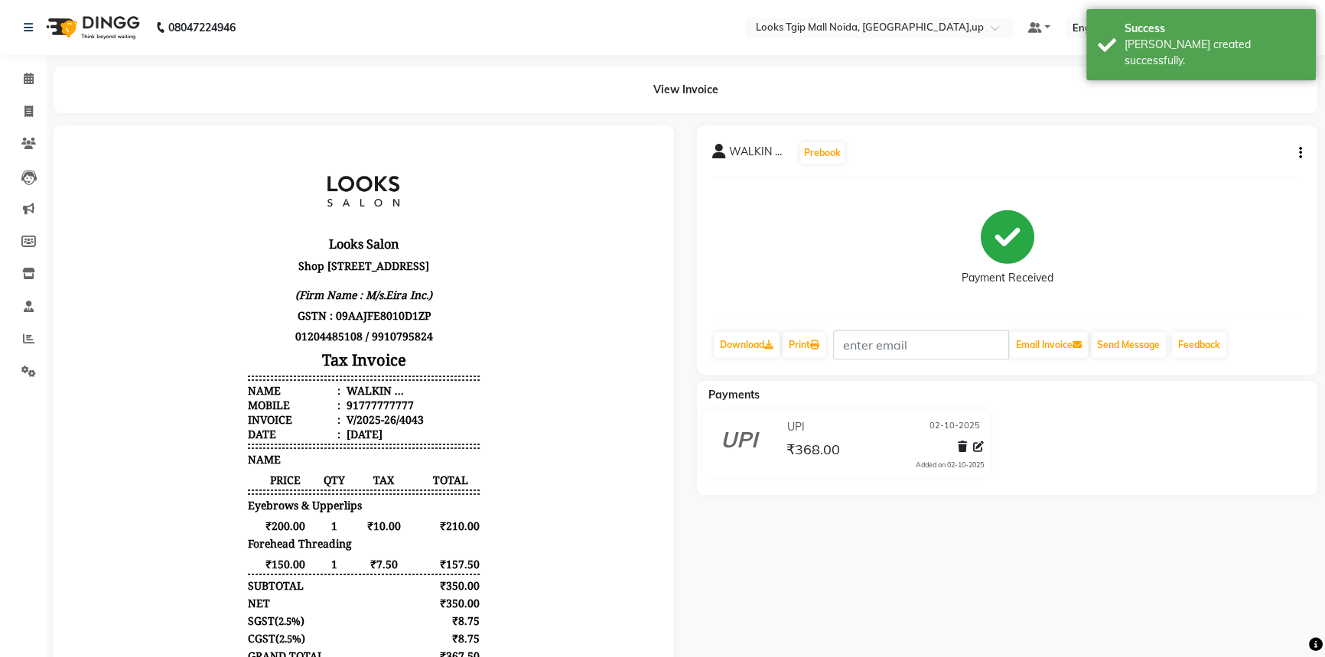
scroll to position [69, 0]
